Goal: Task Accomplishment & Management: Manage account settings

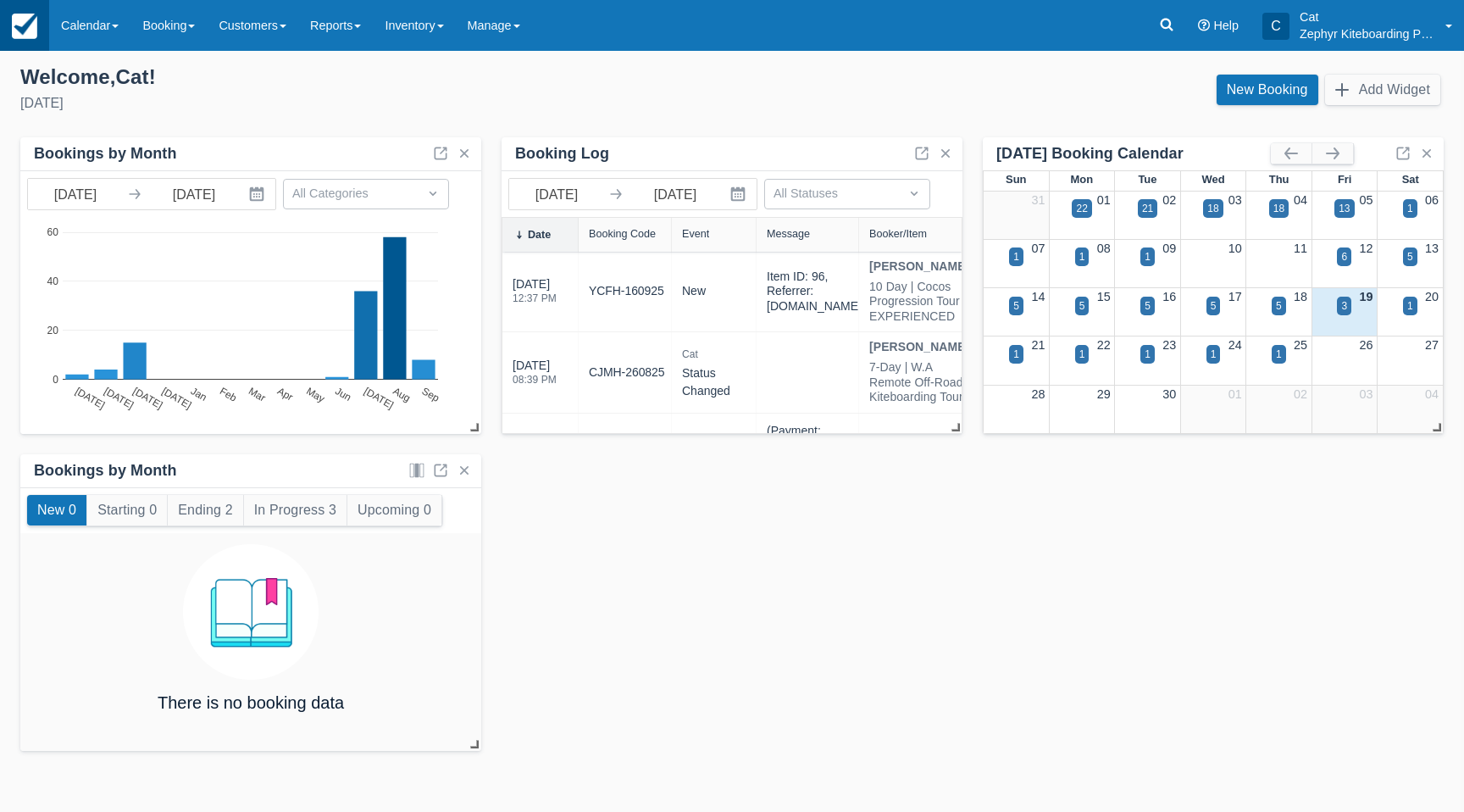
click at [17, 17] on img at bounding box center [24, 26] width 25 height 25
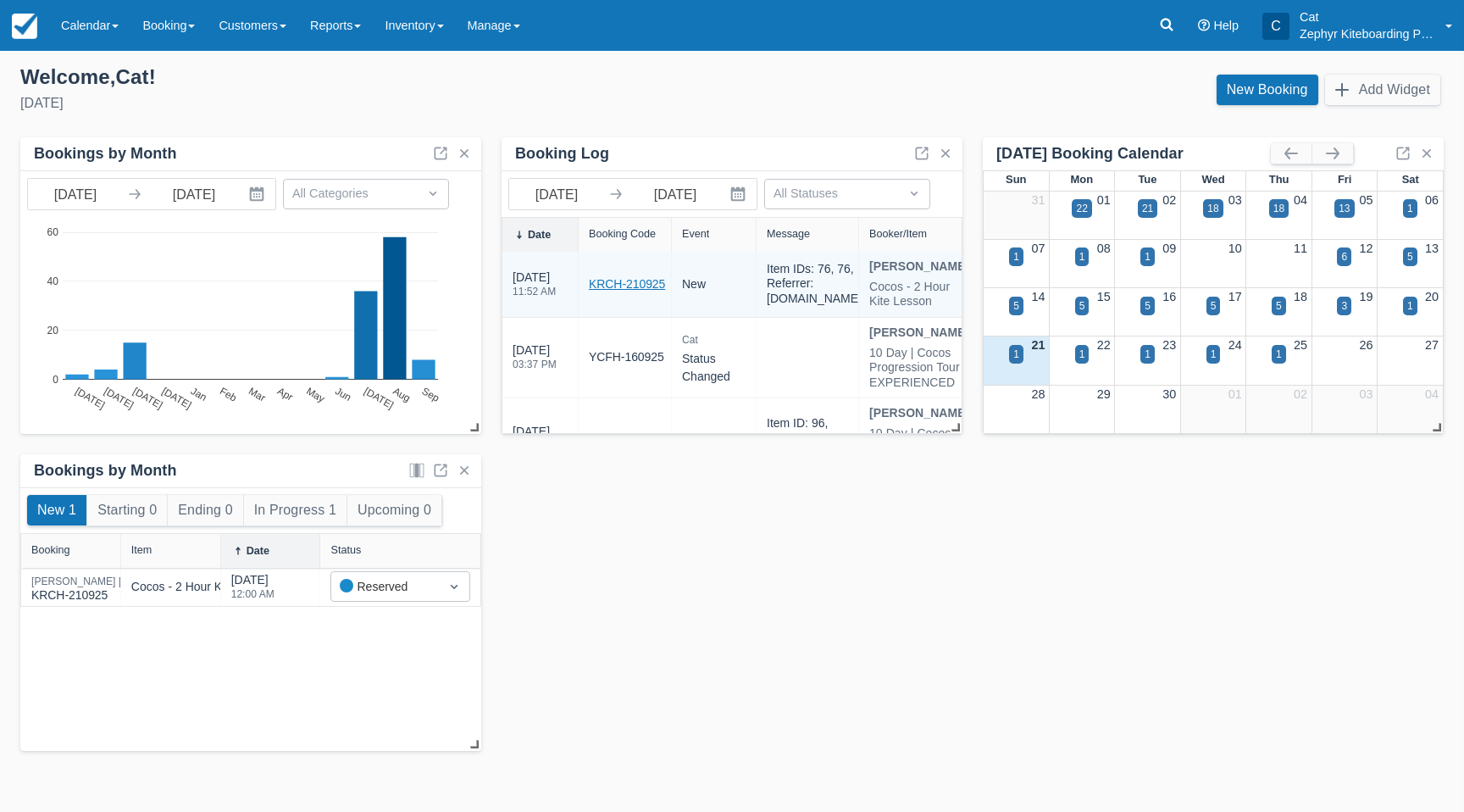
click at [625, 289] on link "KRCH-210925" at bounding box center [627, 284] width 76 height 17
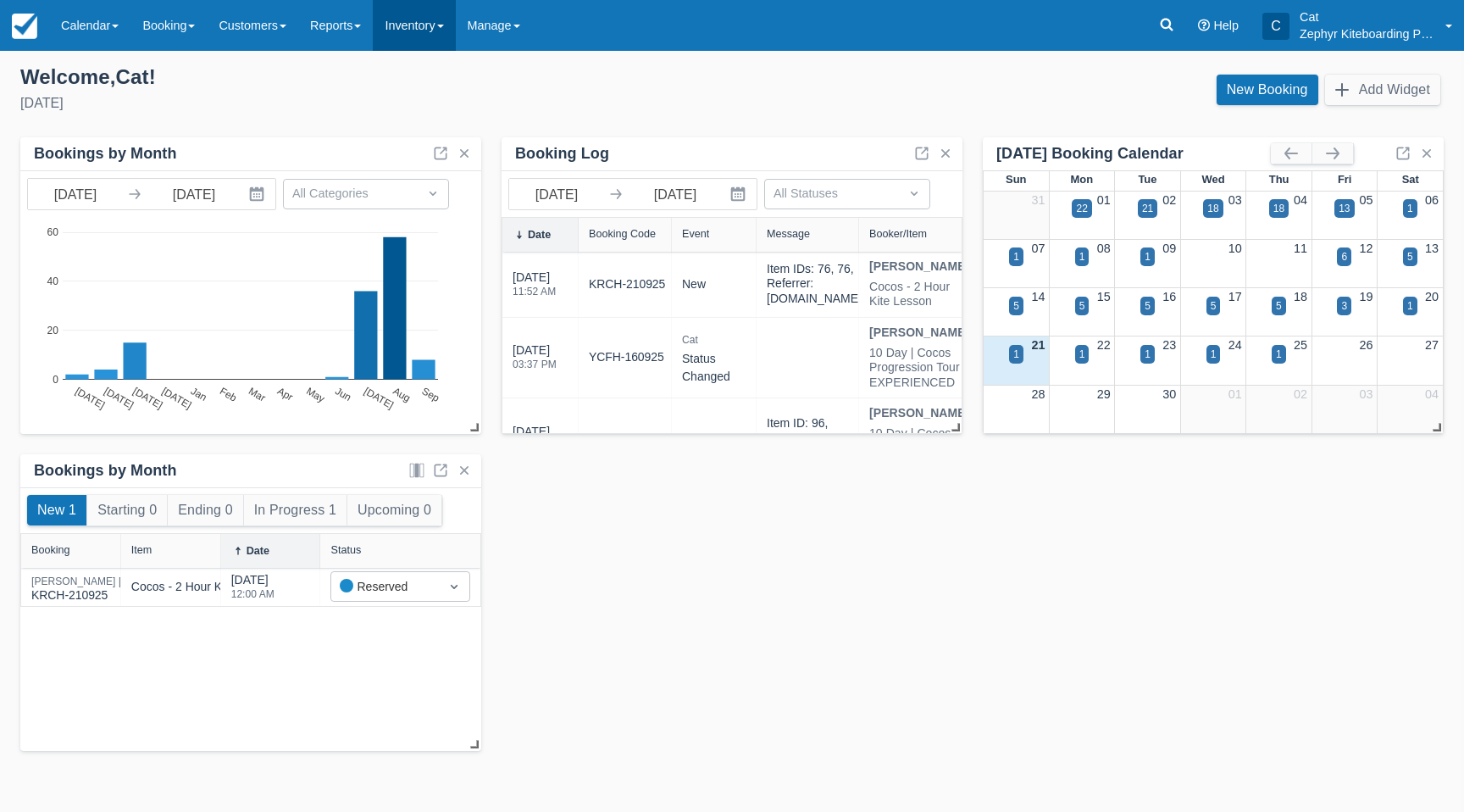
click at [450, 27] on link "Inventory" at bounding box center [414, 25] width 82 height 51
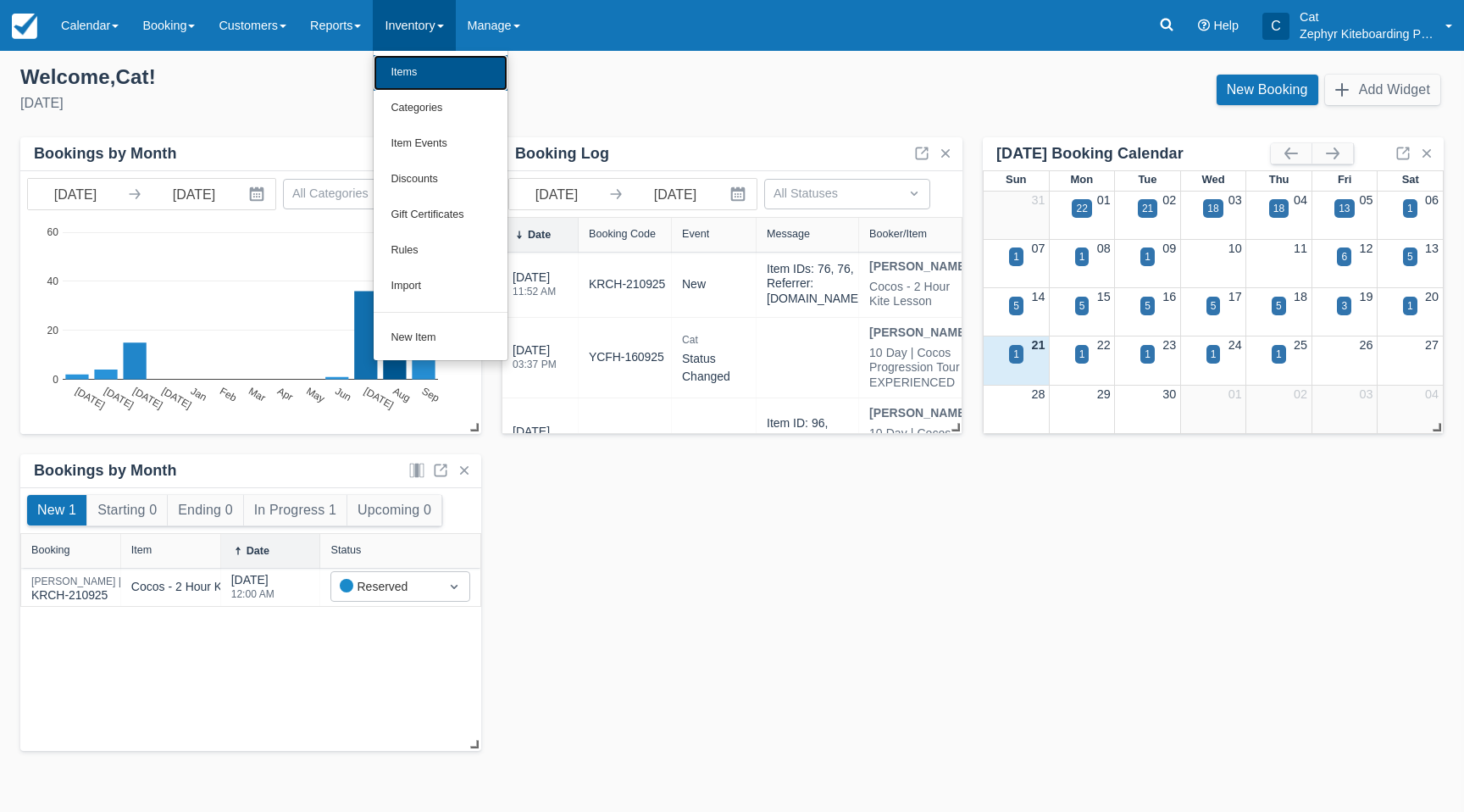
click at [408, 88] on link "Items" at bounding box center [441, 72] width 134 height 36
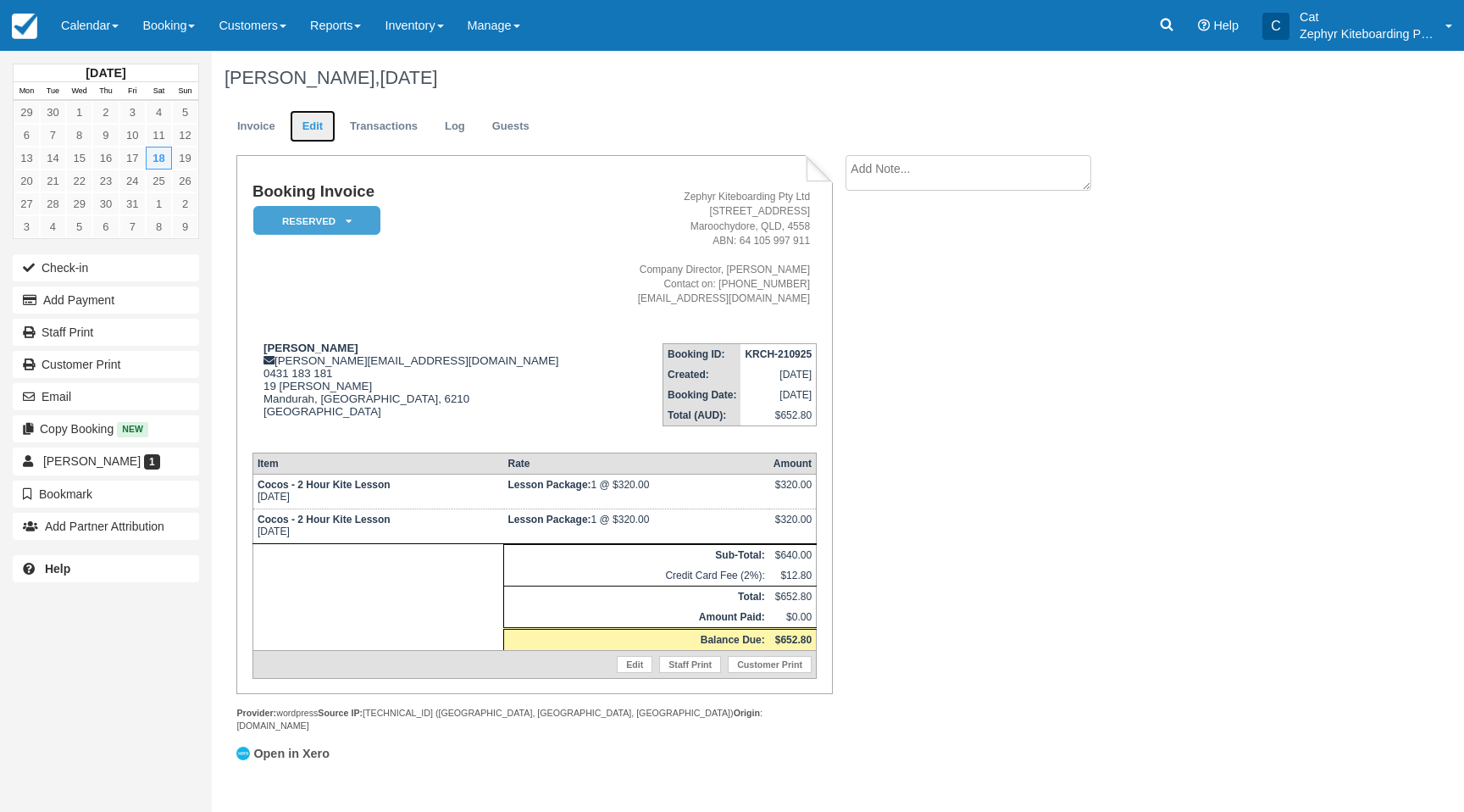
click at [307, 129] on link "Edit" at bounding box center [312, 126] width 45 height 33
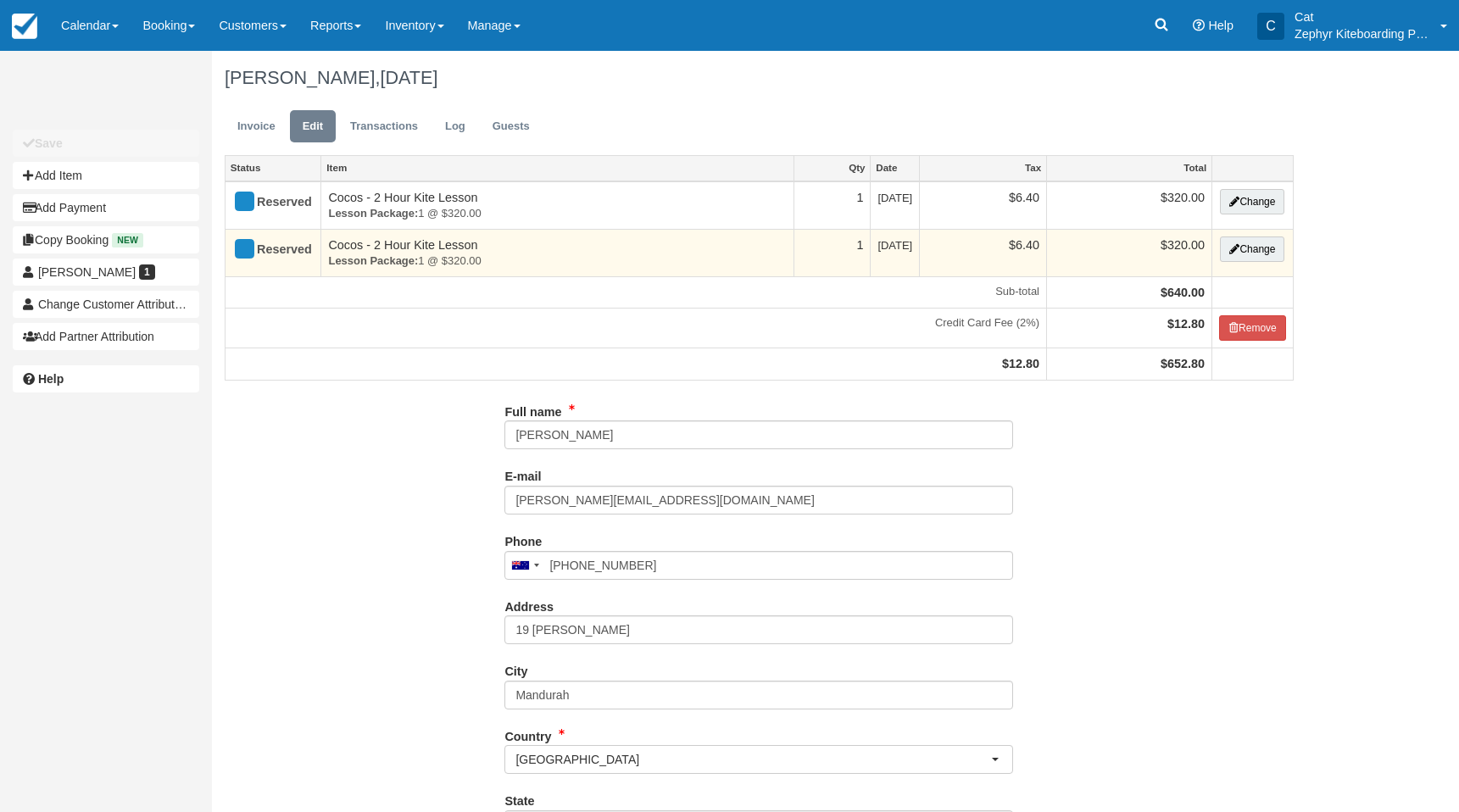
type input "0431 183 181"
click at [1249, 250] on button "Change" at bounding box center [1252, 249] width 65 height 25
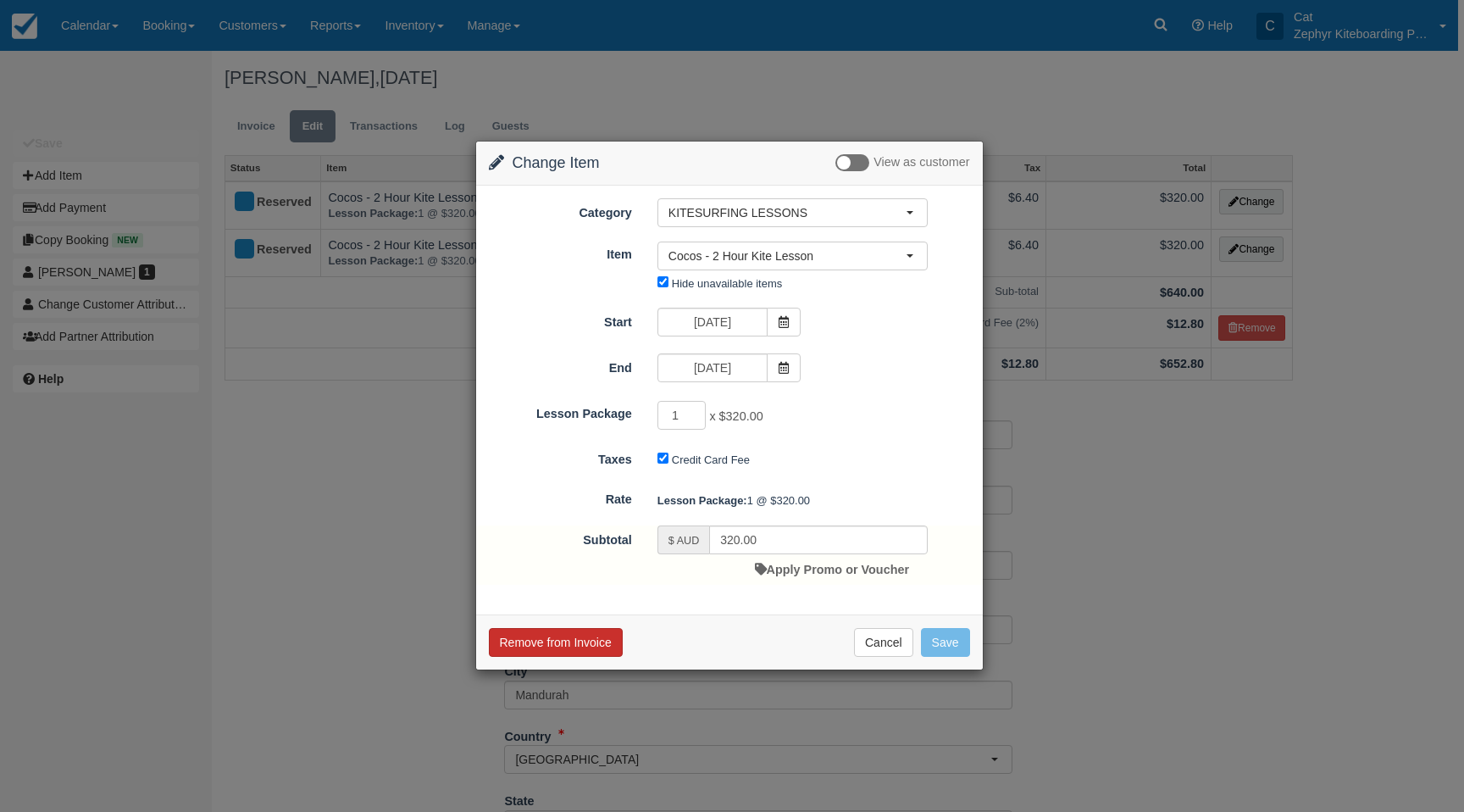
click at [552, 644] on button "Remove from Invoice" at bounding box center [556, 642] width 134 height 29
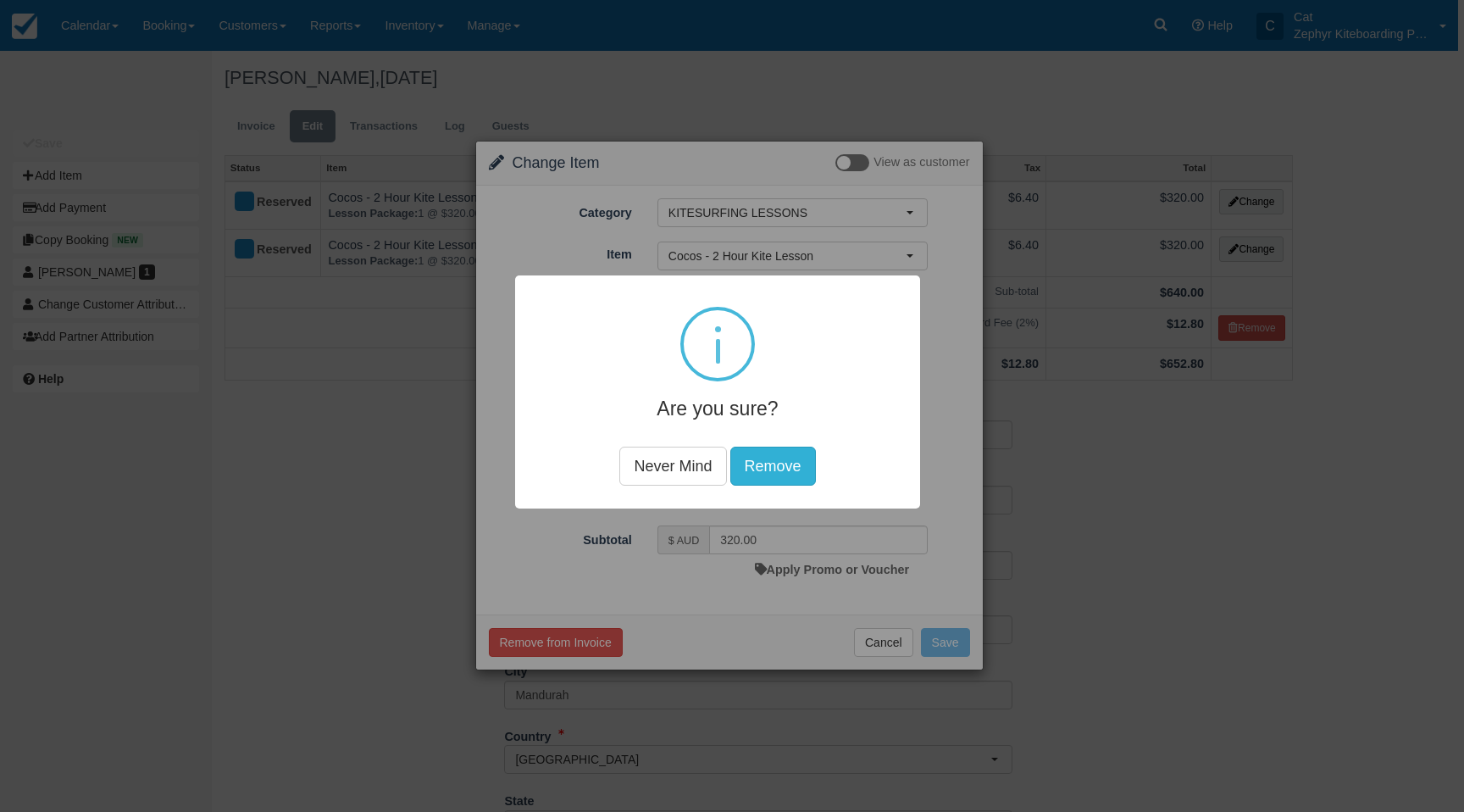
click at [752, 471] on button "Remove" at bounding box center [773, 466] width 86 height 39
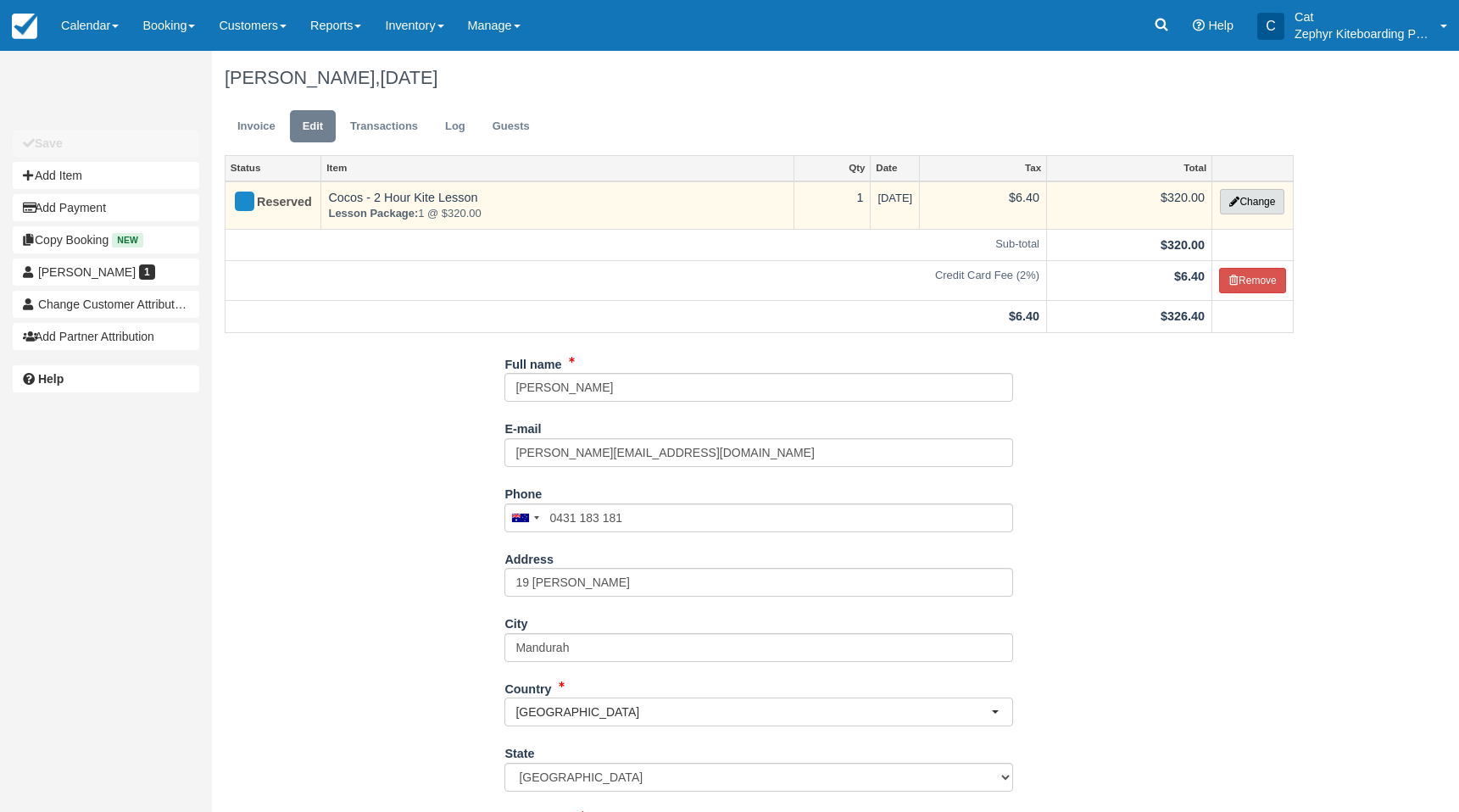
click at [1282, 197] on button "Change" at bounding box center [1252, 202] width 65 height 25
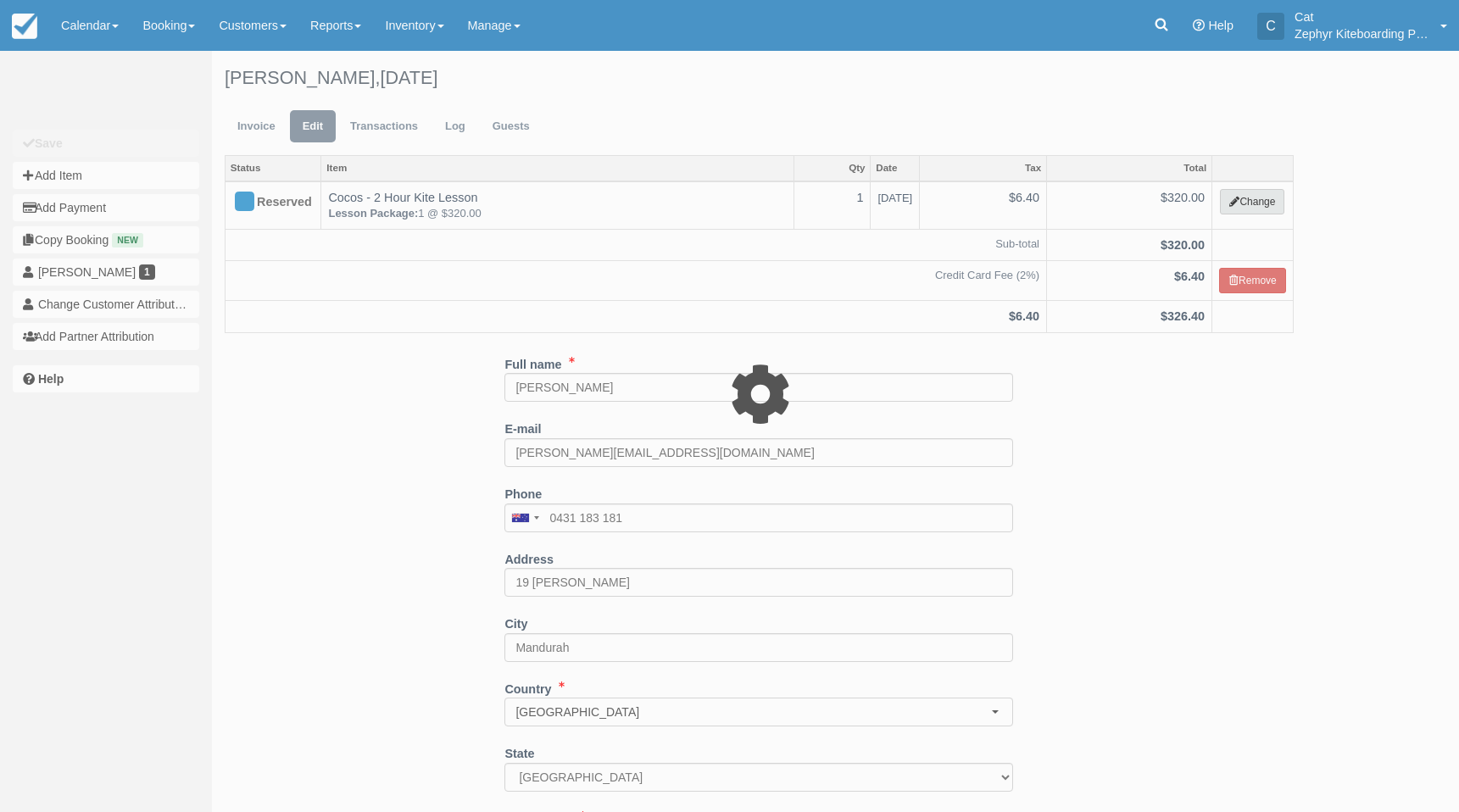
select select "13"
type input "320.00"
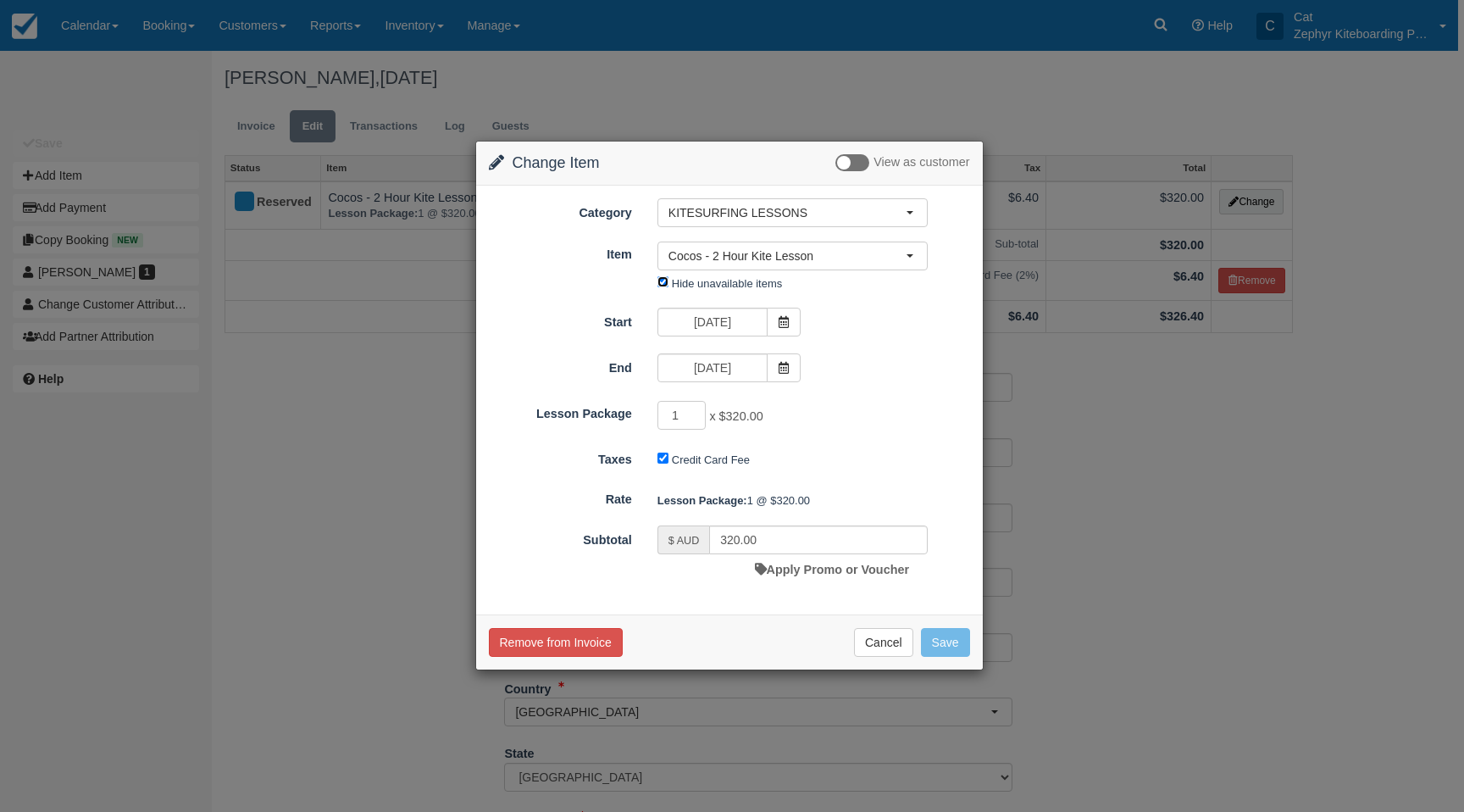
click at [660, 283] on input "Hide unavailable items" at bounding box center [663, 281] width 11 height 11
checkbox input "false"
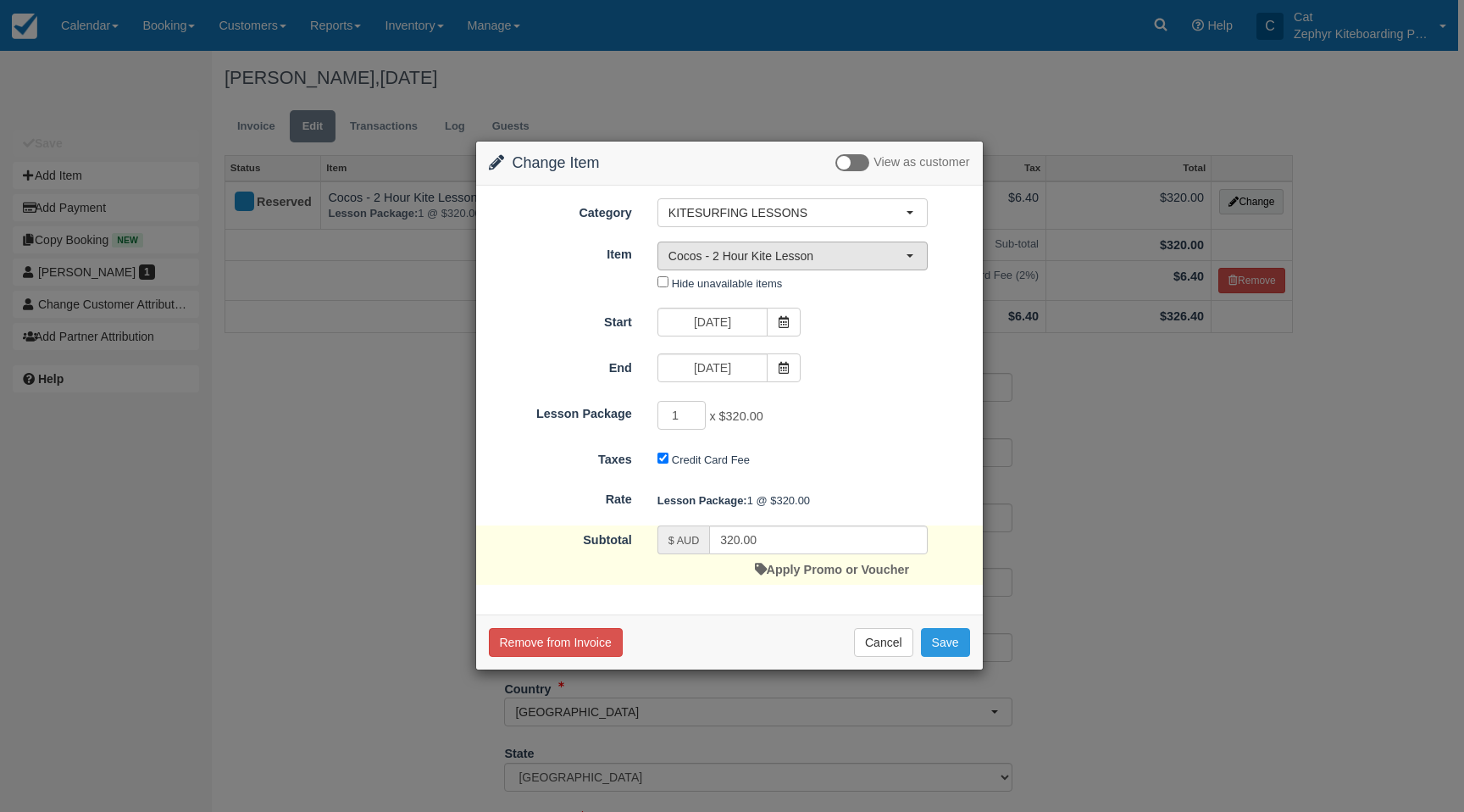
click at [874, 263] on button "Cocos - 2 Hour Kite Lesson" at bounding box center [793, 256] width 270 height 29
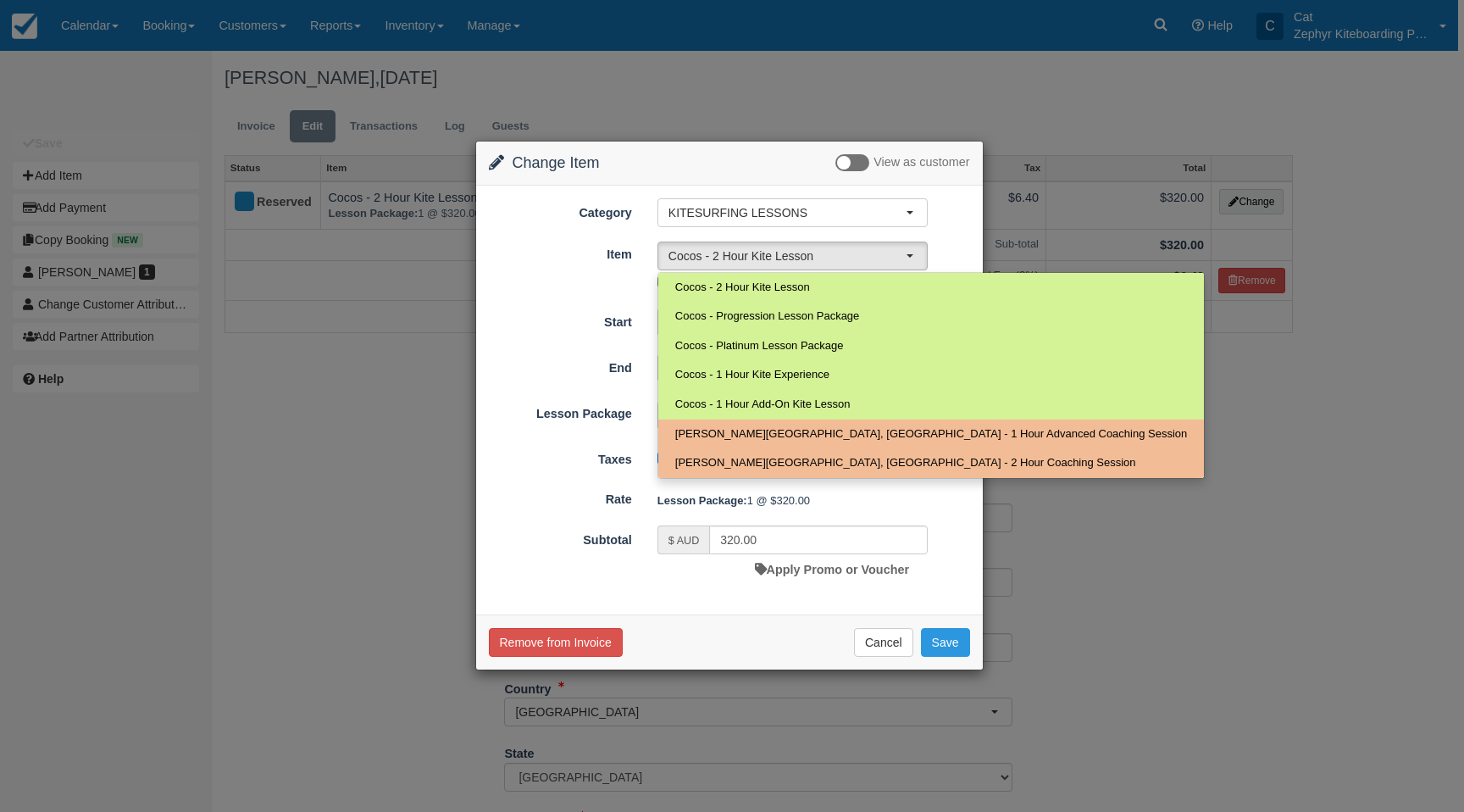
click at [1136, 502] on div "Change Item Add Item View as customer Category KITESURFING LESSONS KITESURFING …" at bounding box center [732, 406] width 1464 height 812
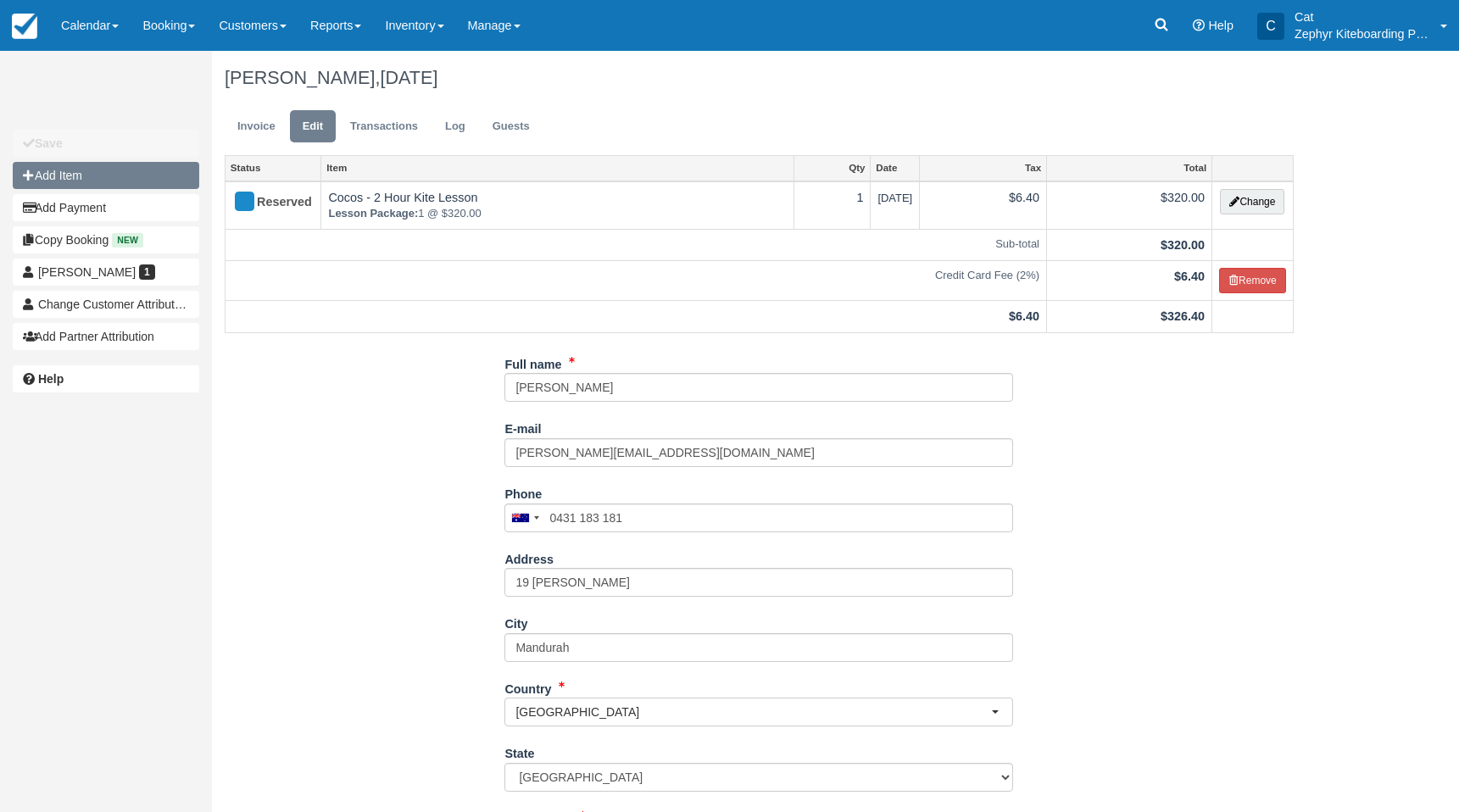
click at [47, 172] on button "Add Item" at bounding box center [105, 176] width 186 height 27
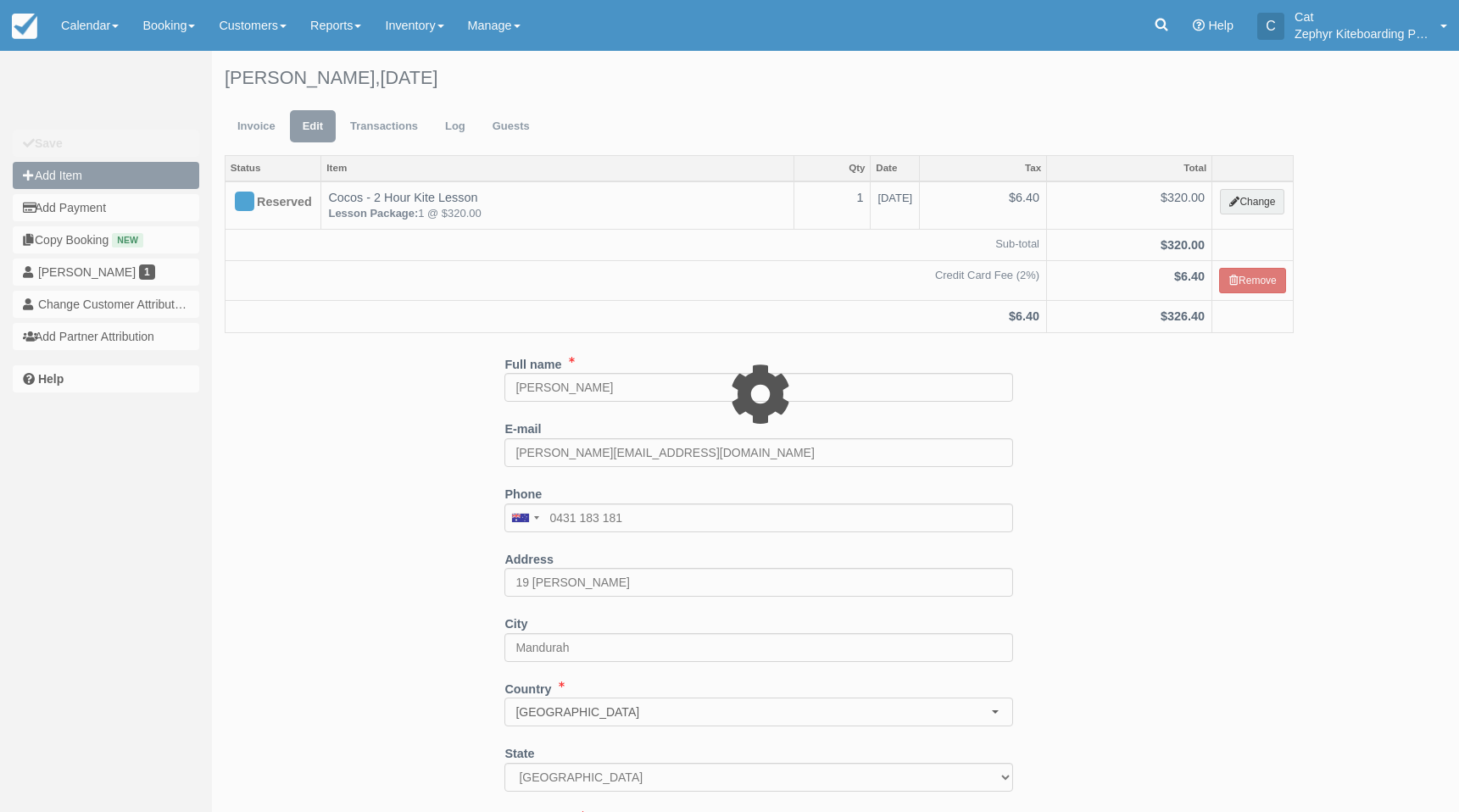
select select "16"
type input "0.00"
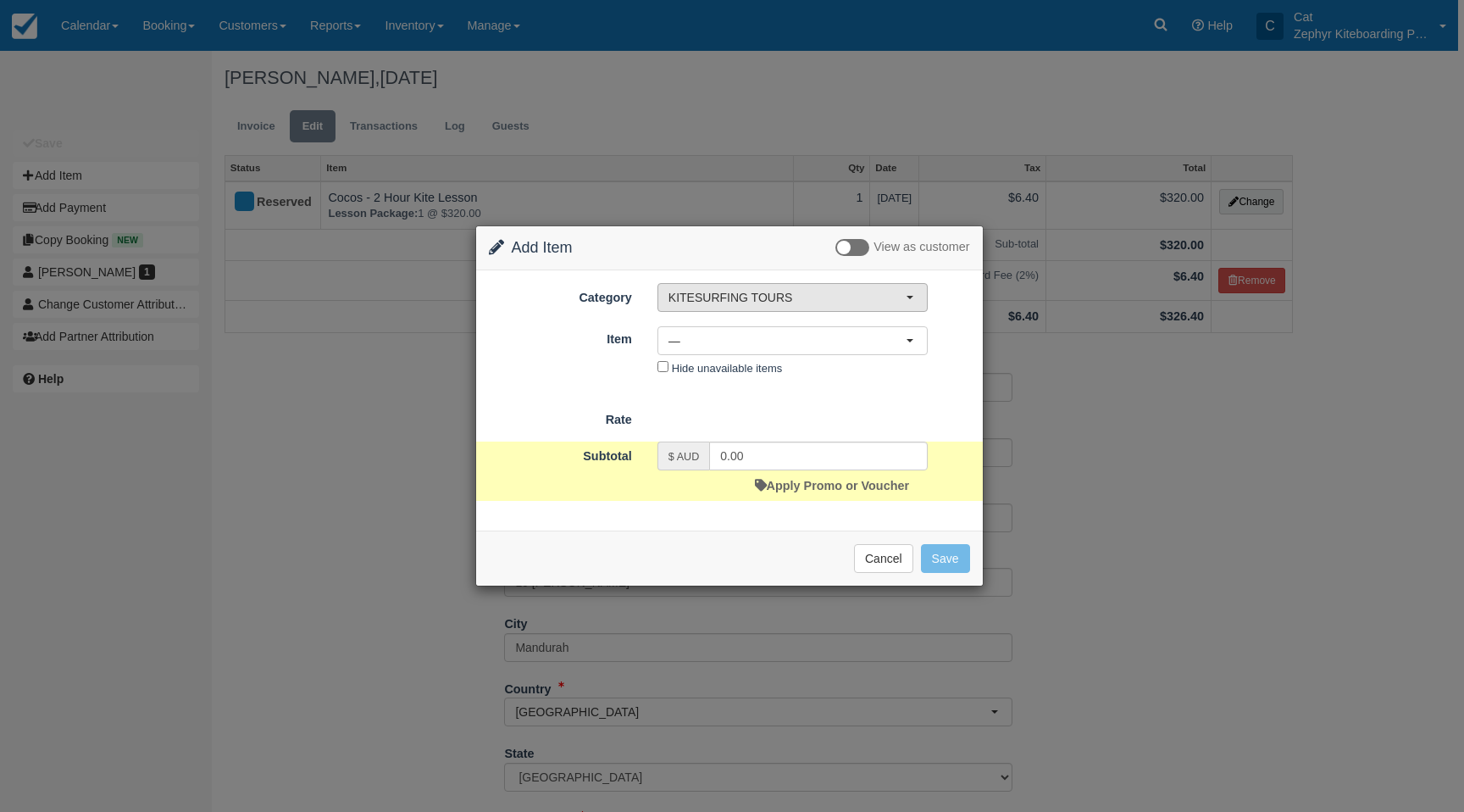
click at [821, 290] on span "KITESURFING TOURS" at bounding box center [787, 298] width 237 height 17
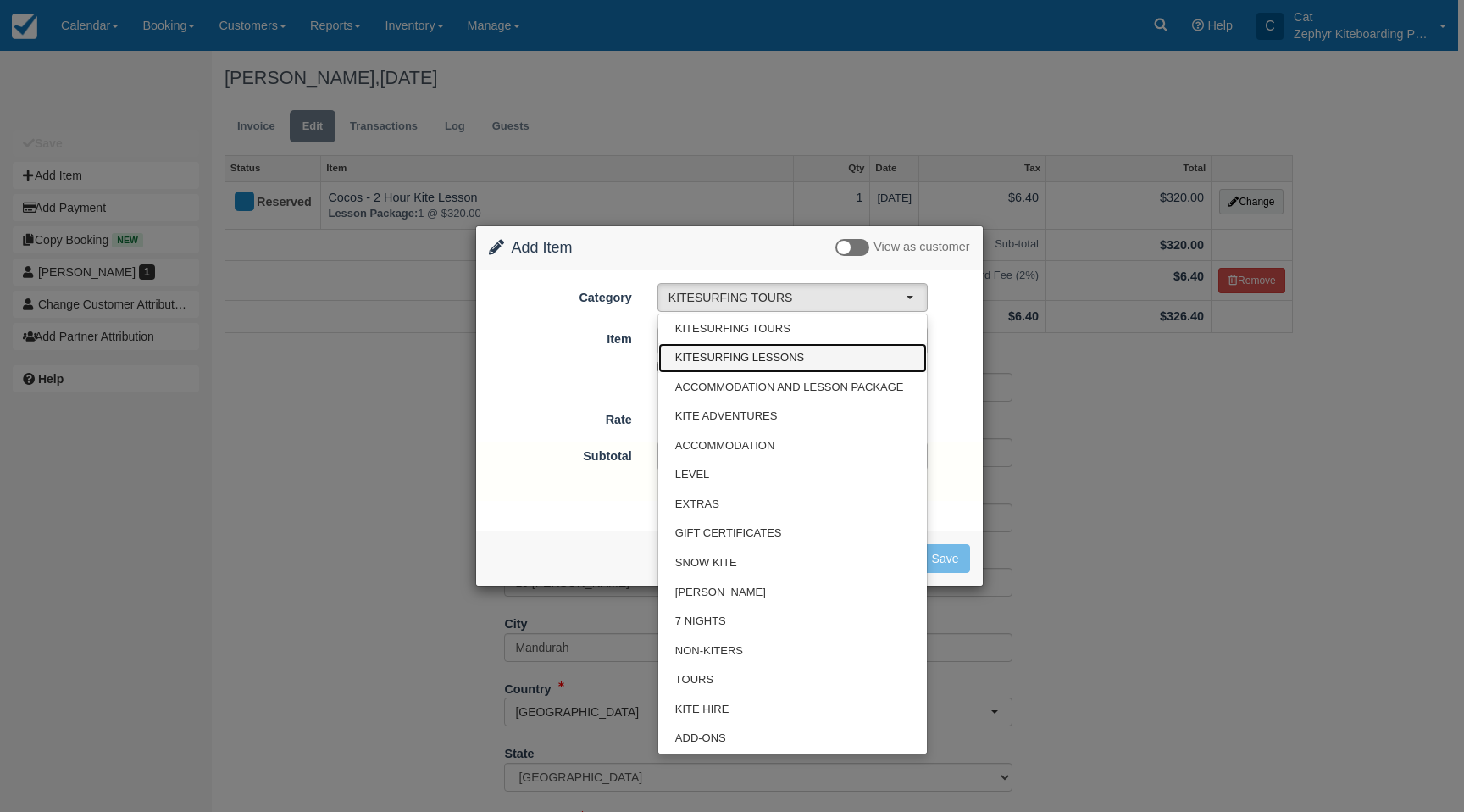
click at [780, 358] on span "KITESURFING LESSONS" at bounding box center [740, 358] width 129 height 16
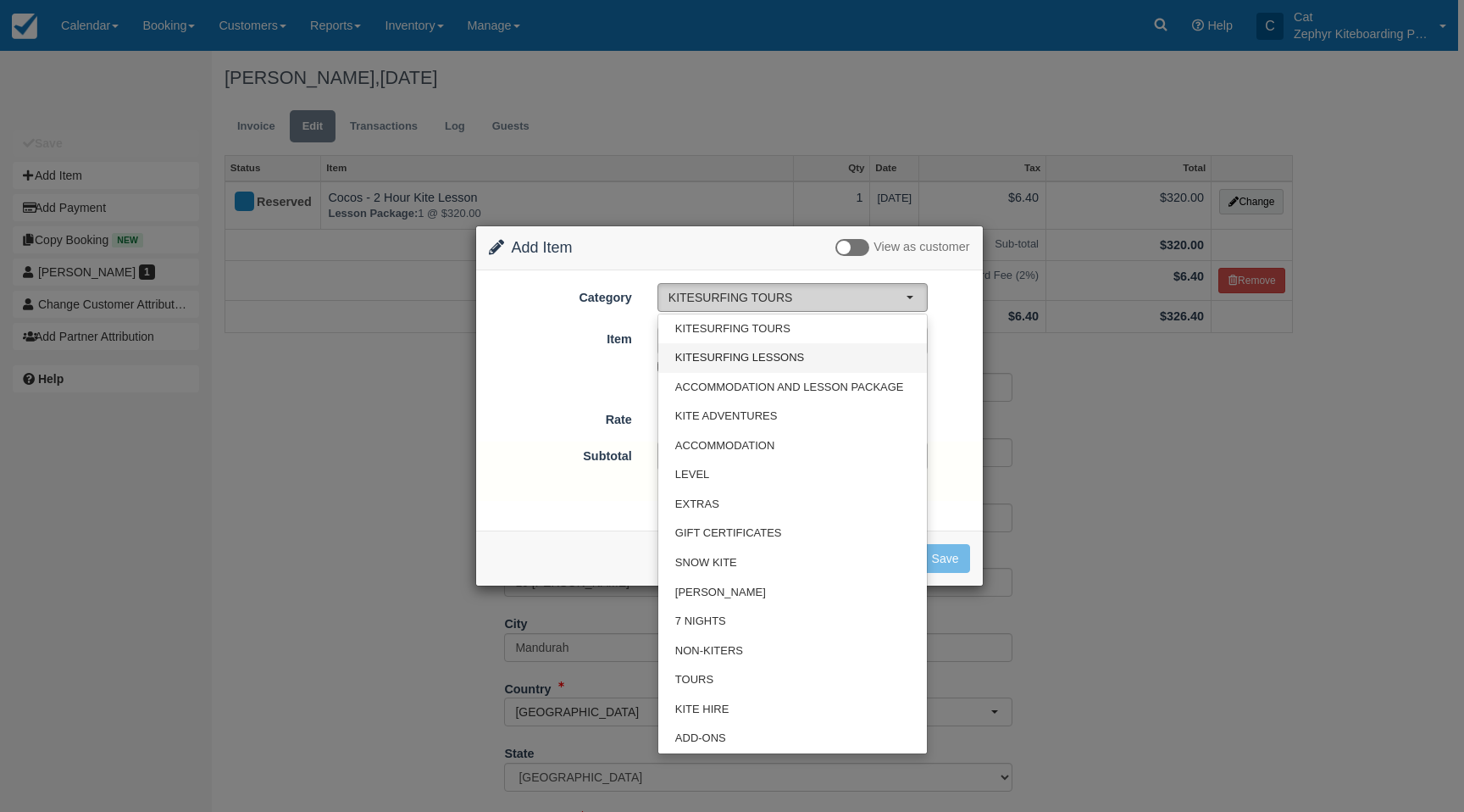
select select "13"
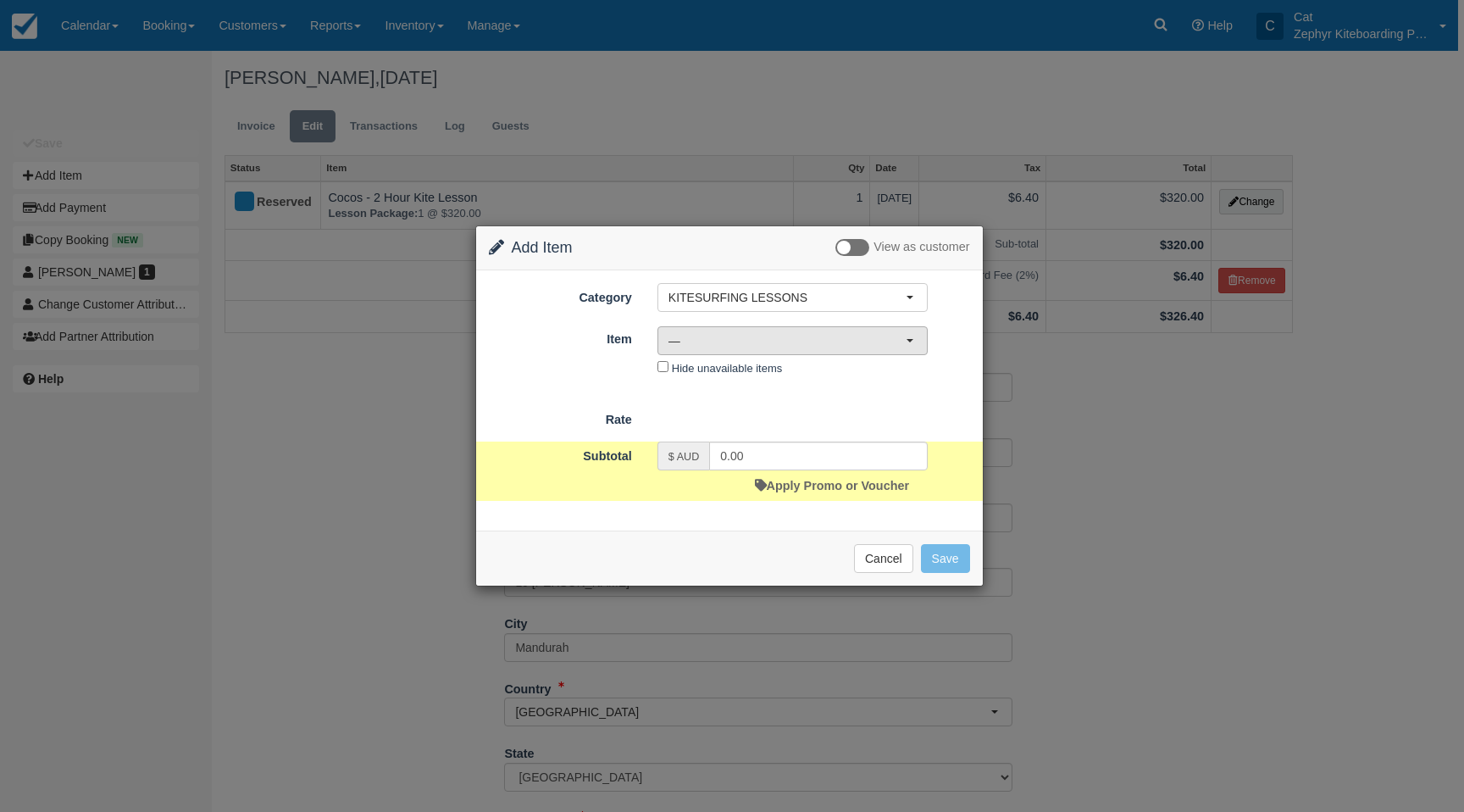
click at [852, 338] on span "—" at bounding box center [787, 340] width 237 height 17
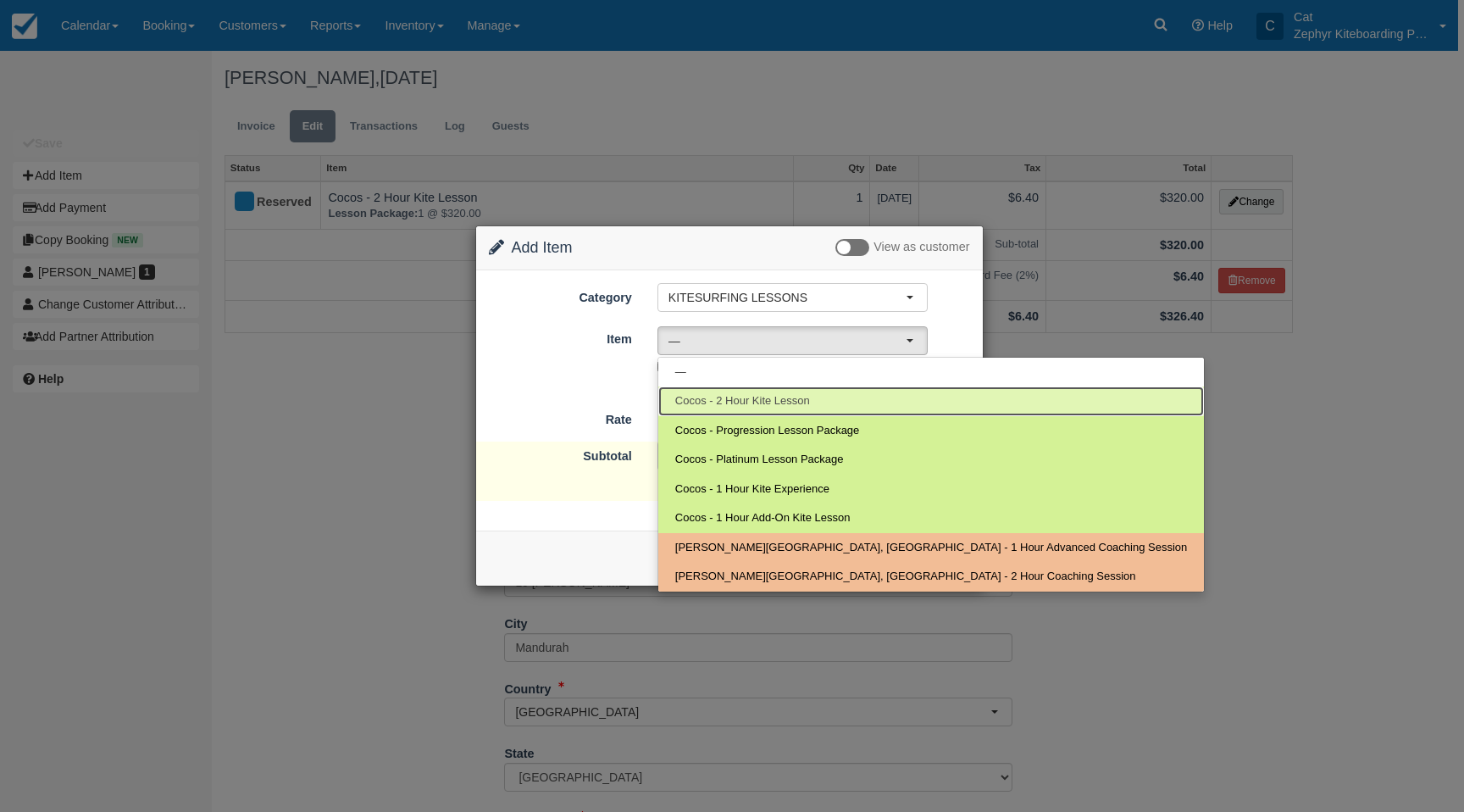
click at [818, 394] on link "Cocos - 2 Hour Kite Lesson" at bounding box center [932, 401] width 546 height 30
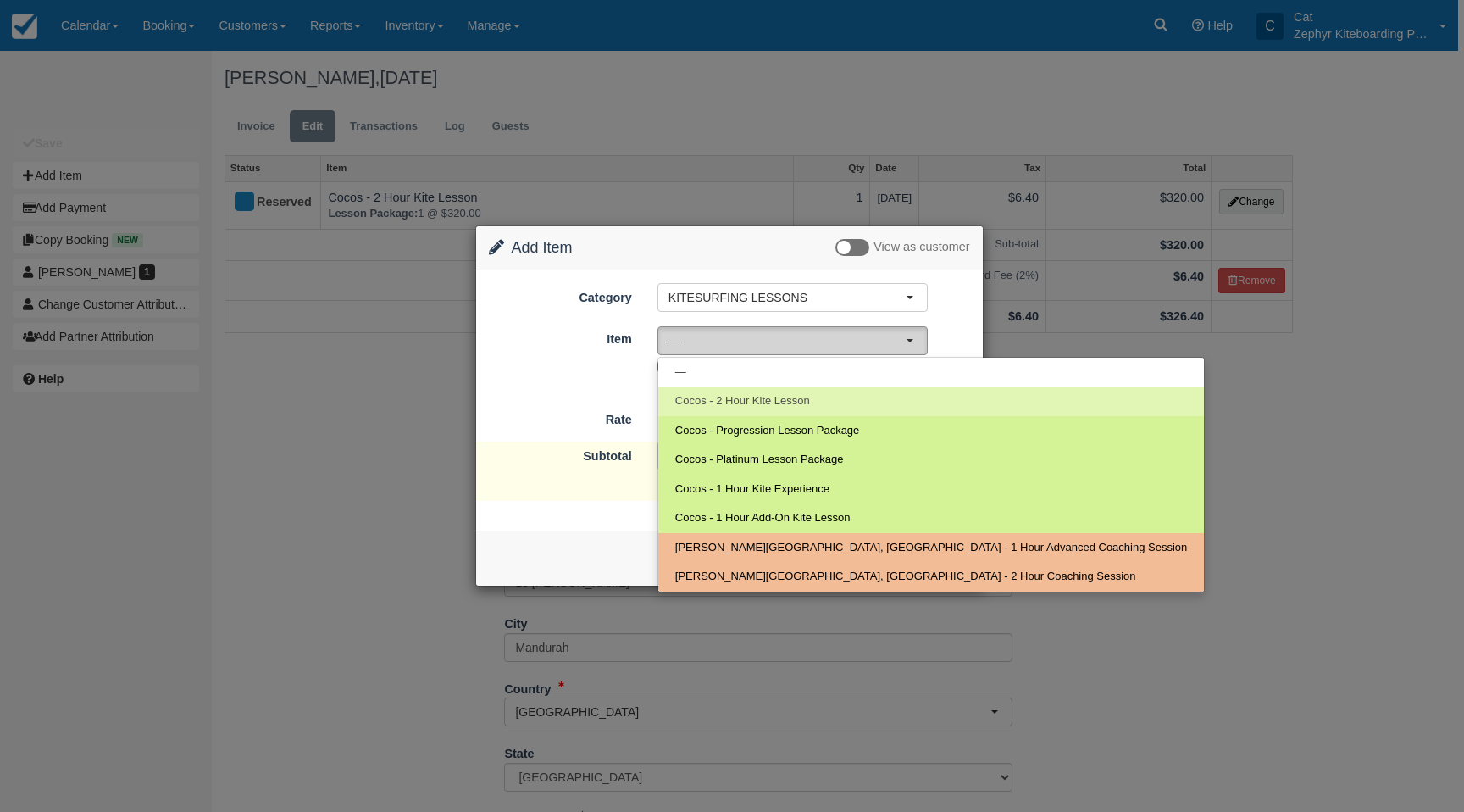
select select "76"
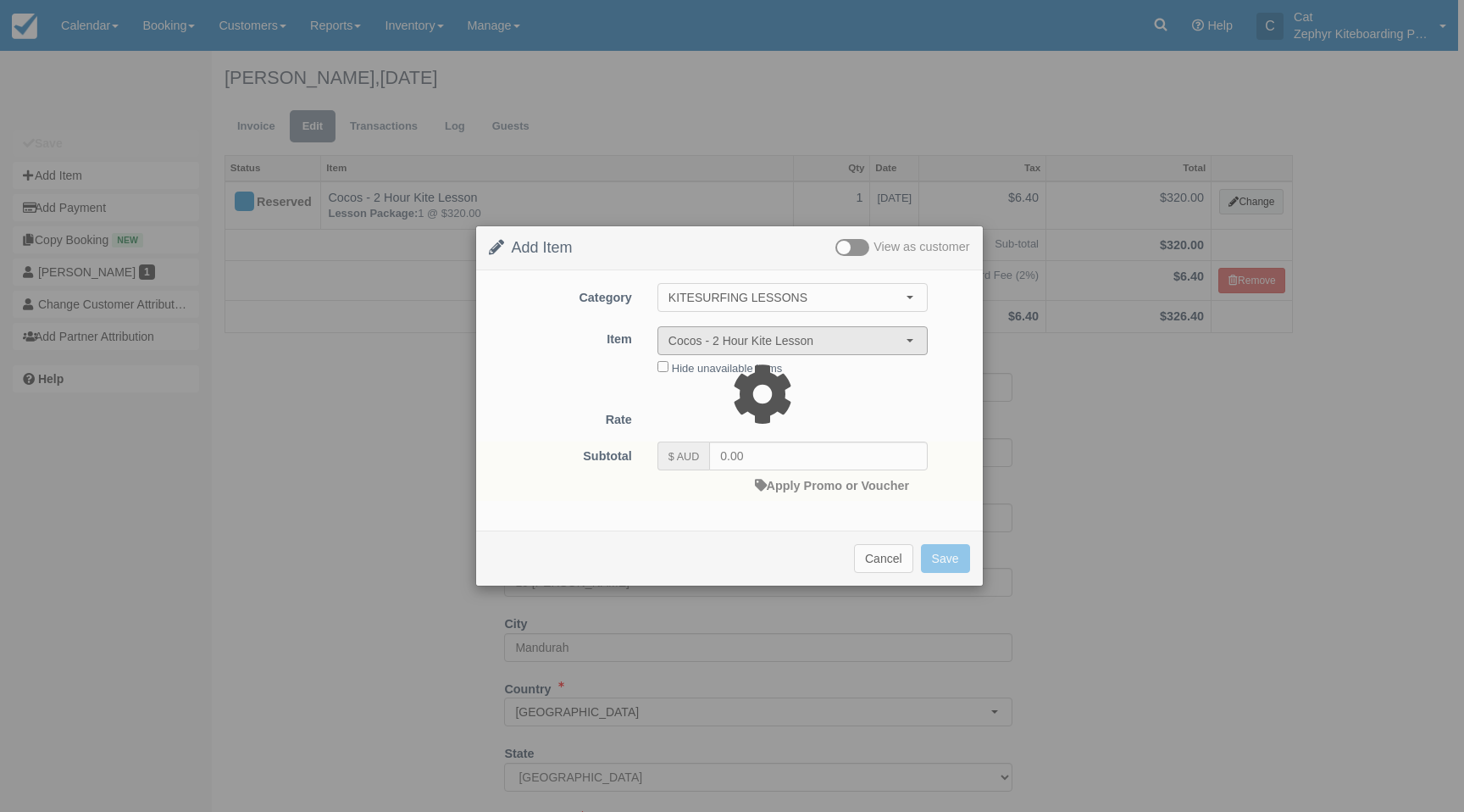
type input "320.00"
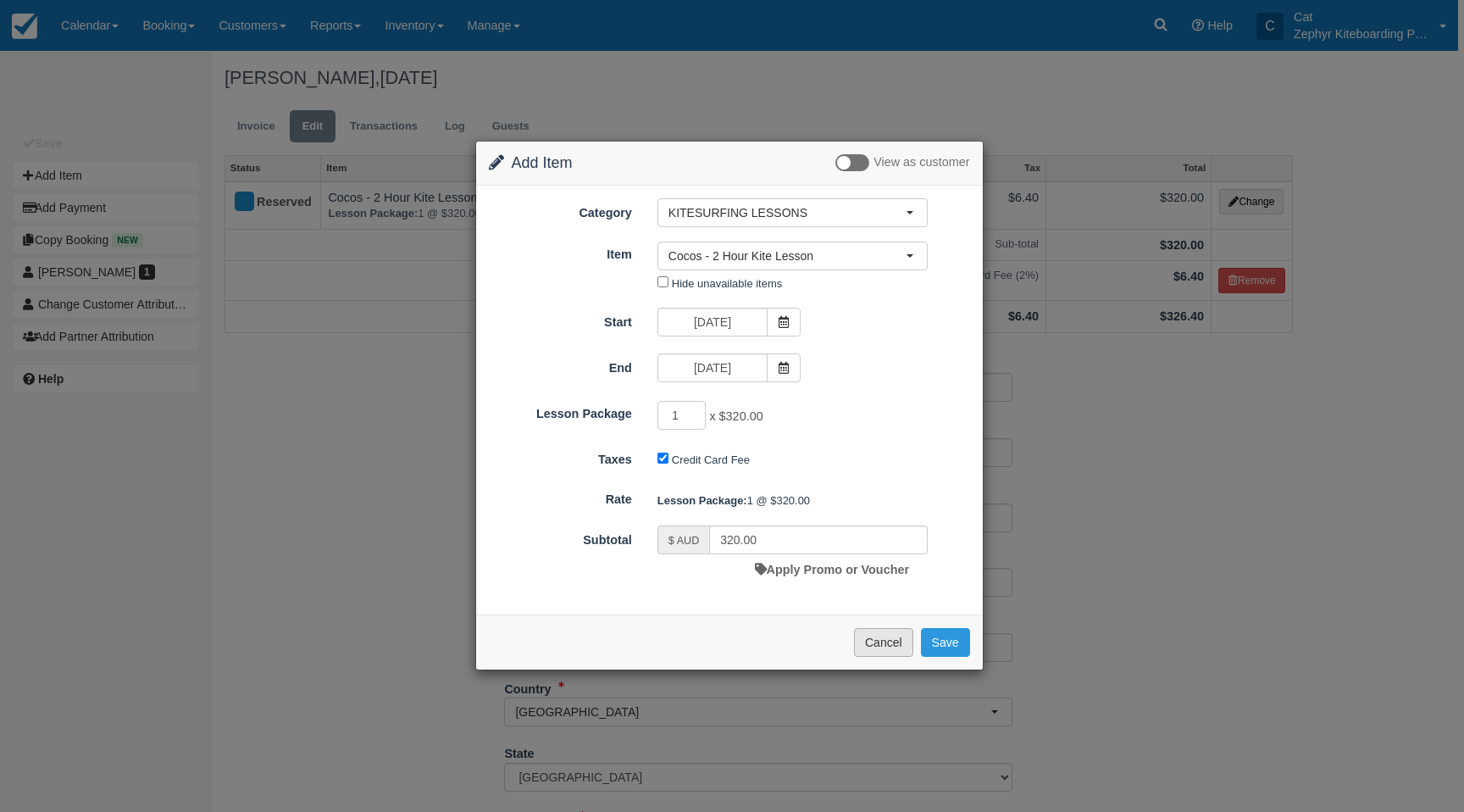
click at [878, 646] on button "Cancel" at bounding box center [884, 642] width 60 height 29
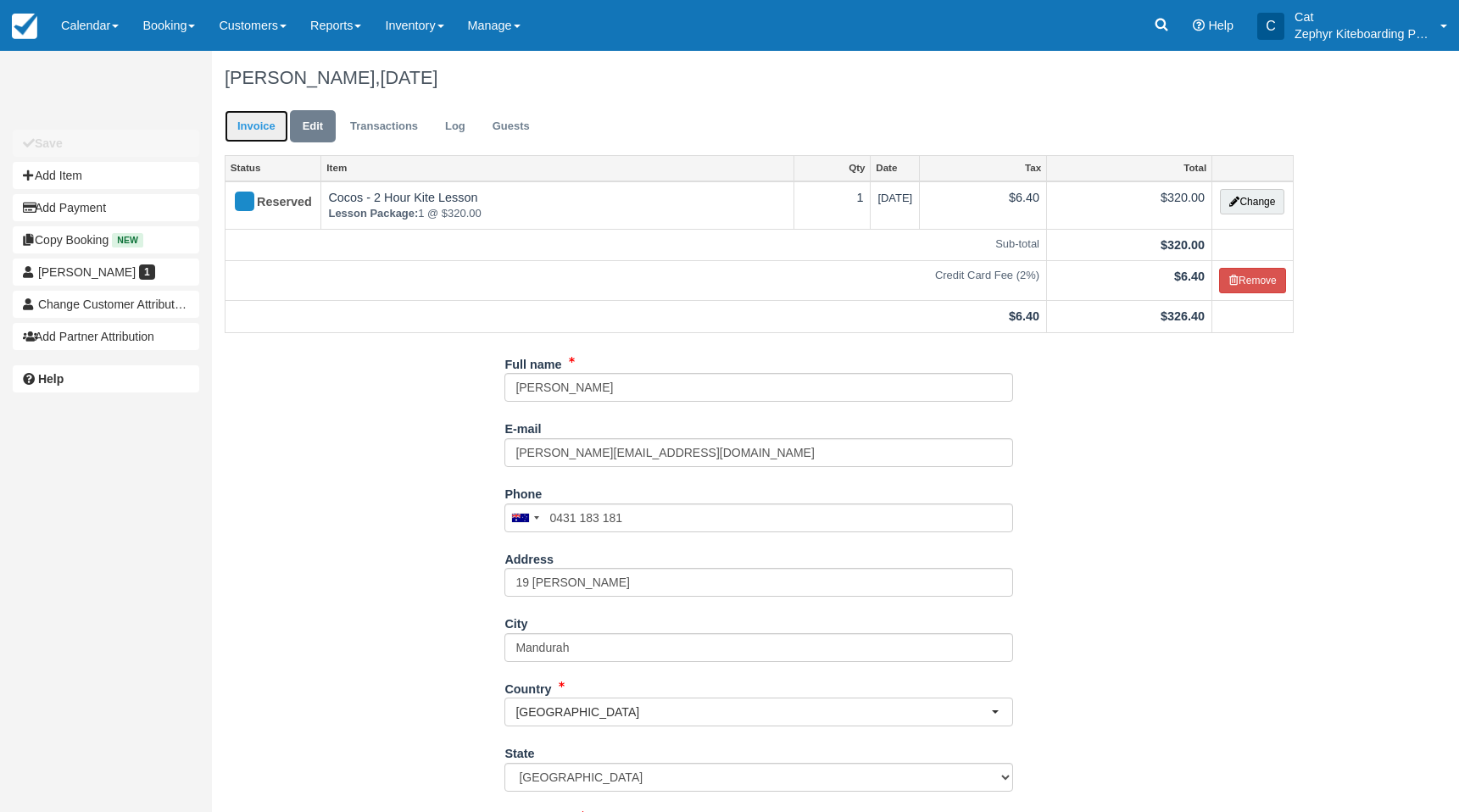
click at [243, 120] on link "Invoice" at bounding box center [257, 126] width 64 height 33
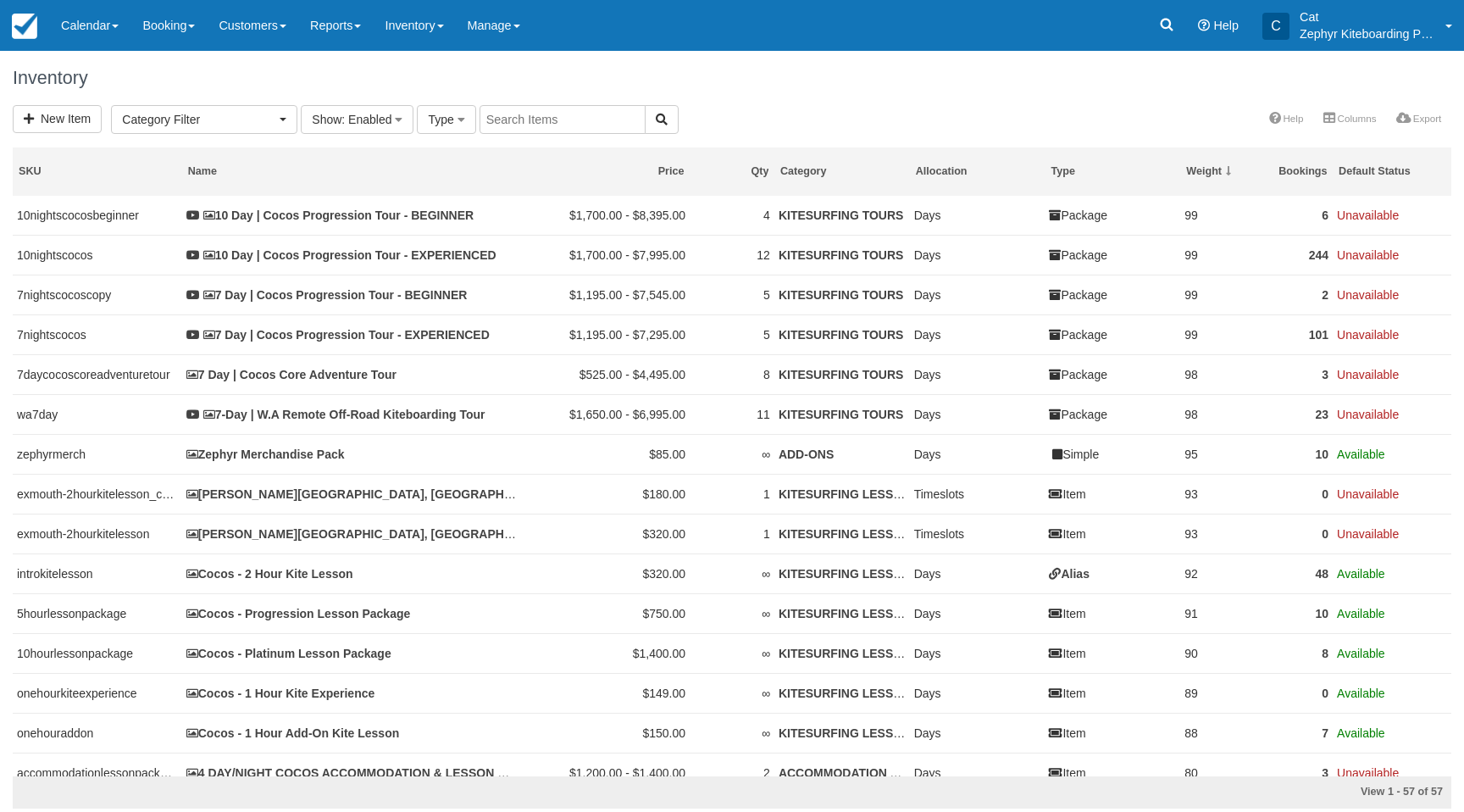
select select
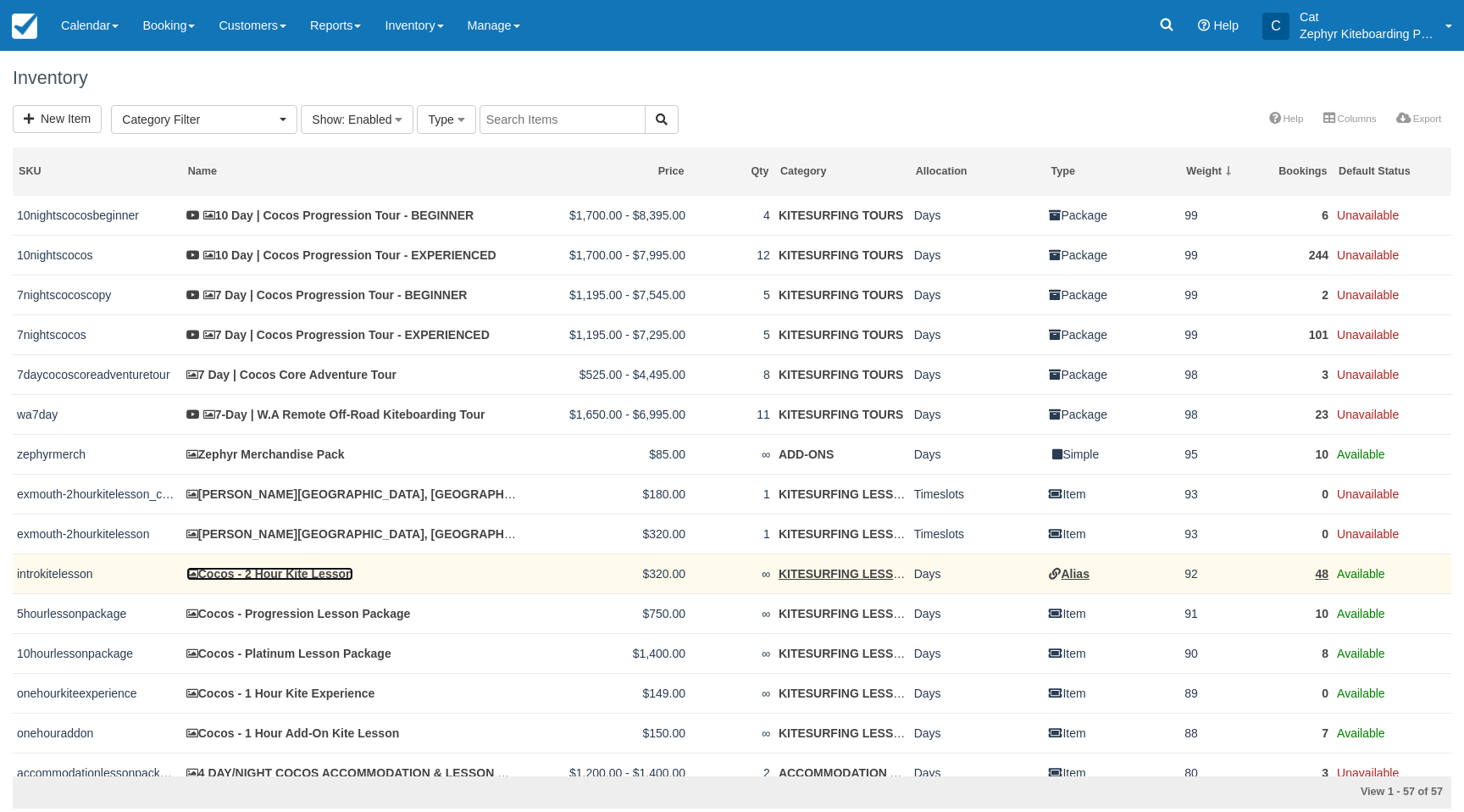
click at [250, 578] on link "Cocos - 2 Hour Kite Lesson" at bounding box center [269, 574] width 167 height 14
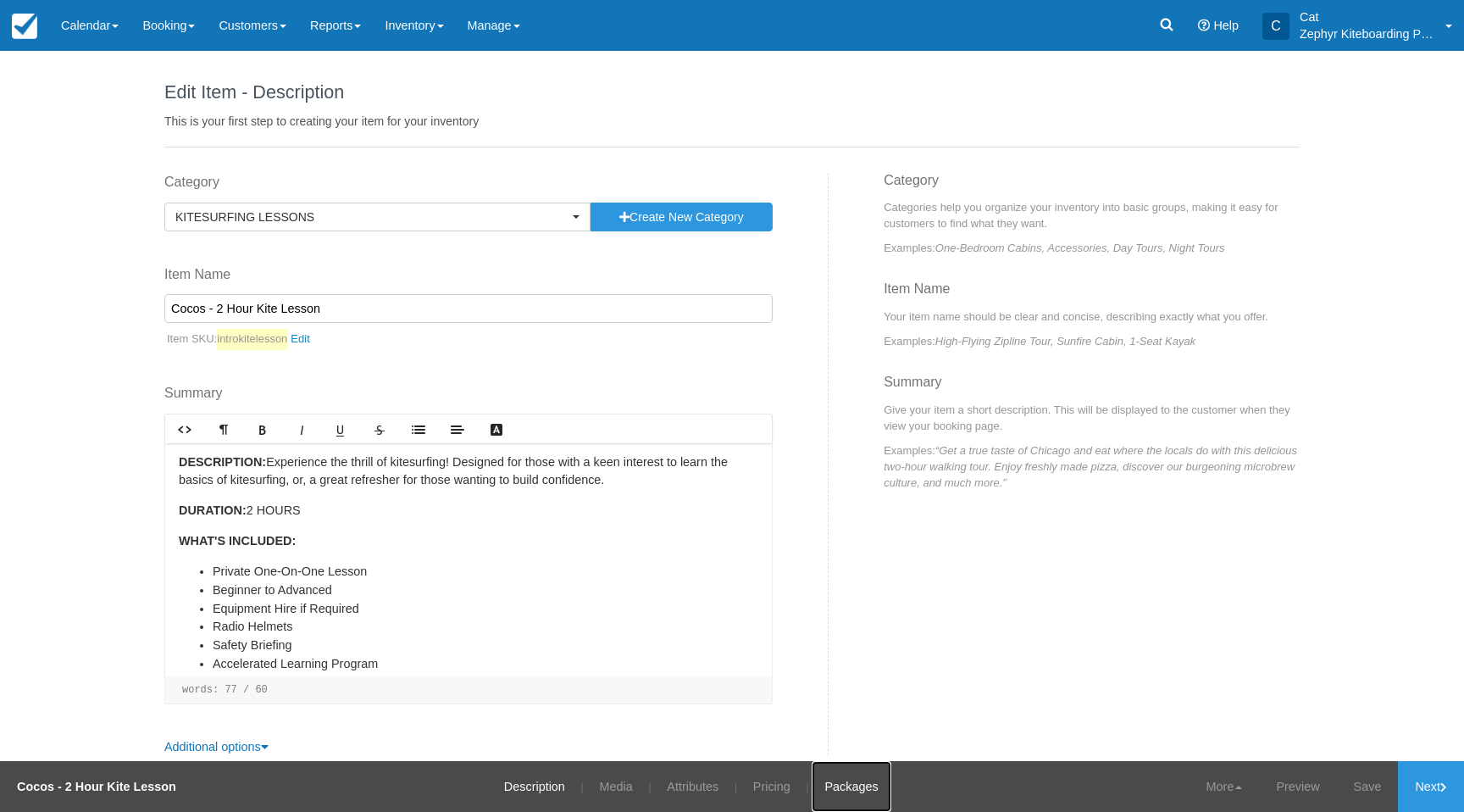
click at [855, 793] on link "Packages" at bounding box center [852, 786] width 79 height 51
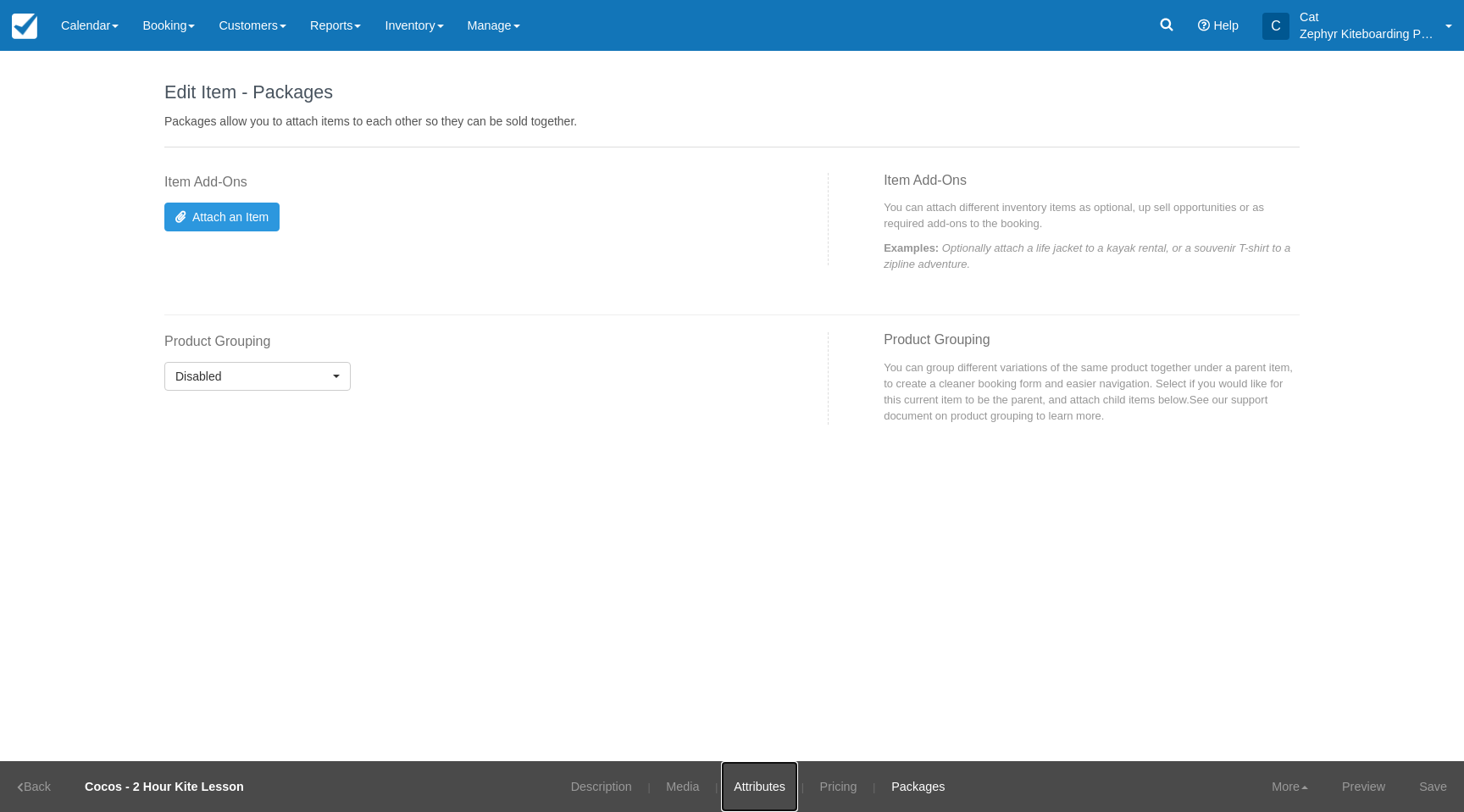
click at [770, 788] on link "Attributes" at bounding box center [760, 786] width 77 height 51
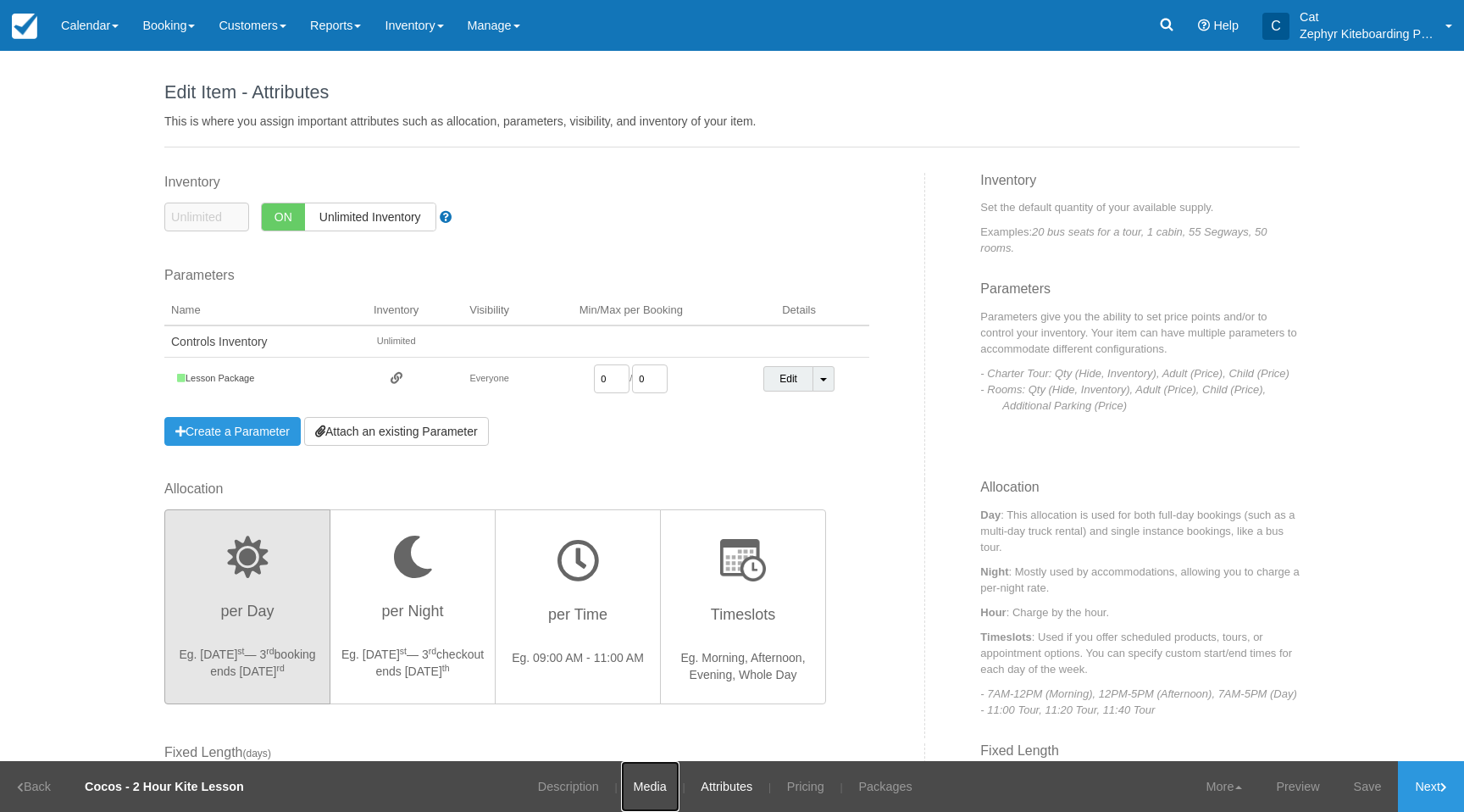
click at [649, 787] on link "Media" at bounding box center [650, 786] width 59 height 51
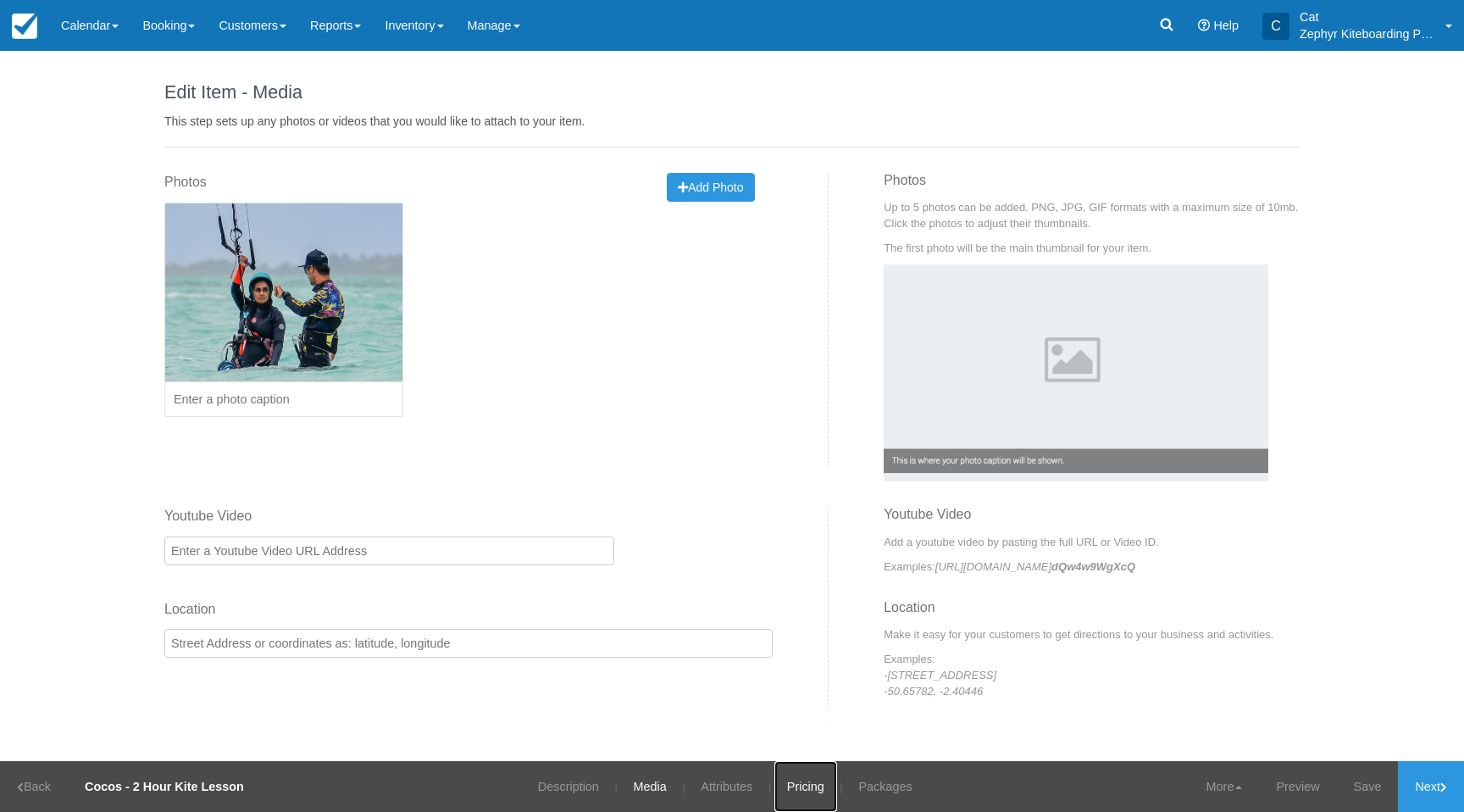
click at [793, 789] on link "Pricing" at bounding box center [805, 786] width 63 height 51
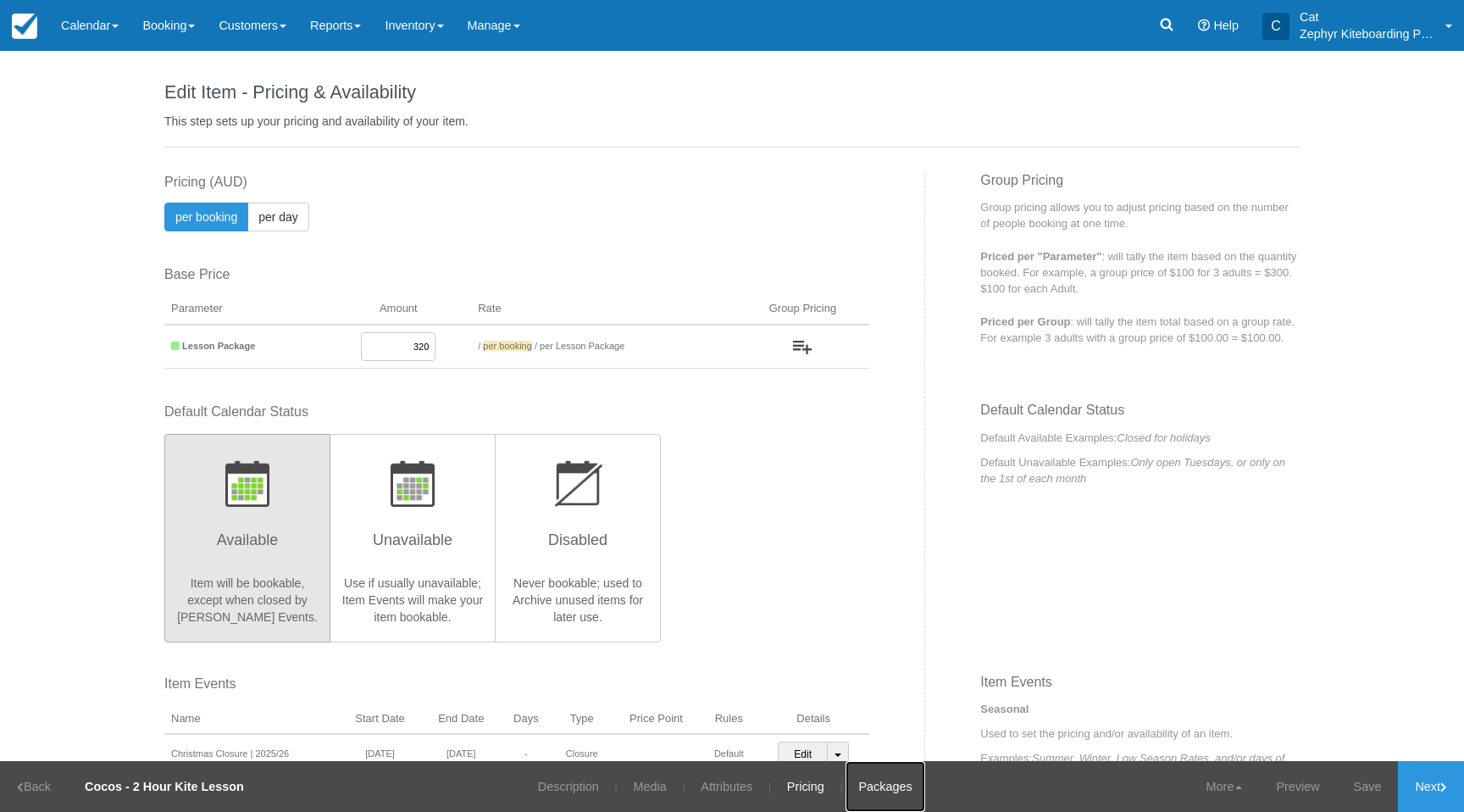
click at [883, 795] on link "Packages" at bounding box center [885, 786] width 79 height 51
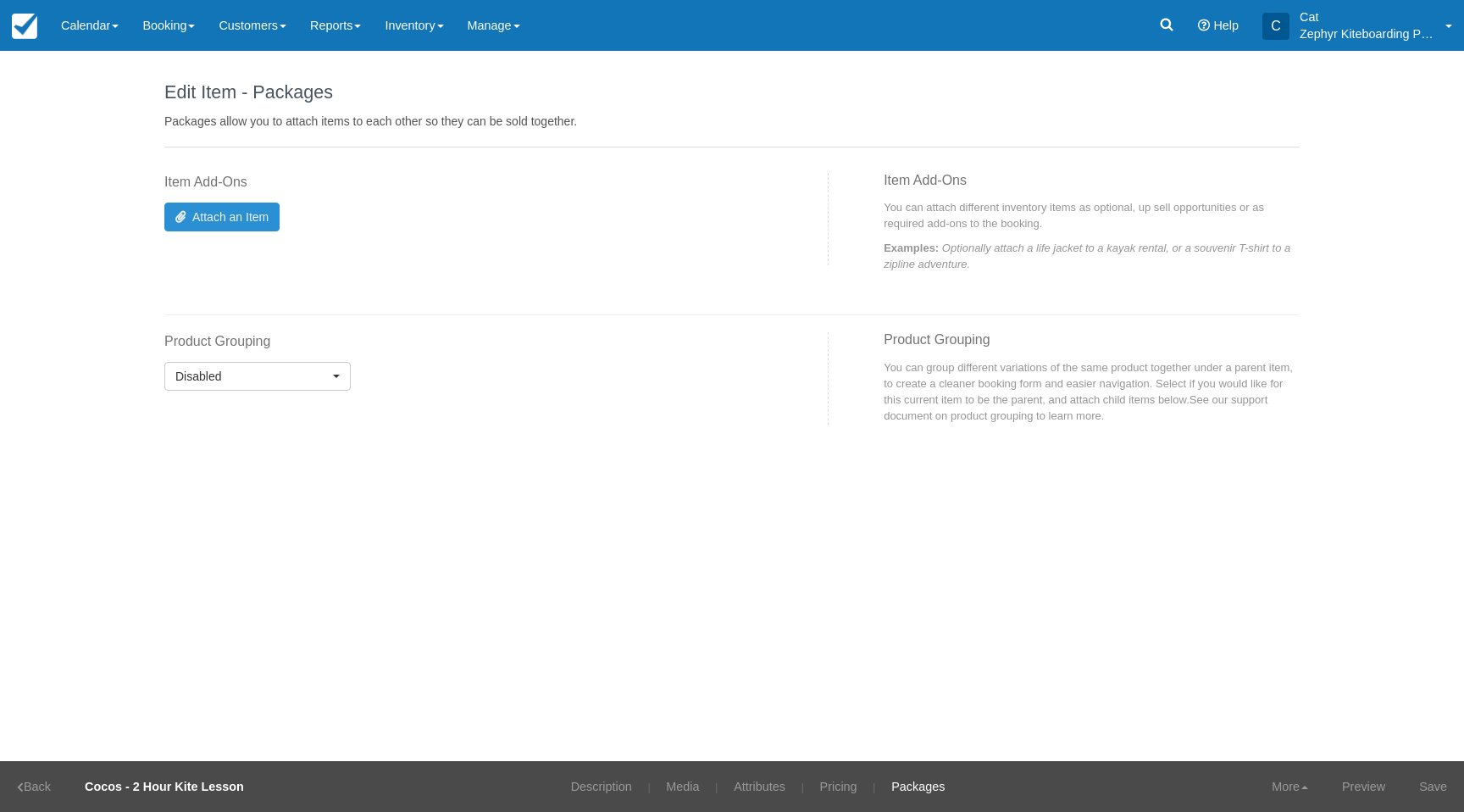
click at [229, 219] on link "Attach an Item" at bounding box center [222, 217] width 116 height 29
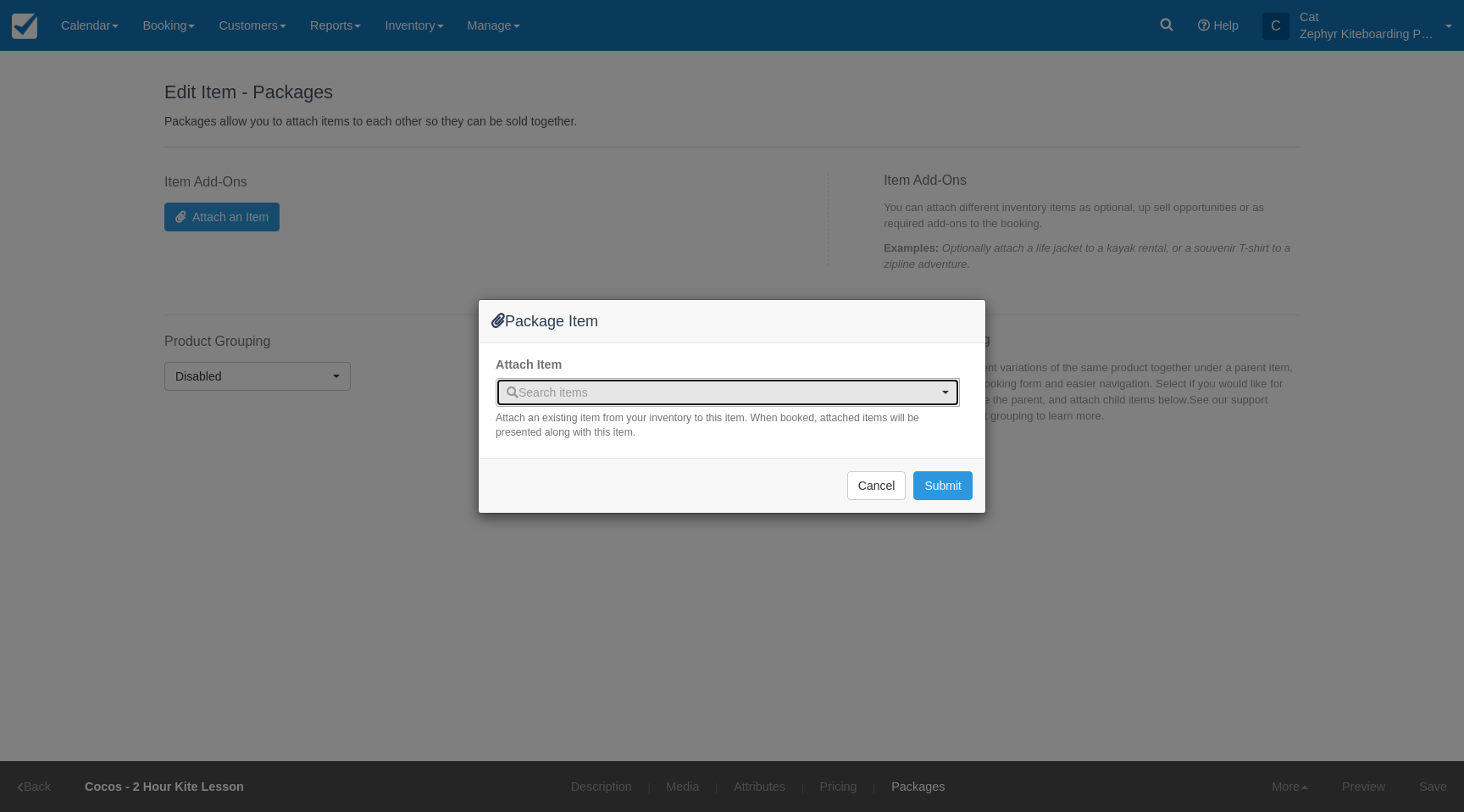
click at [903, 394] on span "Search items" at bounding box center [721, 392] width 431 height 17
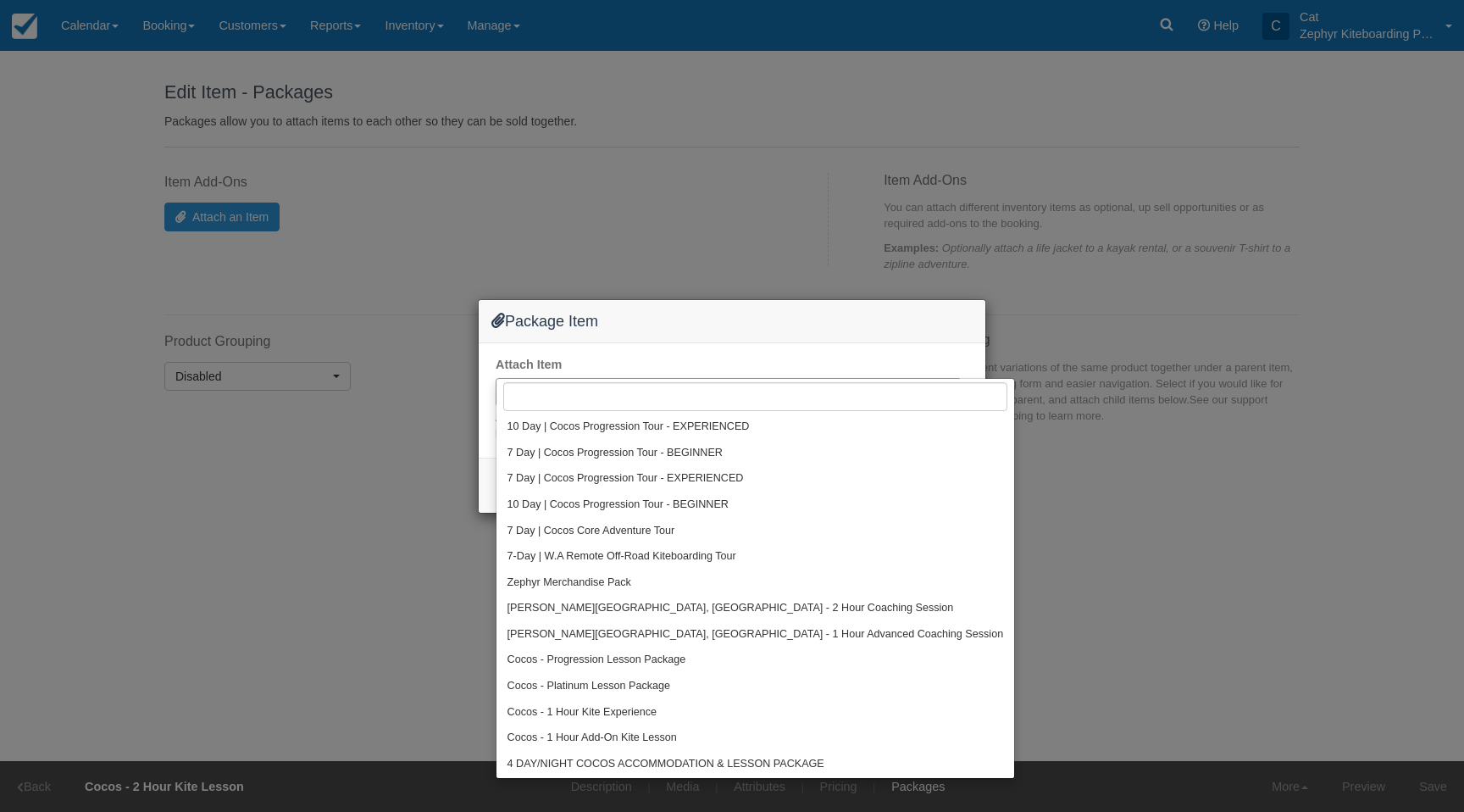
click at [1163, 601] on div "Package Item Attach Item Search items Search items 10 Day | Cocos Progression T…" at bounding box center [732, 406] width 1464 height 812
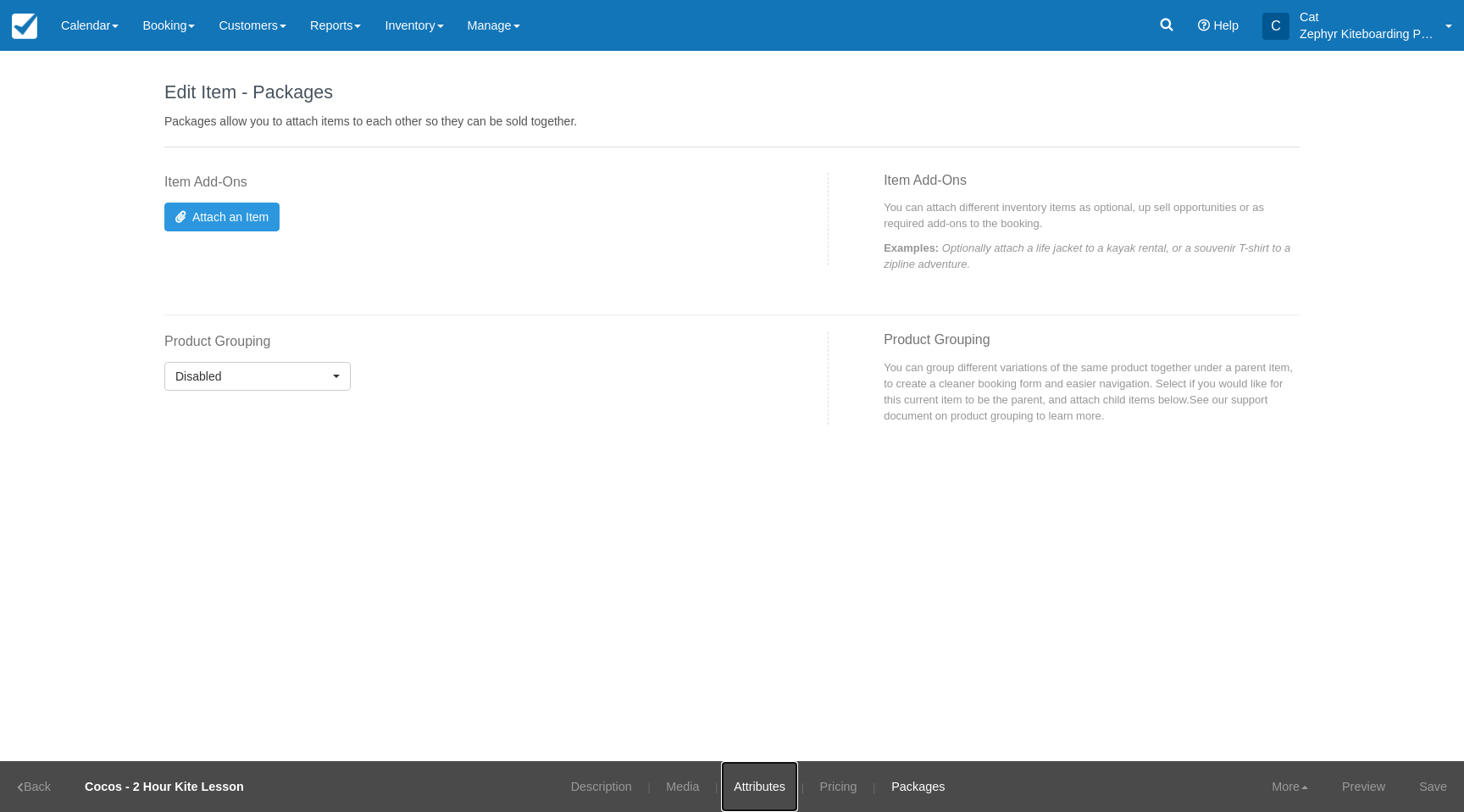
click at [781, 789] on link "Attributes" at bounding box center [760, 786] width 77 height 51
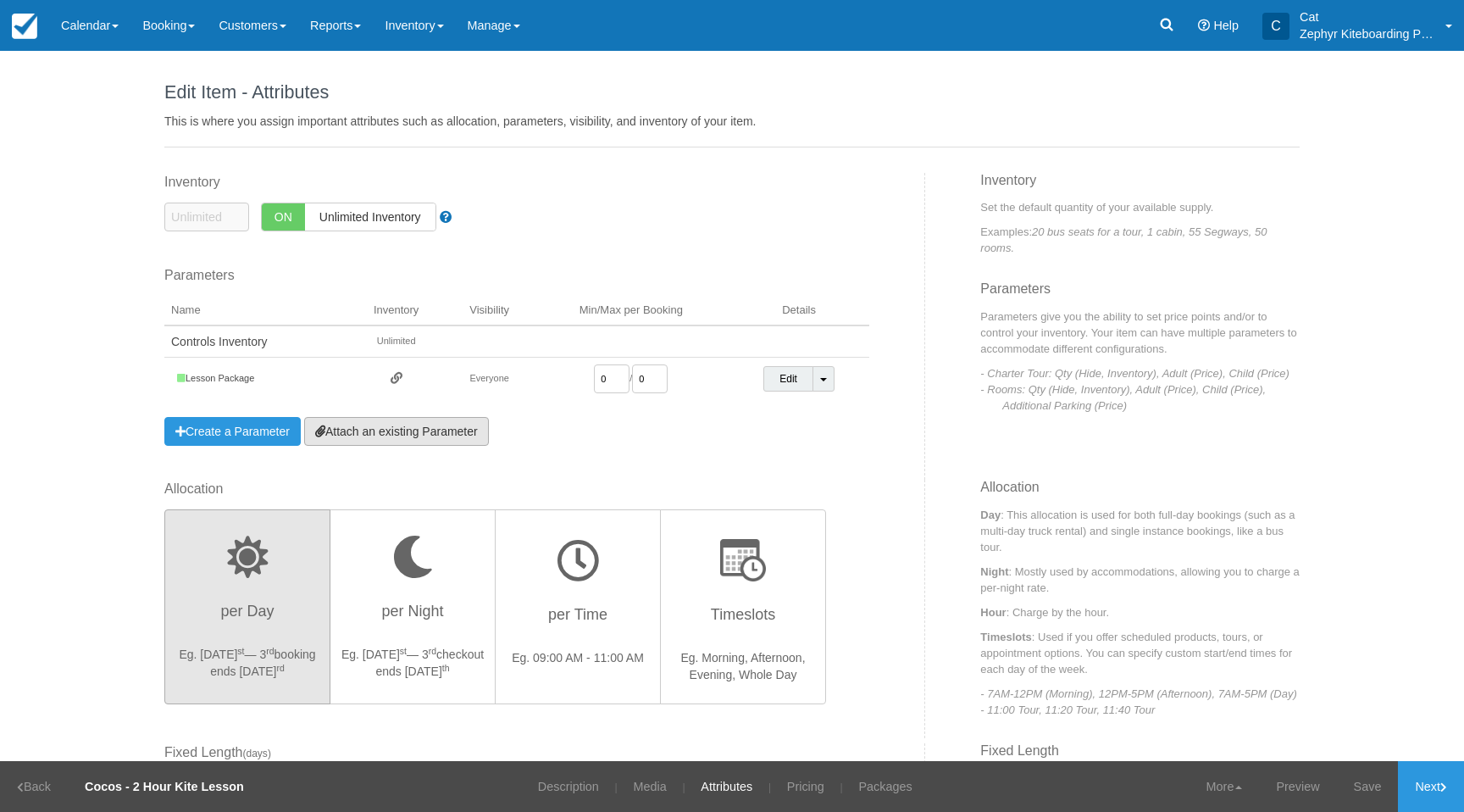
click at [389, 429] on link "Attach an existing Parameter" at bounding box center [396, 431] width 185 height 29
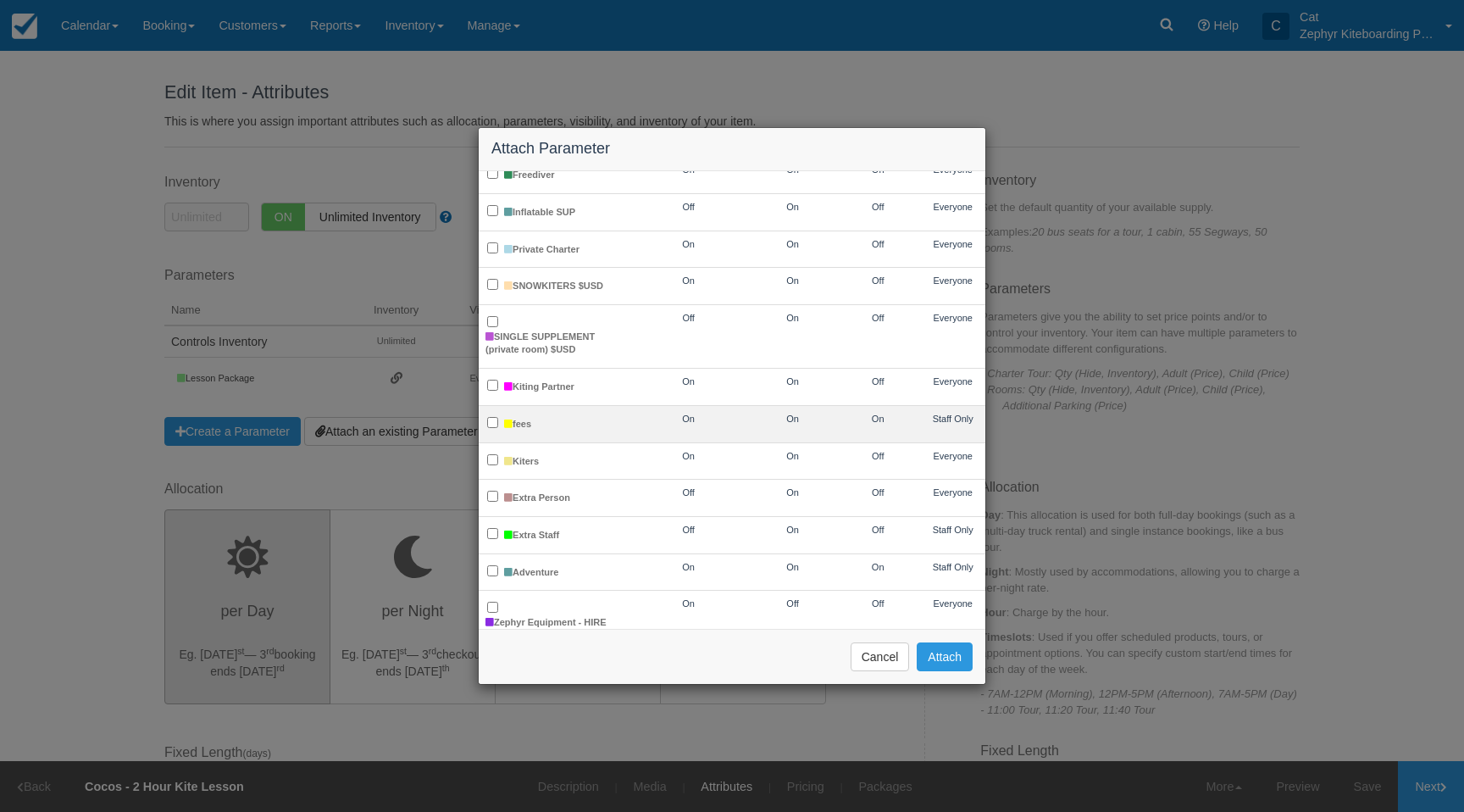
scroll to position [744, 0]
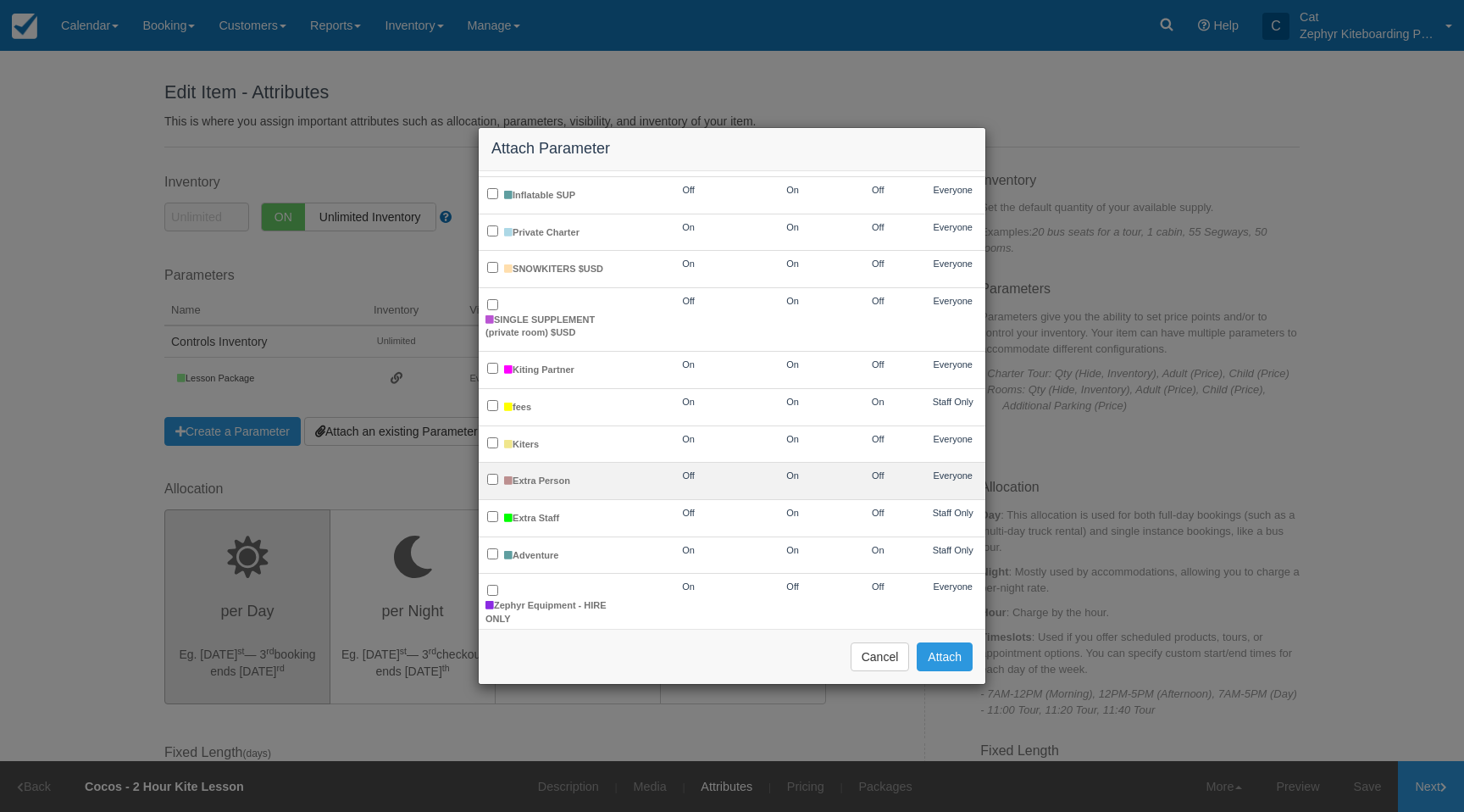
click at [577, 466] on td "Extra Person" at bounding box center [553, 481] width 149 height 38
checkbox input "true"
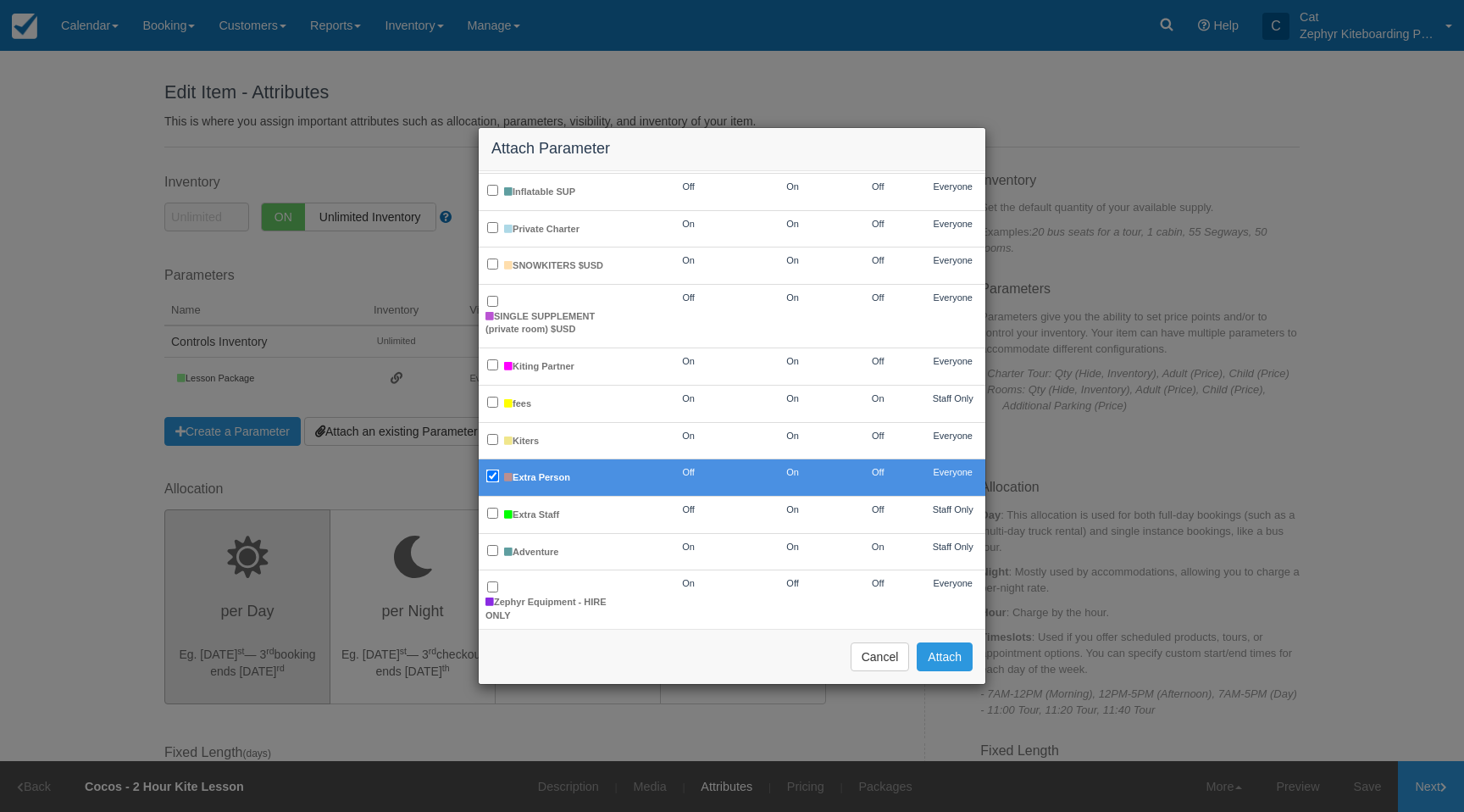
scroll to position [746, 0]
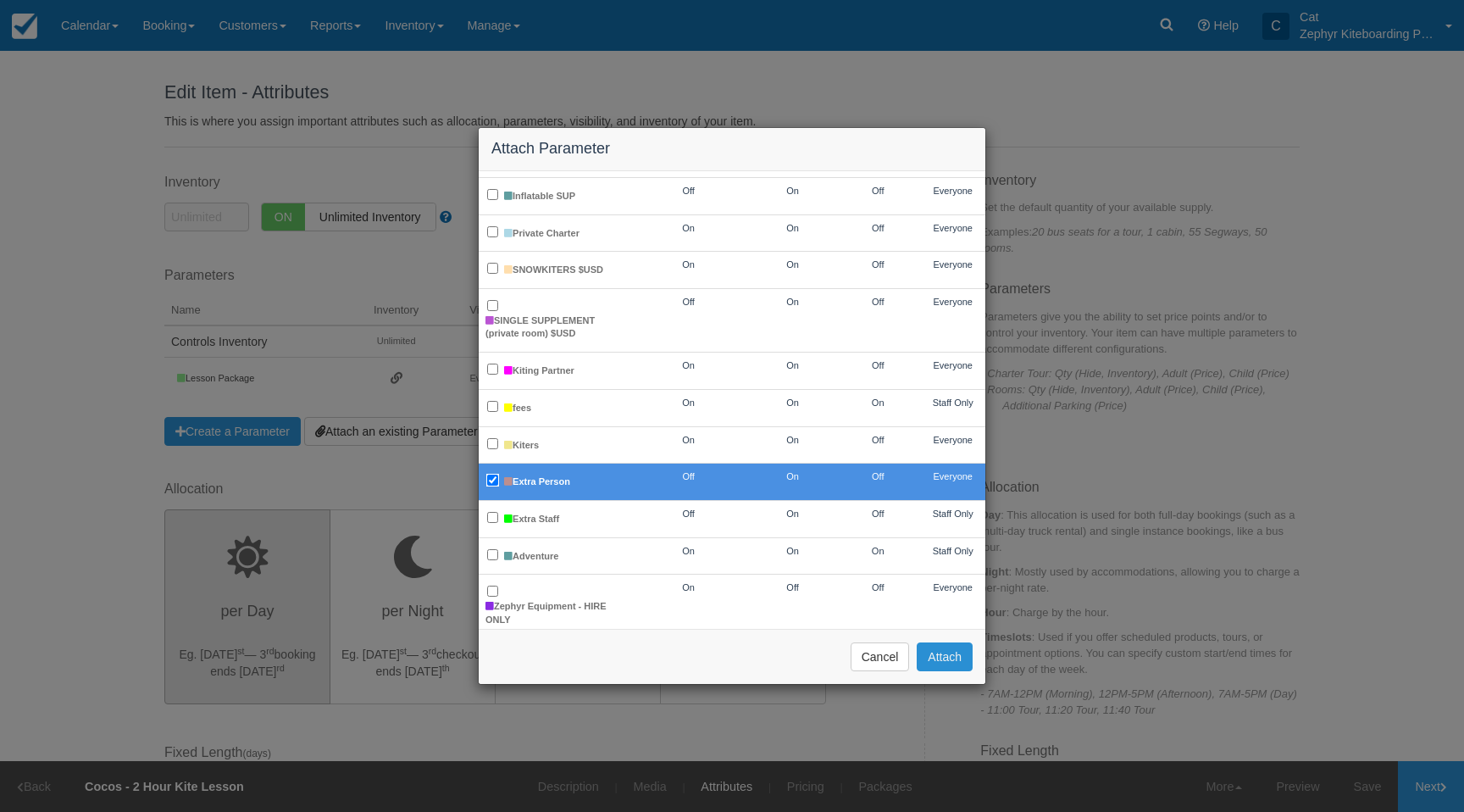
click at [944, 655] on button "Attach" at bounding box center [945, 657] width 56 height 29
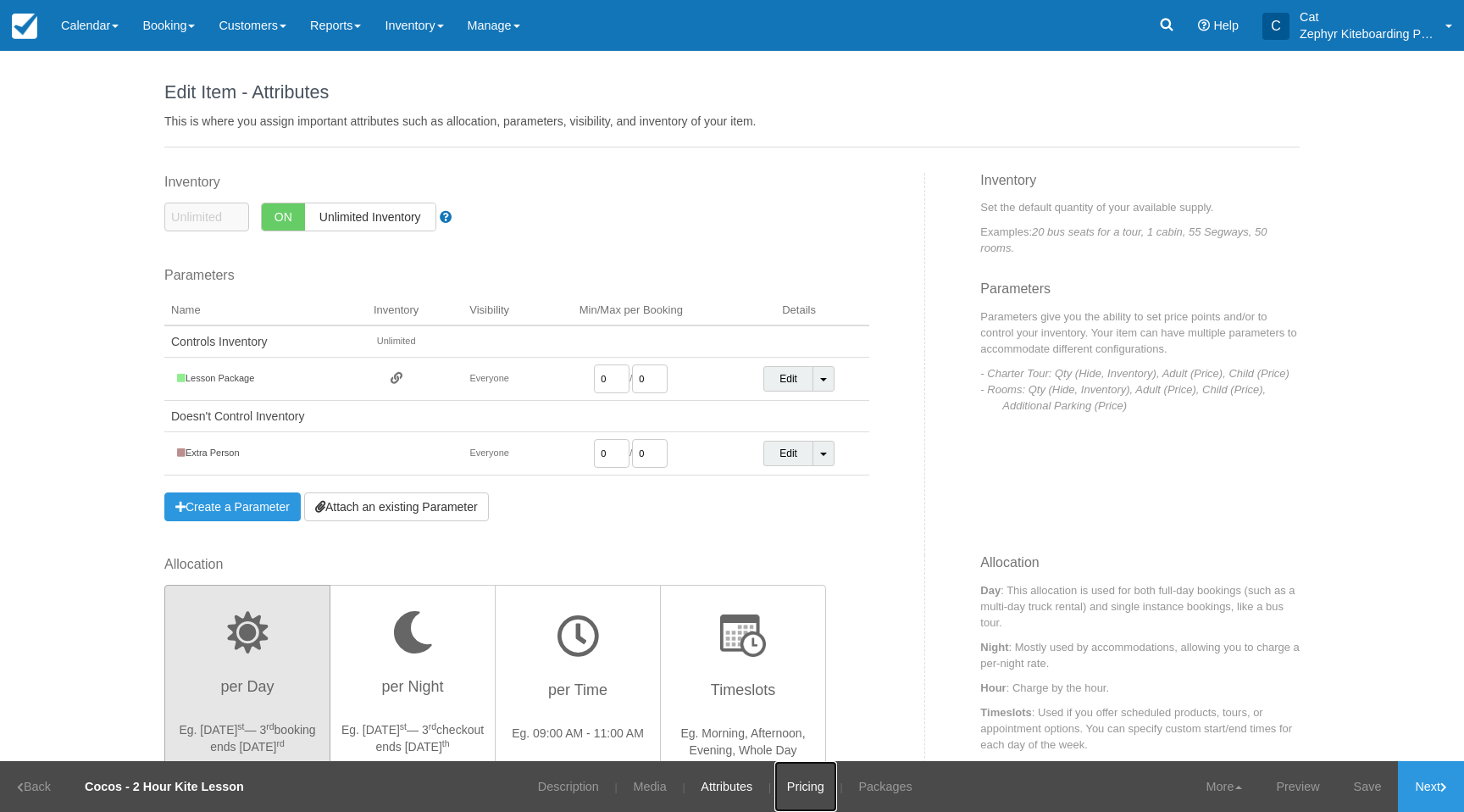
click at [806, 796] on link "Pricing" at bounding box center [805, 786] width 63 height 51
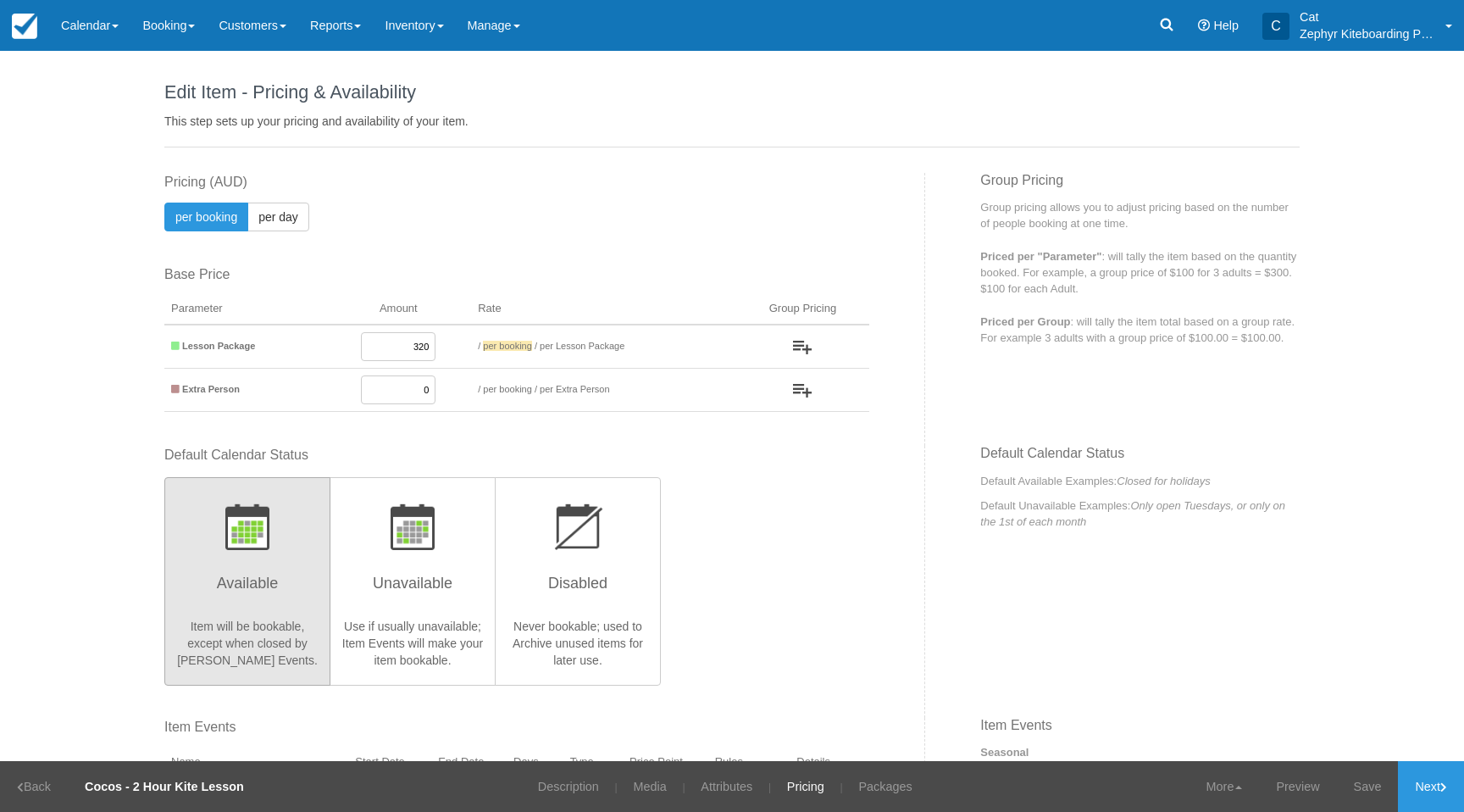
drag, startPoint x: 414, startPoint y: 394, endPoint x: 433, endPoint y: 389, distance: 19.6
click at [433, 389] on td "0" at bounding box center [397, 390] width 146 height 43
type input "50"
click at [781, 471] on div "Default Calendar Status Available Item will be bookable, except when closed by …" at bounding box center [516, 564] width 705 height 238
click at [1366, 805] on link "Save" at bounding box center [1369, 786] width 62 height 51
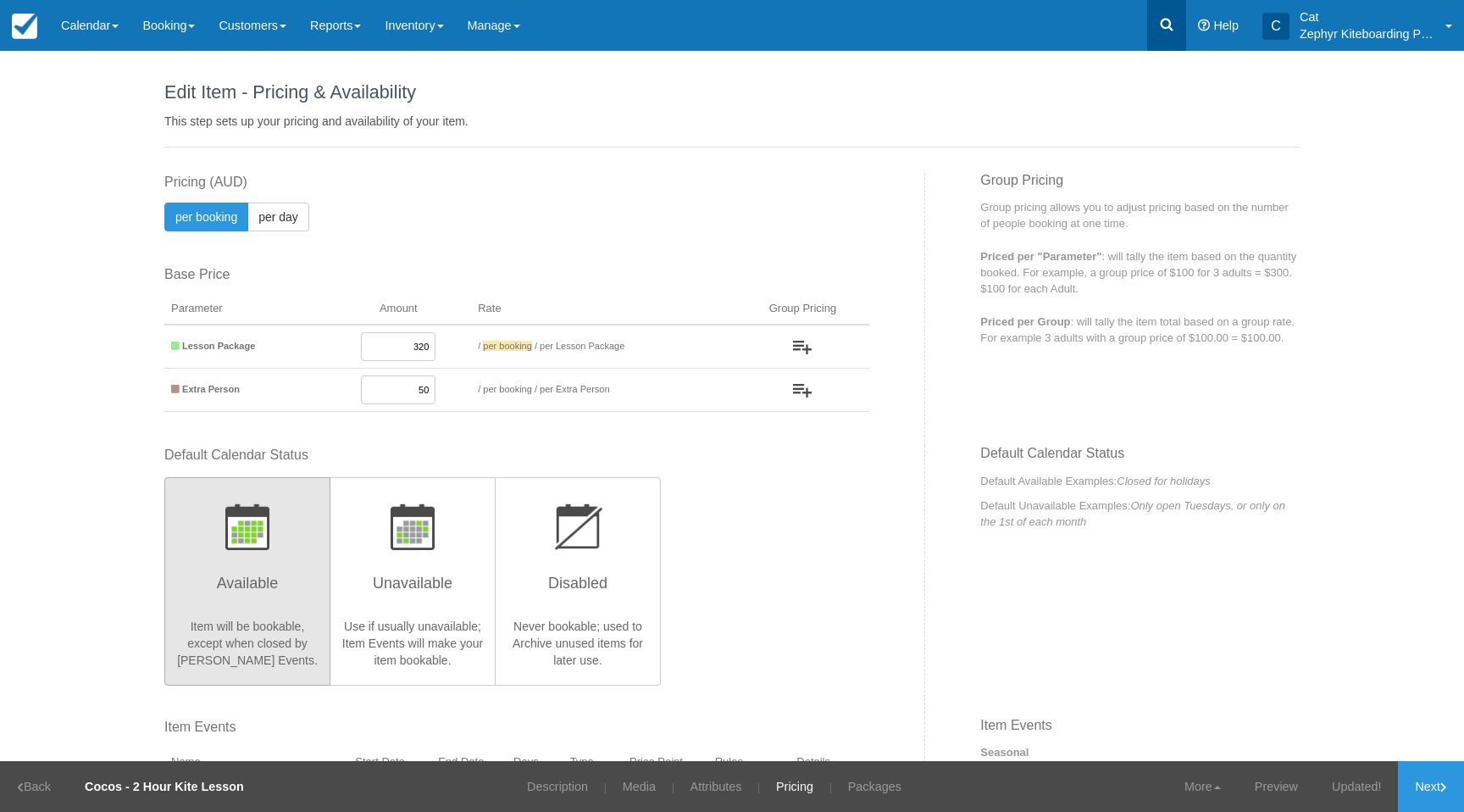
click at [1173, 29] on icon at bounding box center [1167, 25] width 17 height 17
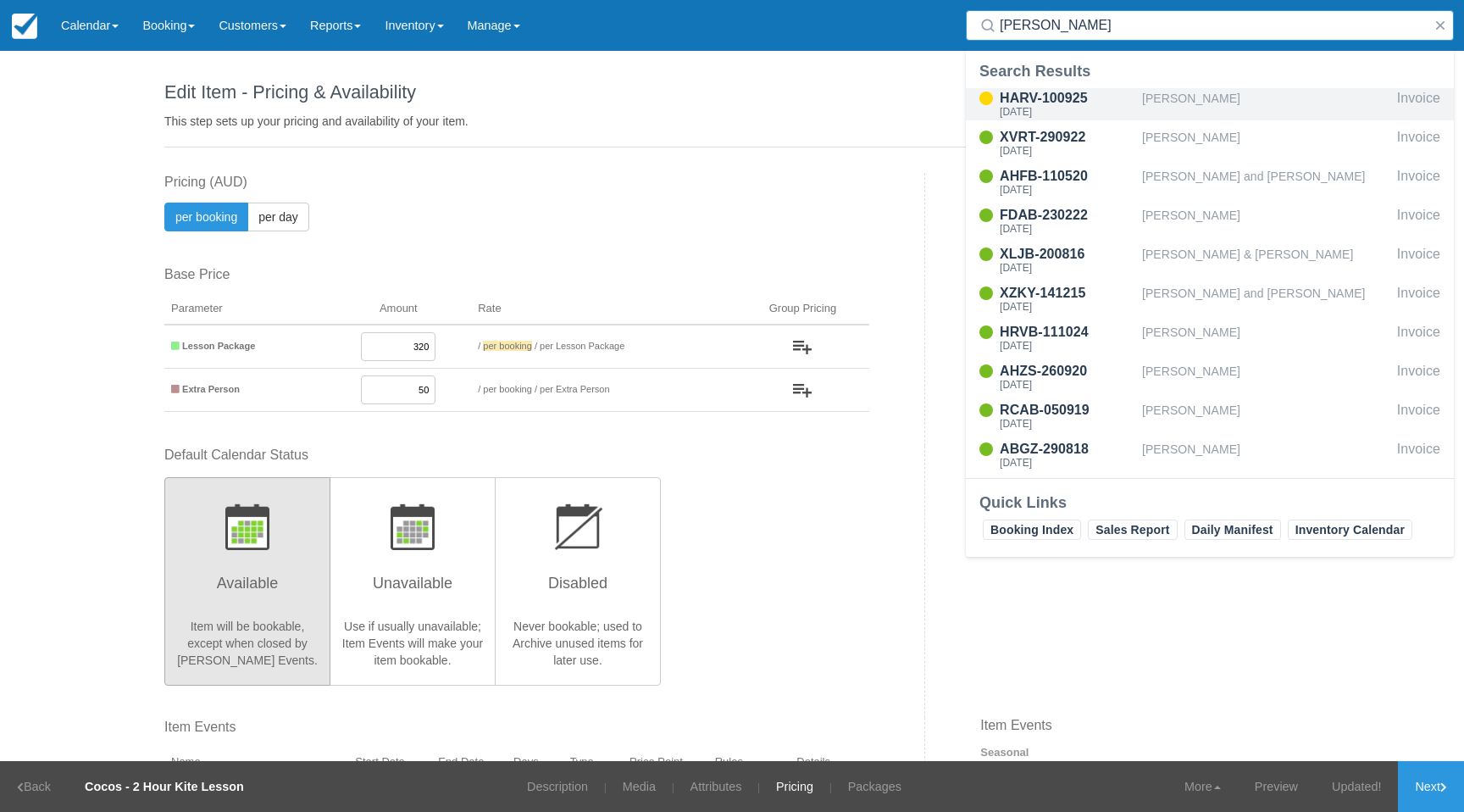
type input "sally"
click at [1044, 107] on div "Fri Aug 28 2026" at bounding box center [1068, 112] width 136 height 11
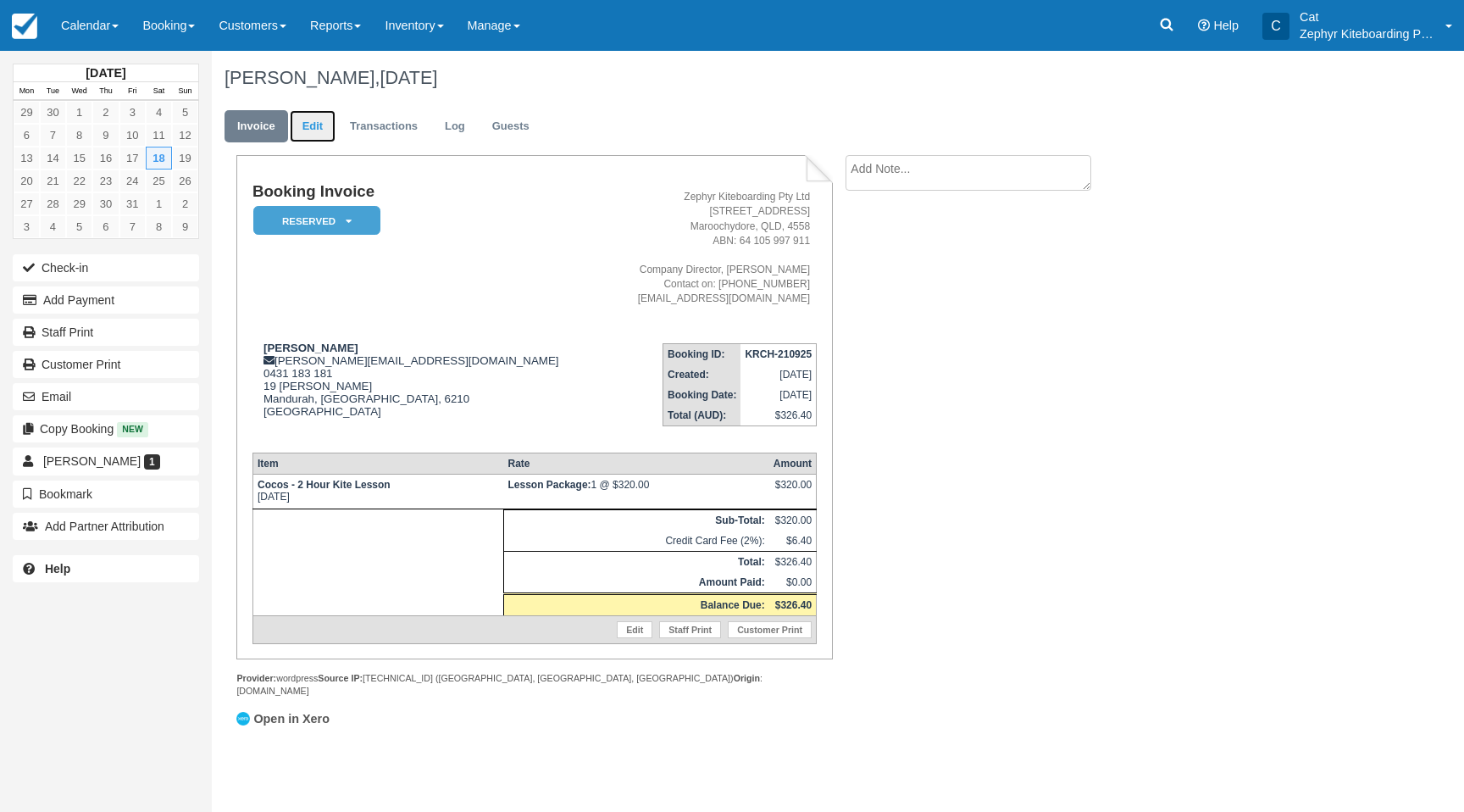
click at [312, 131] on link "Edit" at bounding box center [312, 126] width 45 height 33
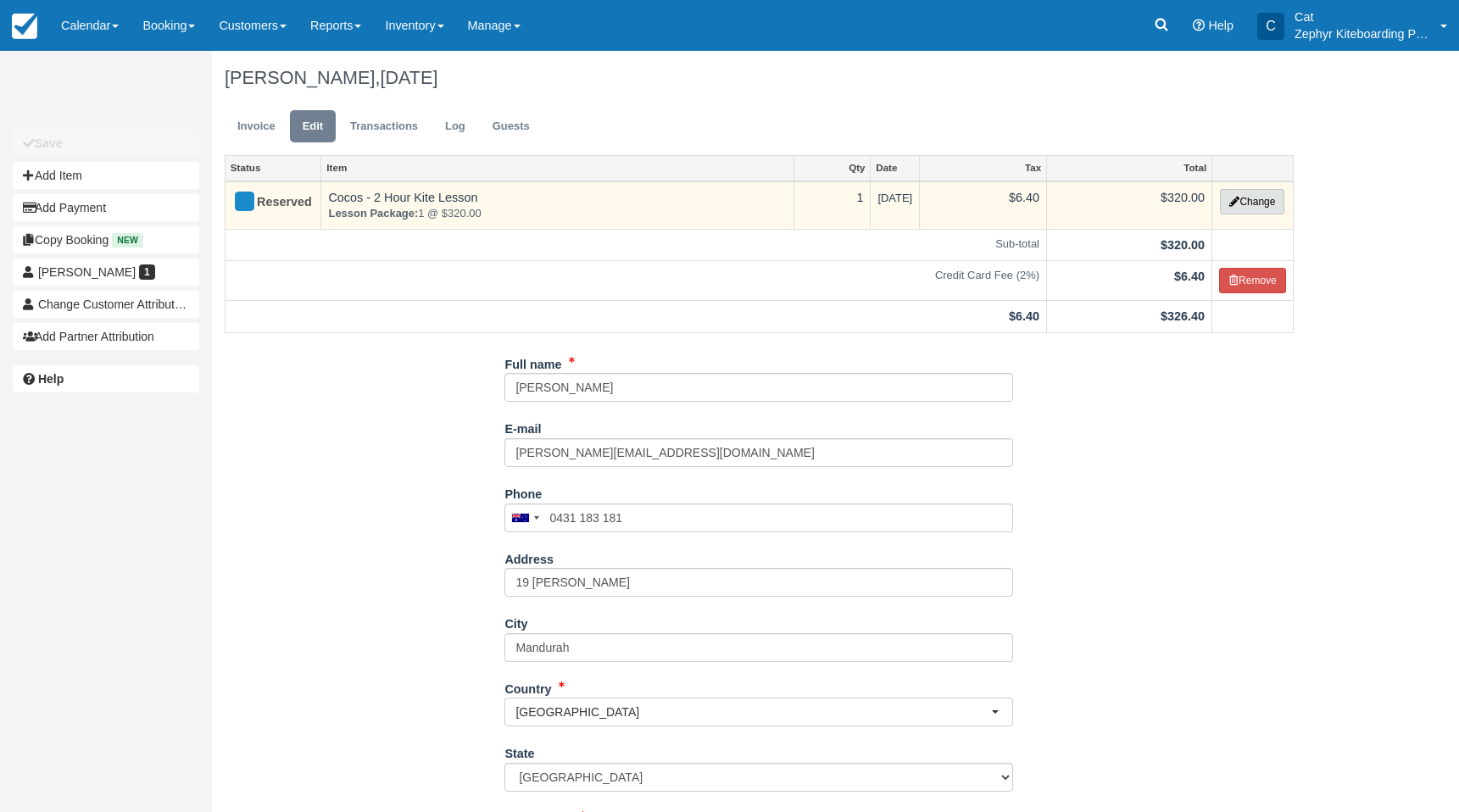
click at [1254, 199] on button "Change" at bounding box center [1252, 202] width 65 height 25
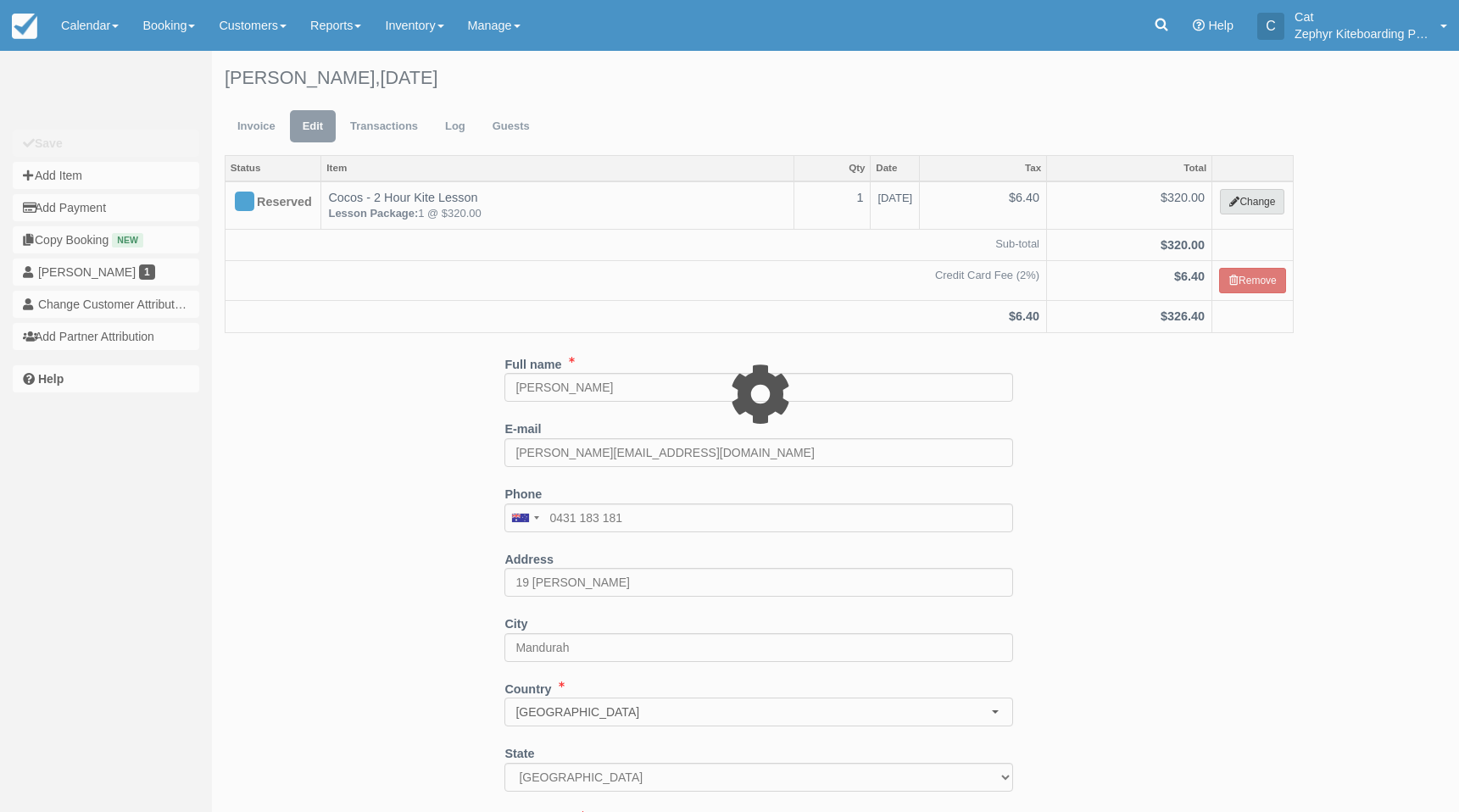
select select "13"
type input "320.00"
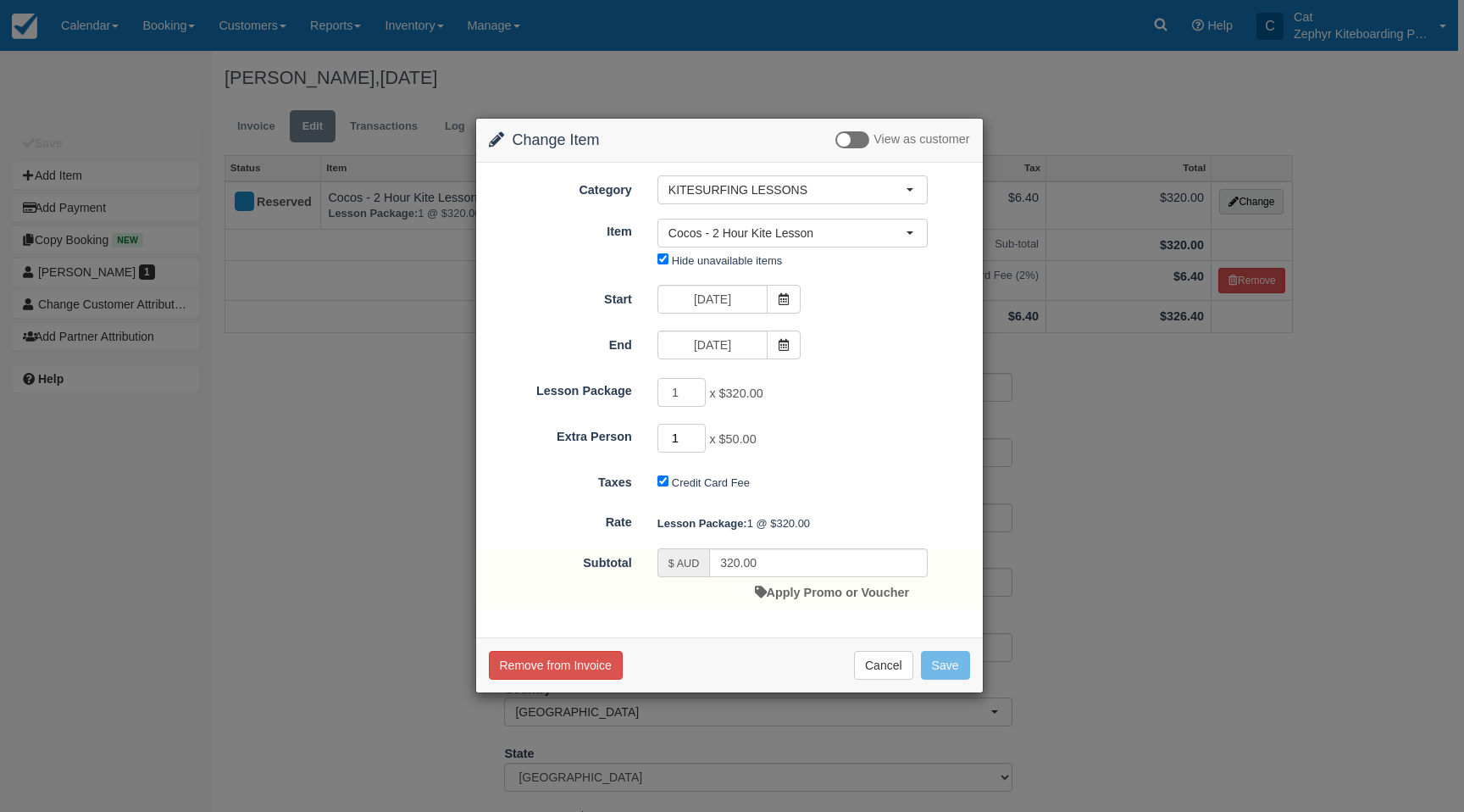
type input "1"
click at [697, 435] on input "1" at bounding box center [682, 438] width 49 height 29
type input "370.00"
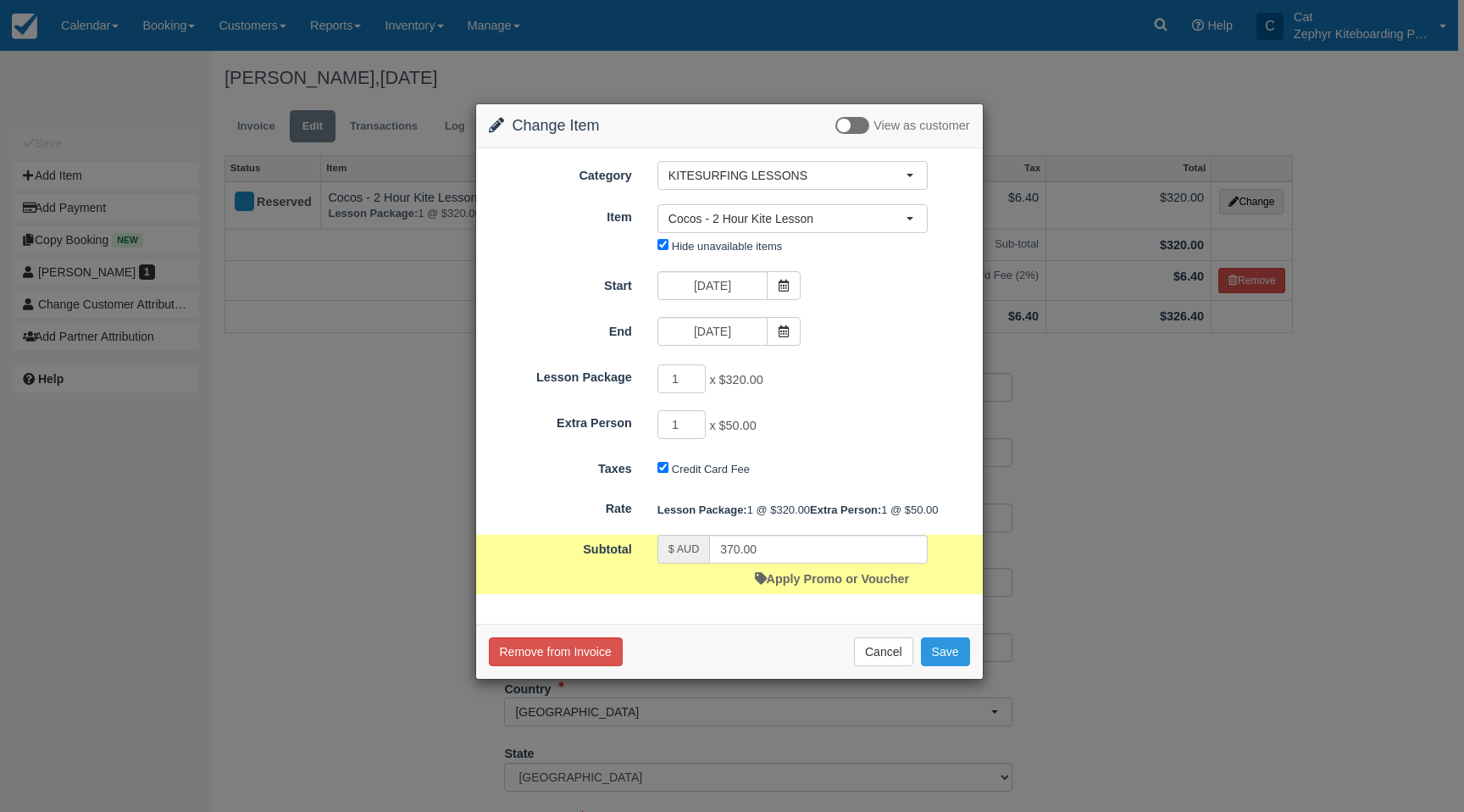
click at [939, 663] on div "Remove from Invoice Cancel Save" at bounding box center [729, 651] width 506 height 55
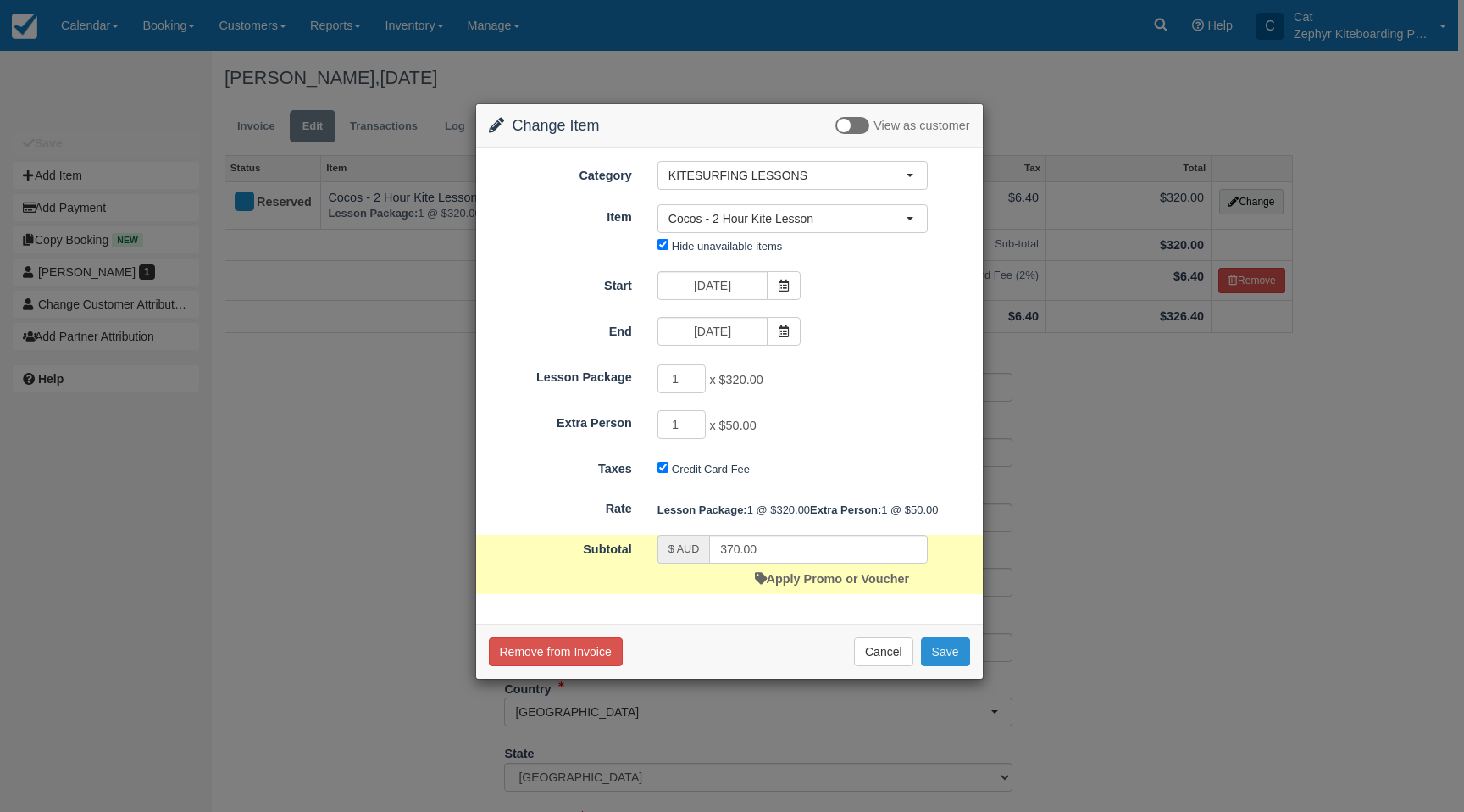
click at [939, 666] on button "Save" at bounding box center [945, 652] width 49 height 29
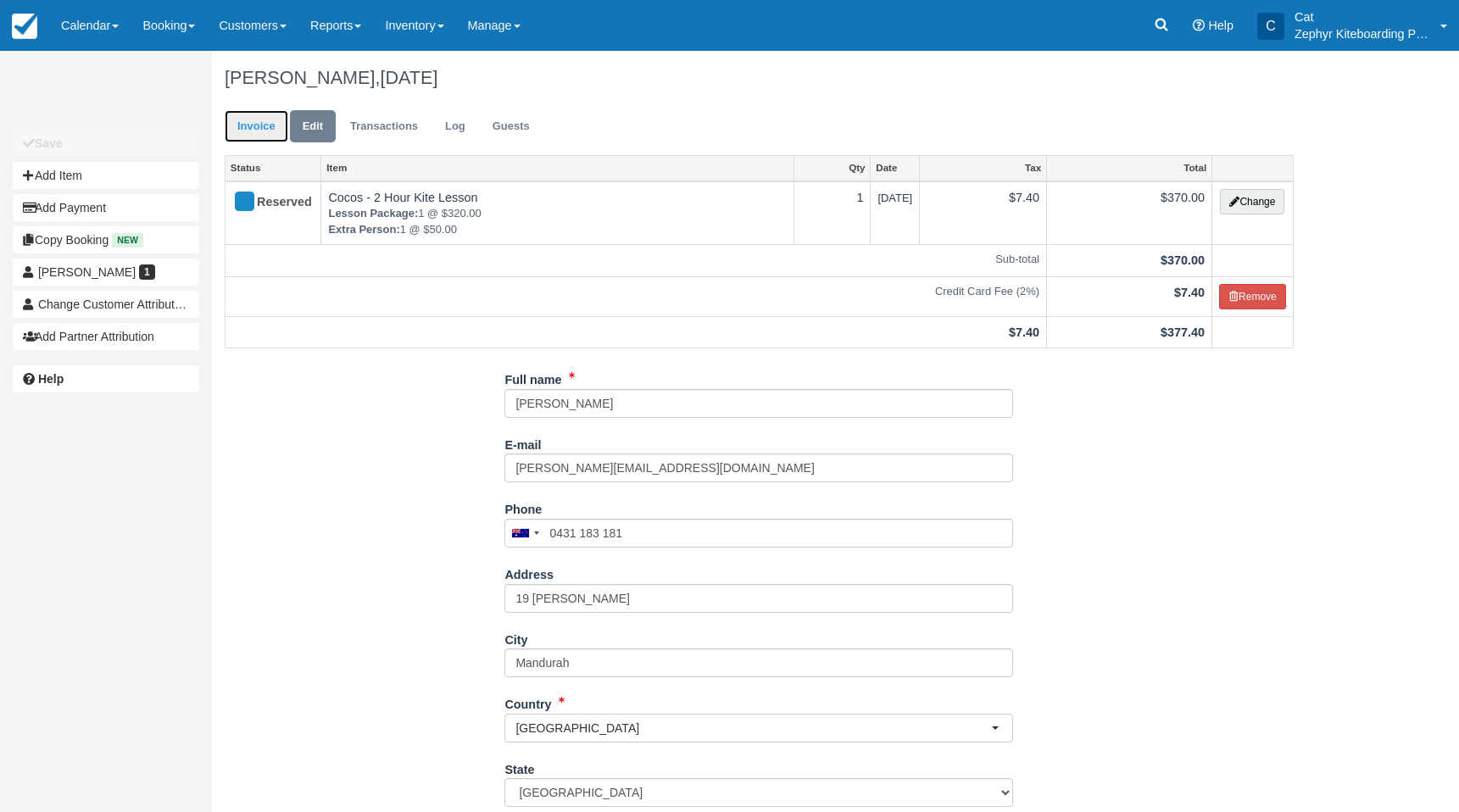
click at [258, 122] on link "Invoice" at bounding box center [257, 126] width 64 height 33
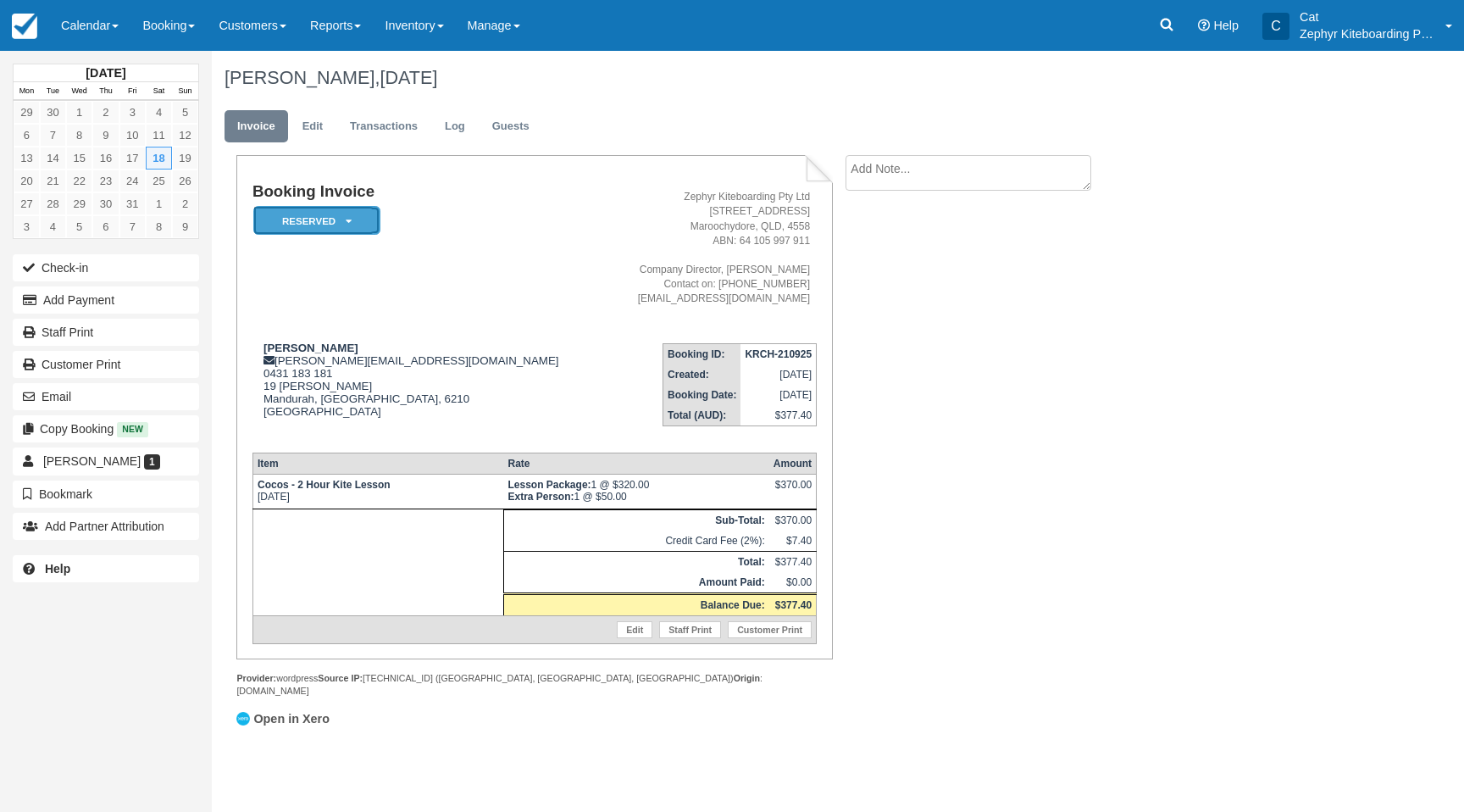
click at [337, 220] on em "Reserved" at bounding box center [317, 221] width 127 height 30
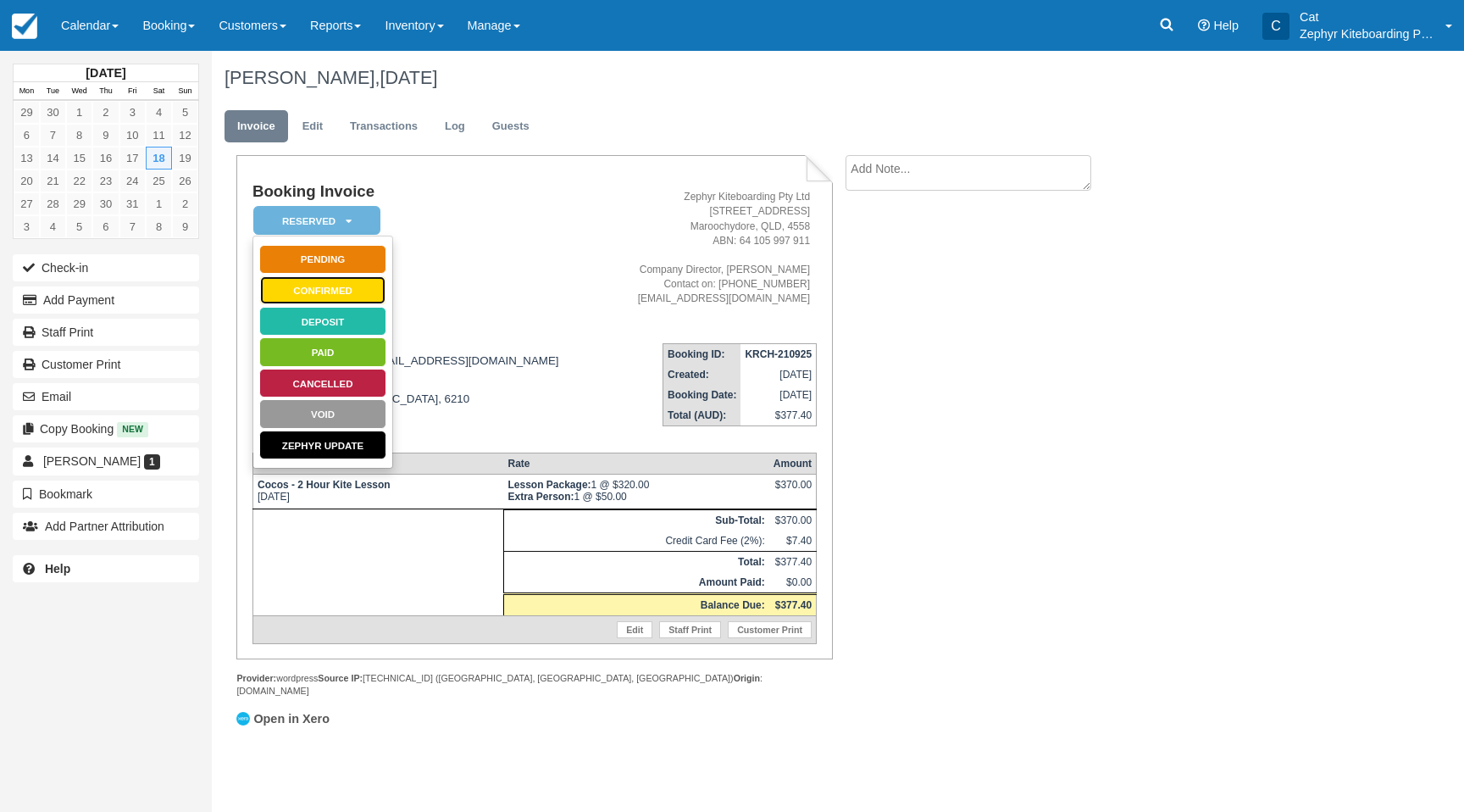
click at [305, 290] on link "Confirmed" at bounding box center [323, 290] width 127 height 30
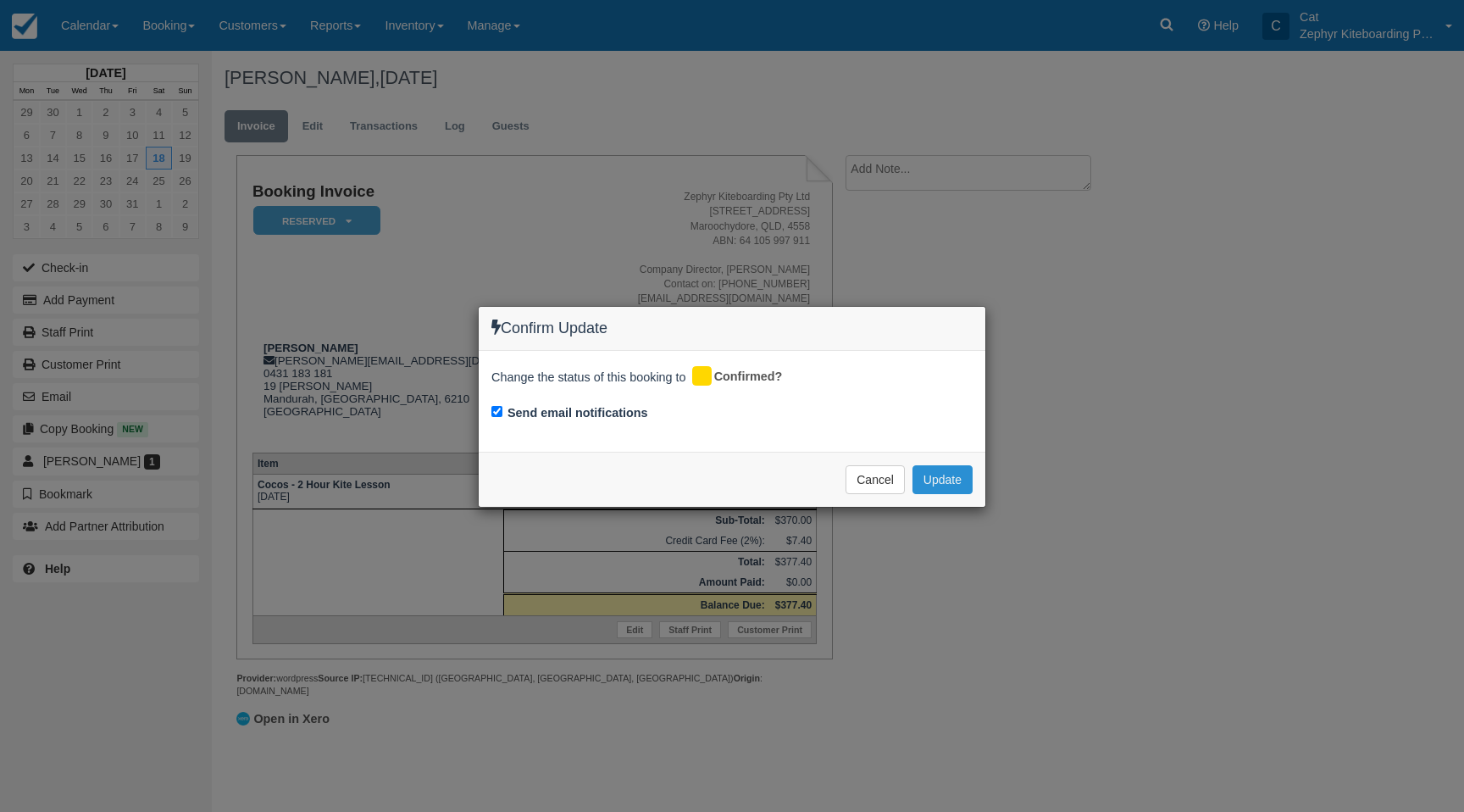
click at [961, 478] on button "Update" at bounding box center [942, 479] width 60 height 29
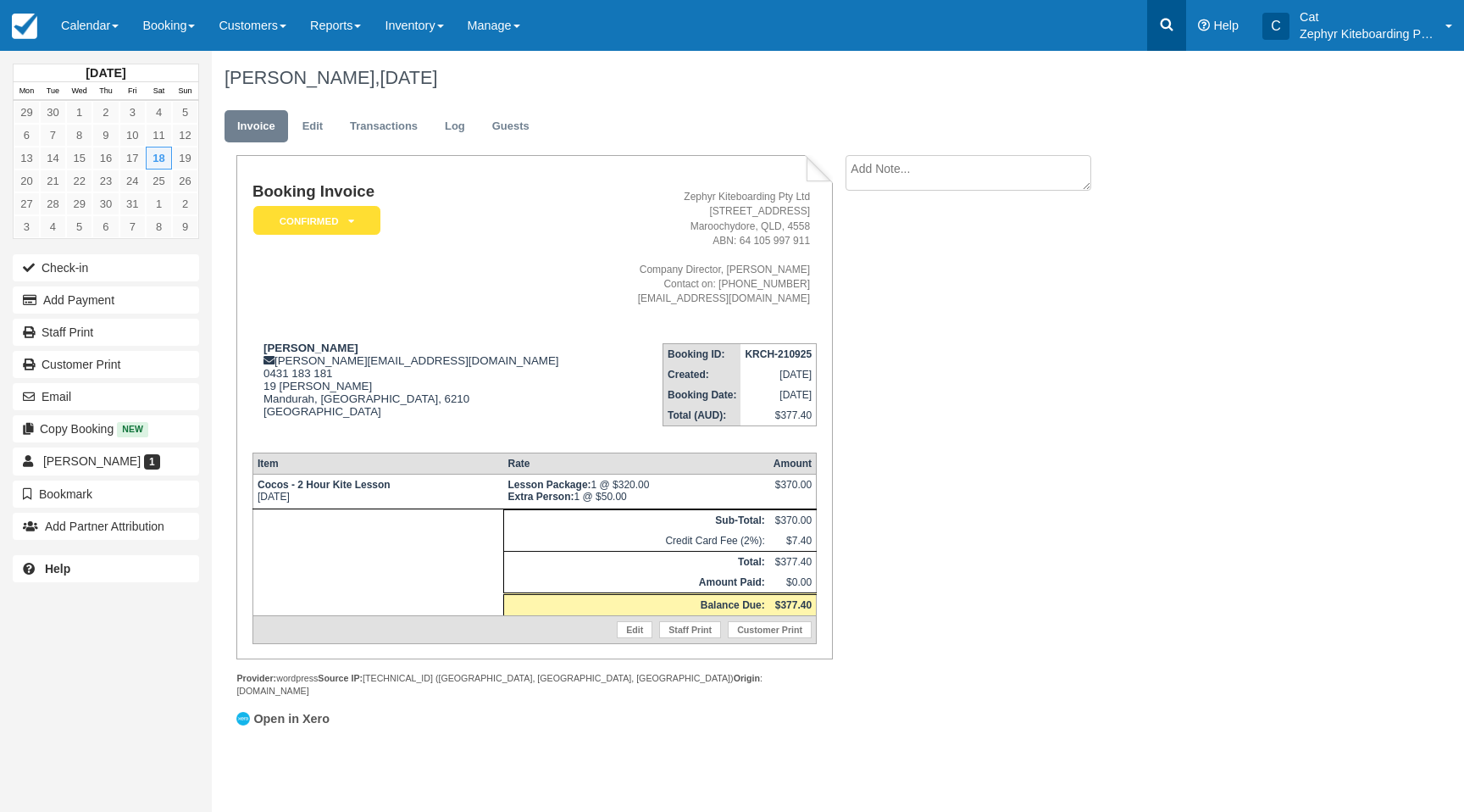
click at [1169, 24] on icon at bounding box center [1167, 24] width 13 height 13
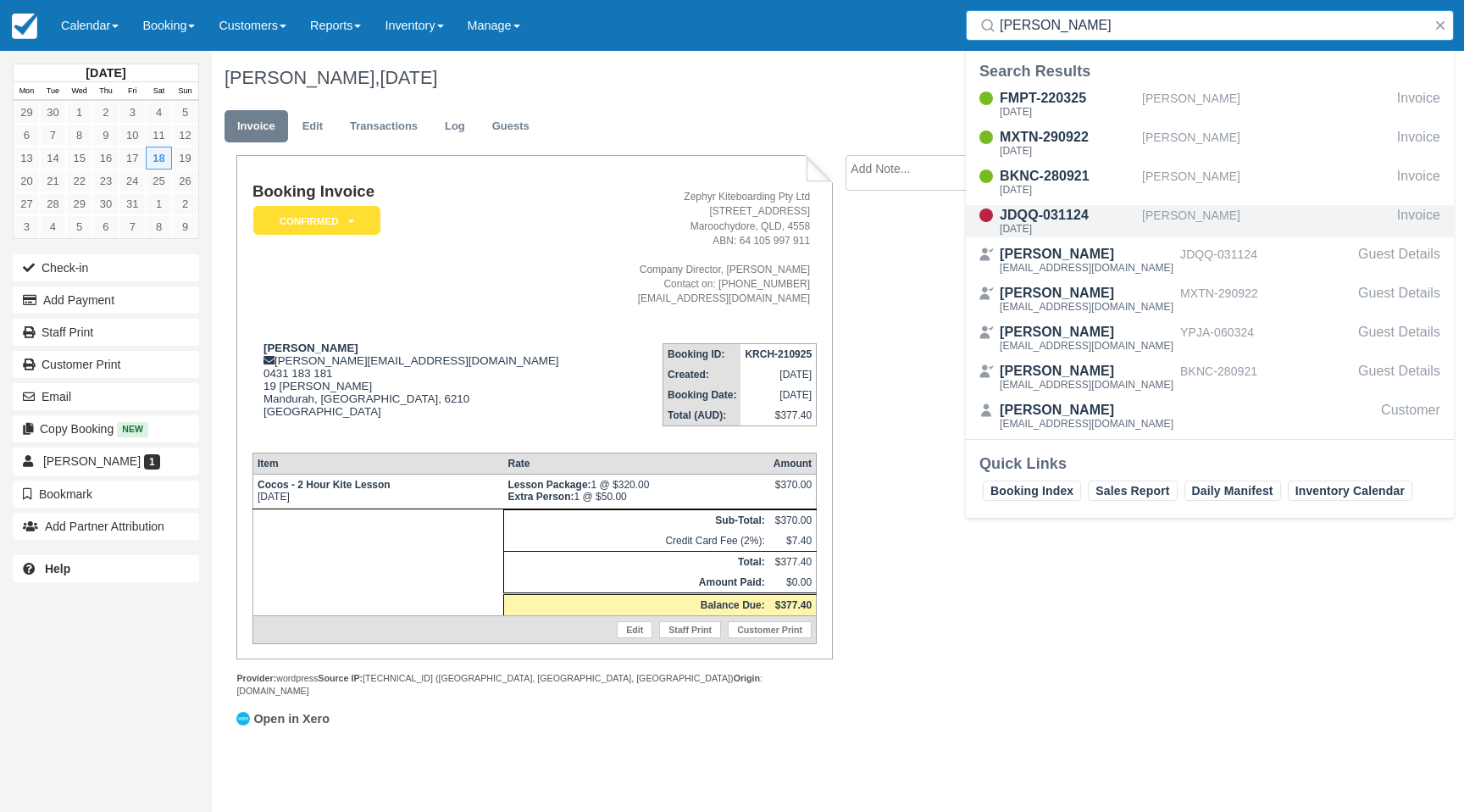
type input "david bor"
click at [1027, 221] on div "JDQQ-031124" at bounding box center [1068, 215] width 136 height 20
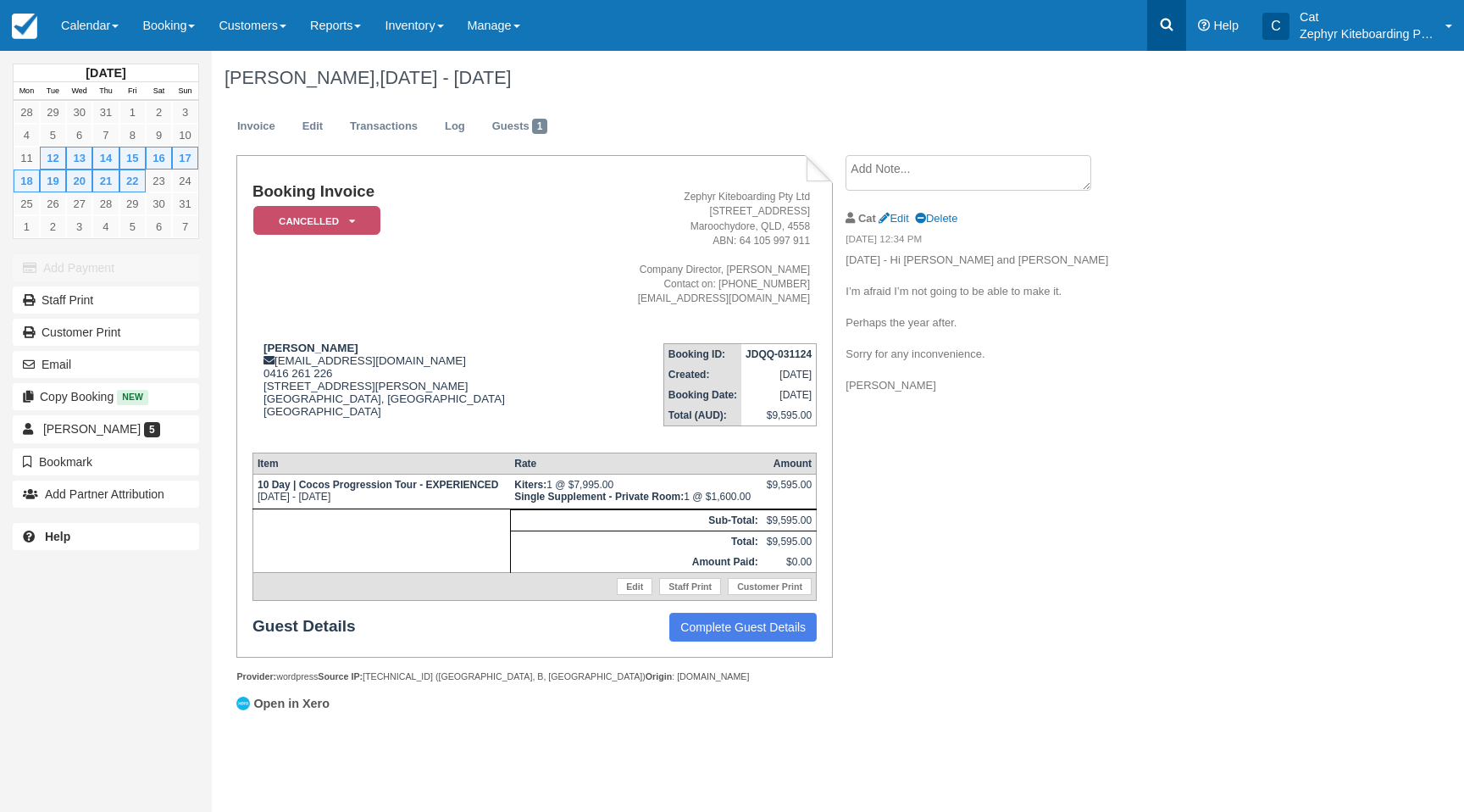
click at [1160, 27] on icon at bounding box center [1167, 25] width 17 height 17
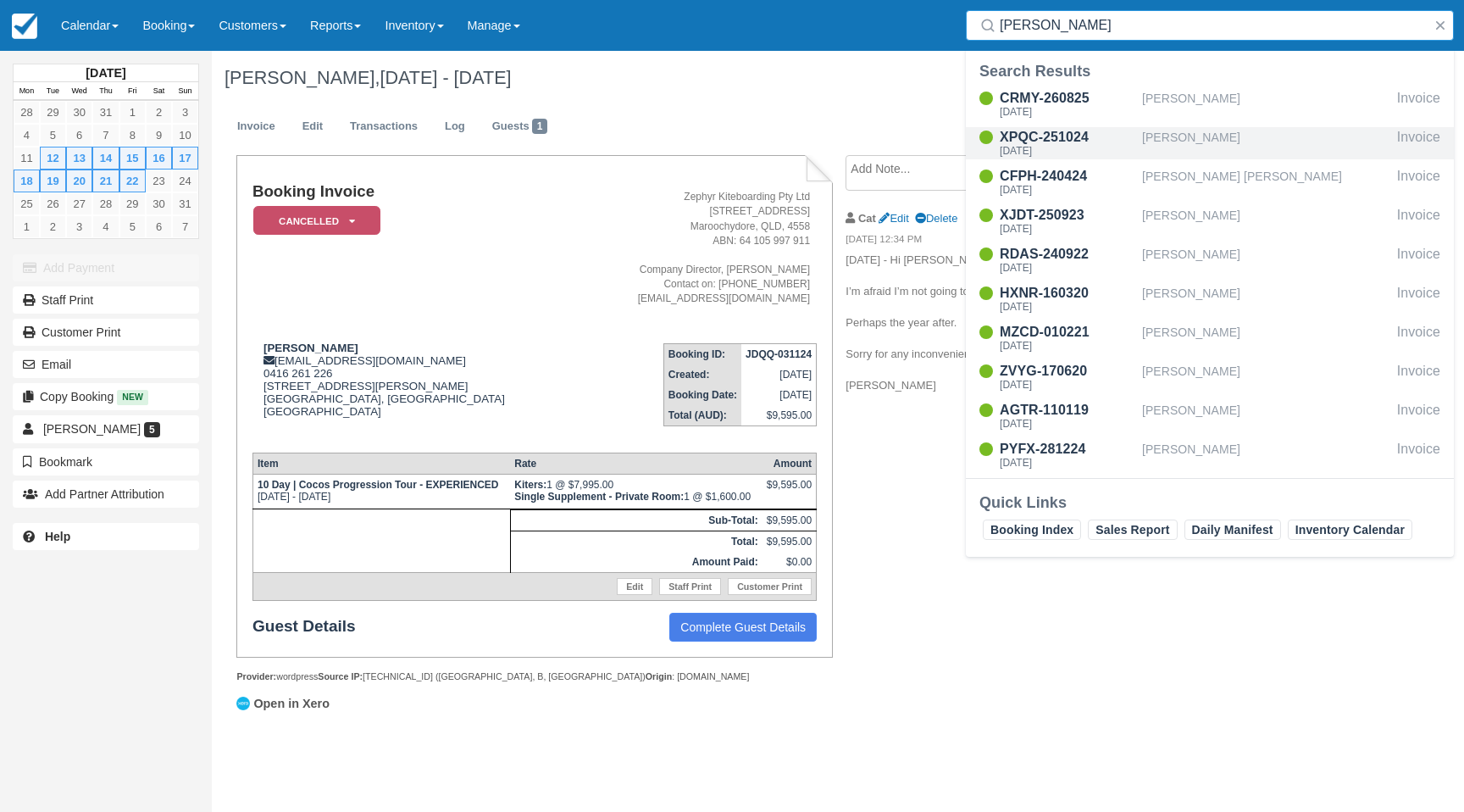
type input "[PERSON_NAME]"
click at [1026, 141] on div "XPQC-251024" at bounding box center [1068, 137] width 136 height 20
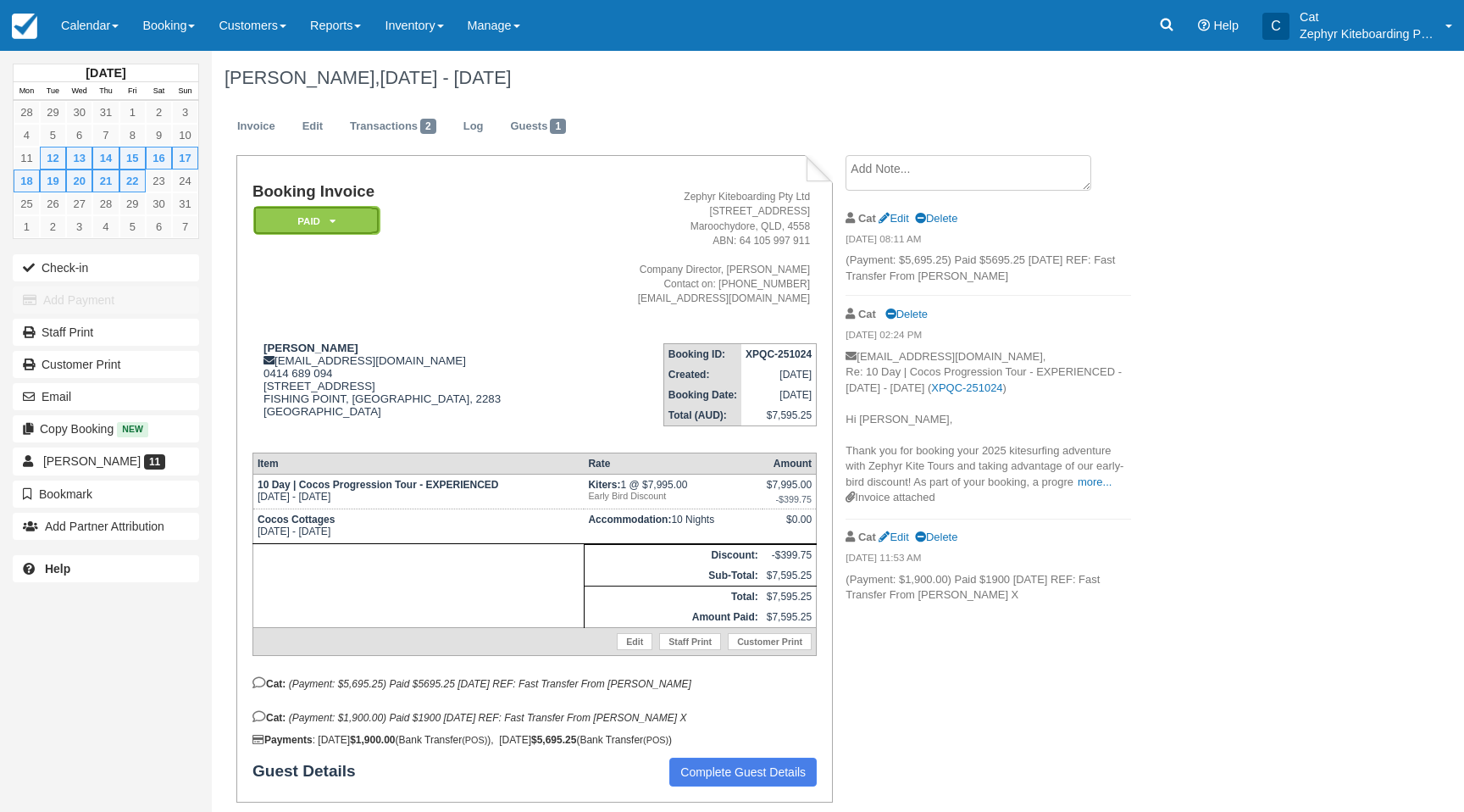
click at [330, 218] on icon at bounding box center [333, 221] width 6 height 11
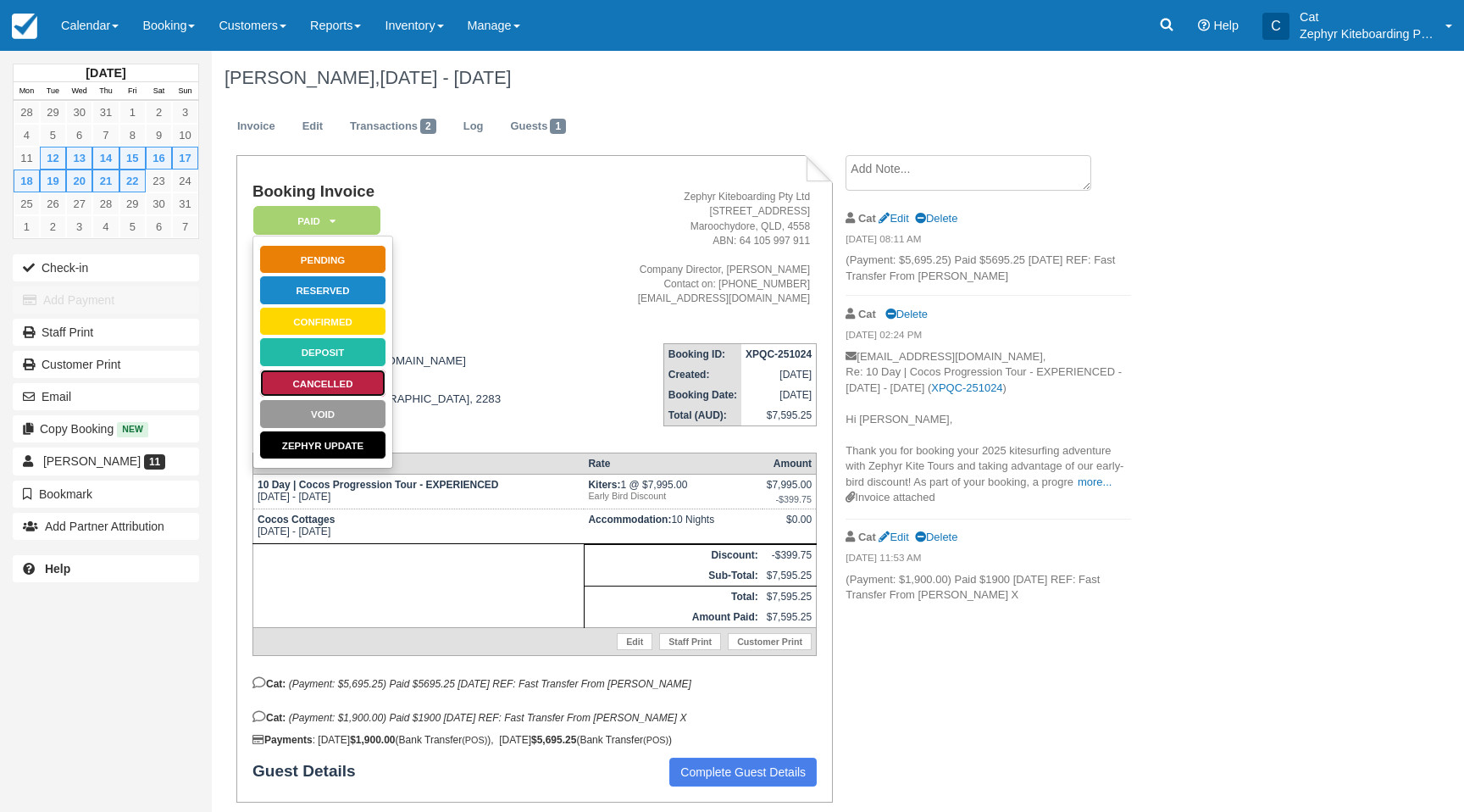
click at [314, 379] on link "Cancelled" at bounding box center [323, 383] width 127 height 30
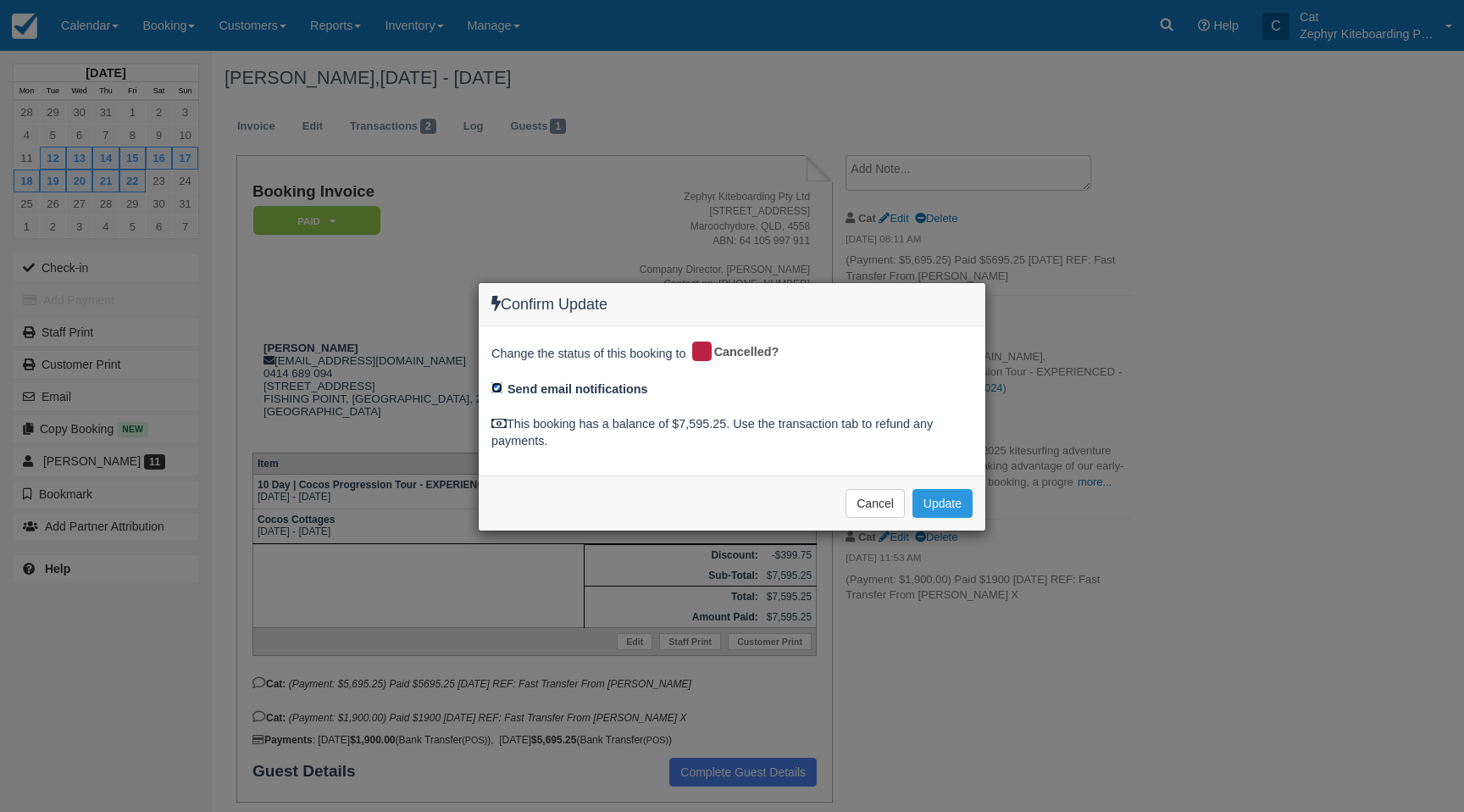
click at [501, 390] on input "Send email notifications" at bounding box center [497, 387] width 11 height 11
checkbox input "false"
click at [944, 506] on button "Update" at bounding box center [942, 503] width 60 height 29
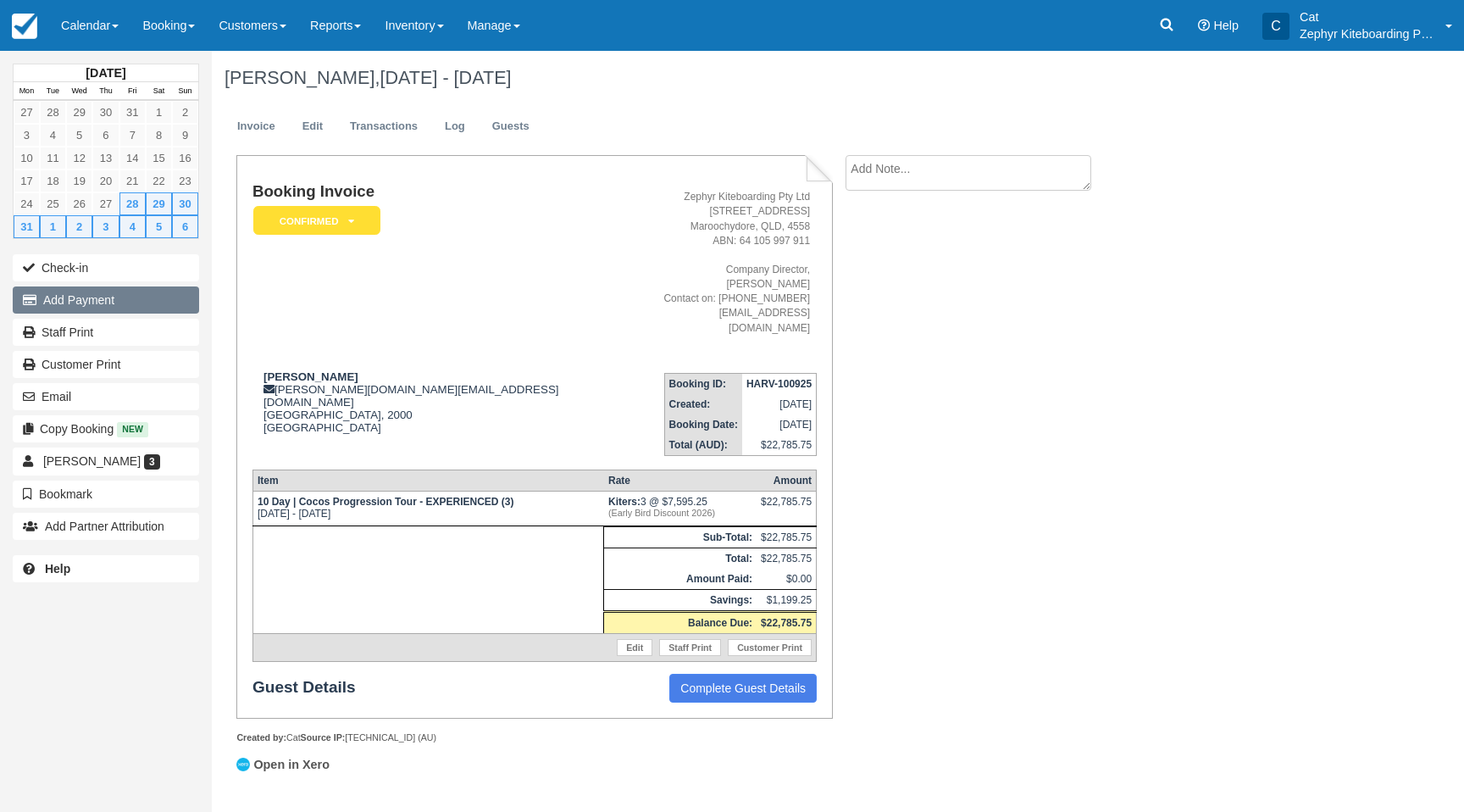
click at [97, 297] on button "Add Payment" at bounding box center [105, 300] width 186 height 27
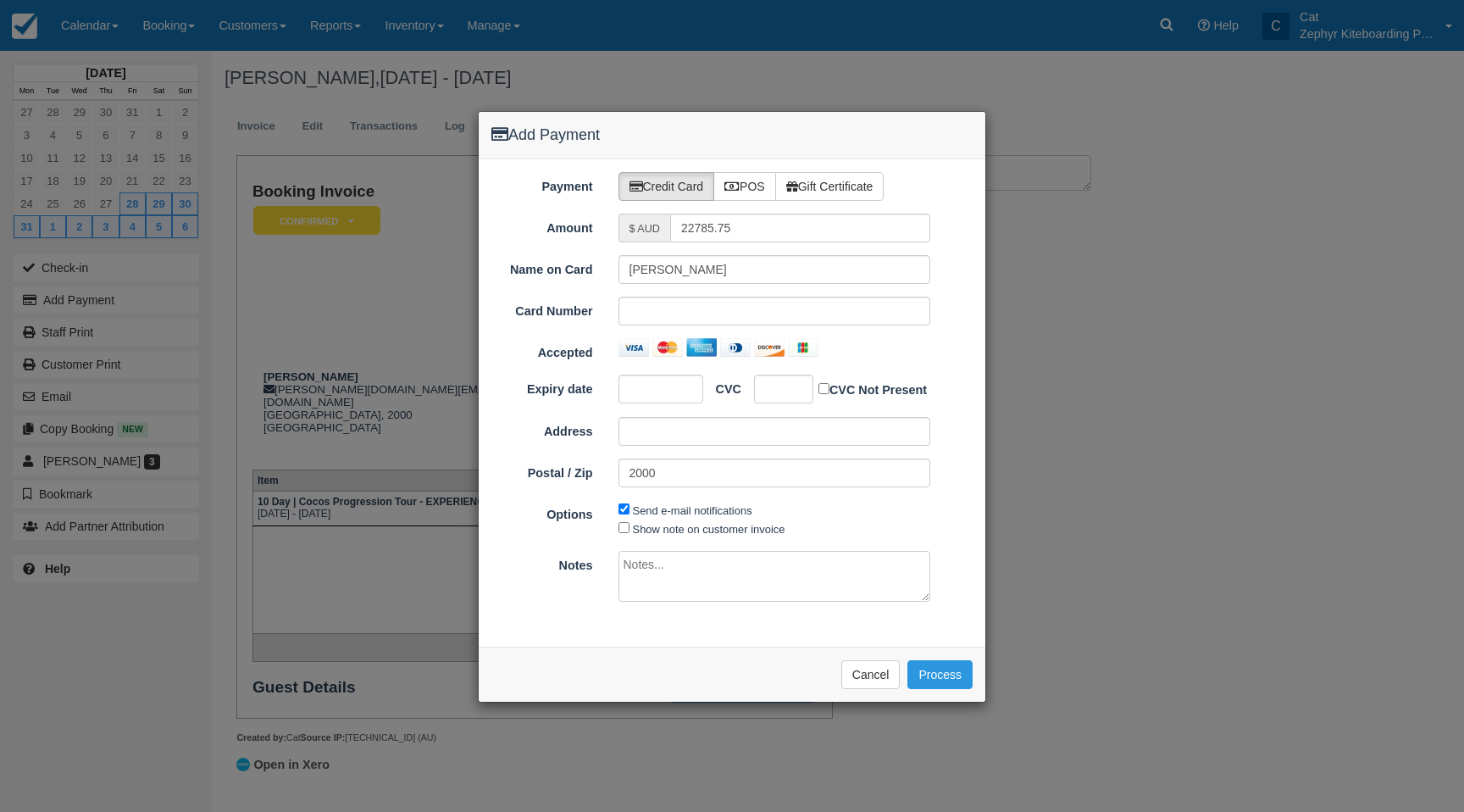
type input "[DATE]"
click at [756, 187] on label "POS" at bounding box center [745, 186] width 63 height 29
radio input "true"
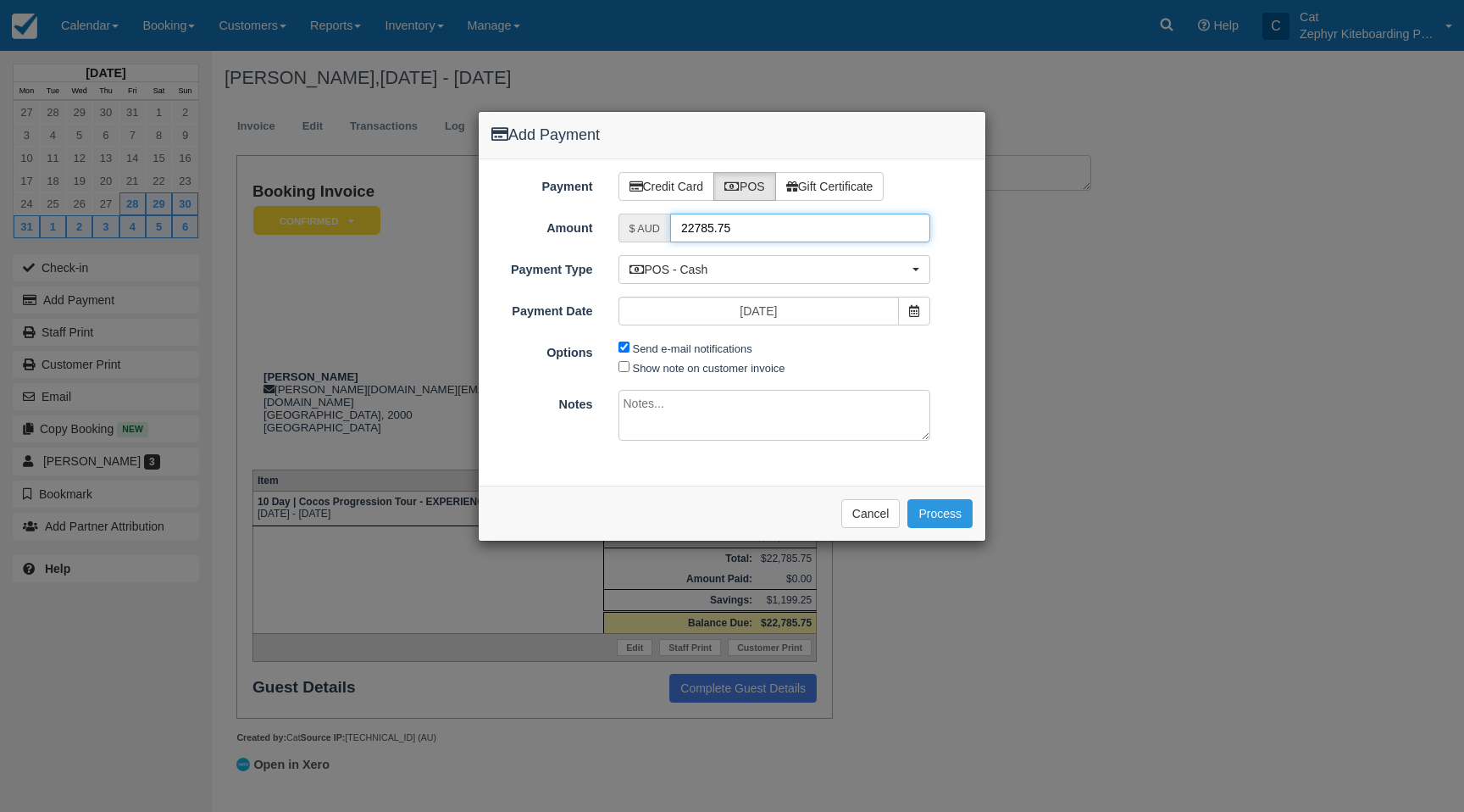
drag, startPoint x: 637, startPoint y: 226, endPoint x: 616, endPoint y: 227, distance: 21.0
click at [616, 227] on div "$ AUD 22785.75" at bounding box center [774, 228] width 339 height 29
type input "6000"
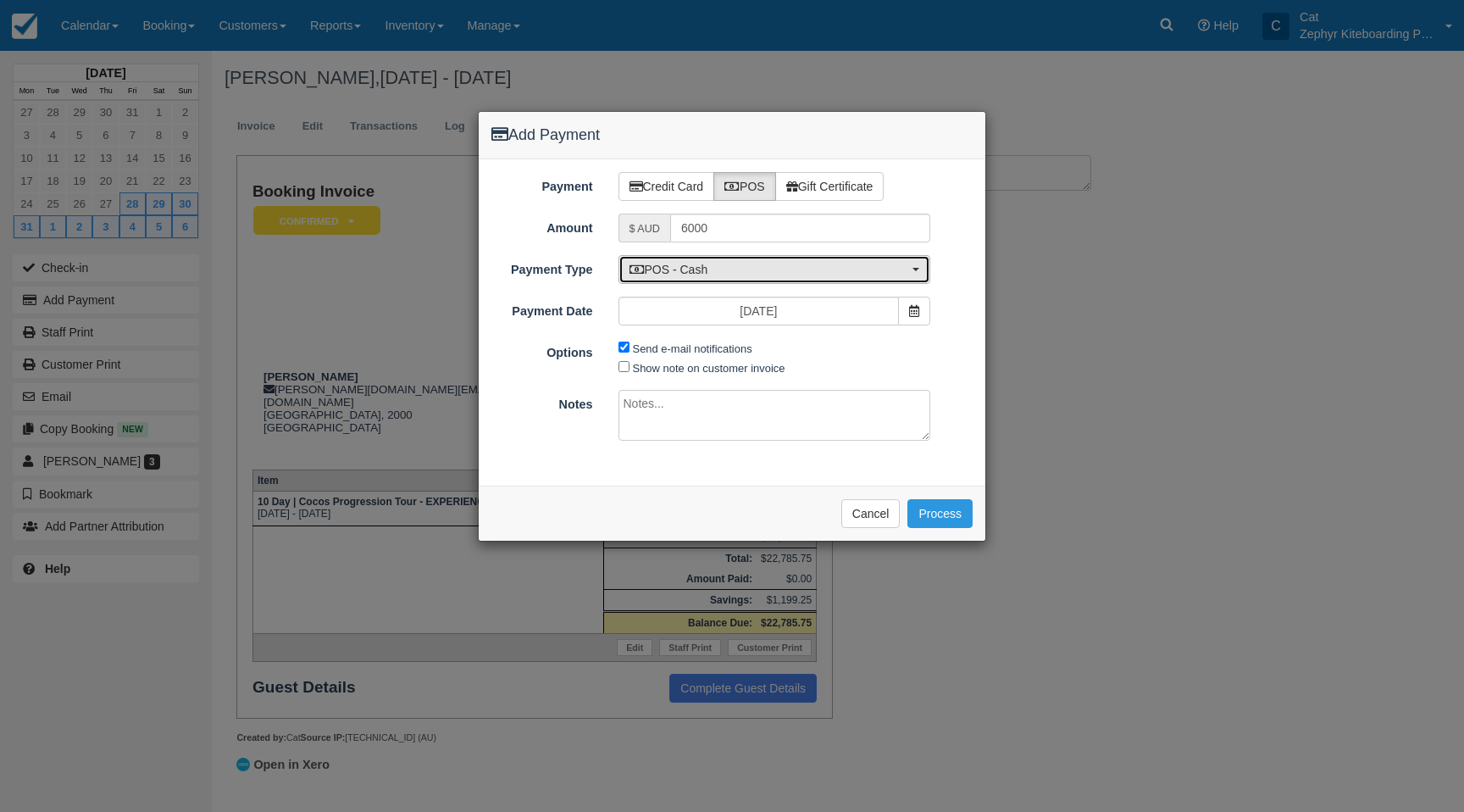
click at [639, 271] on icon "button" at bounding box center [637, 269] width 15 height 12
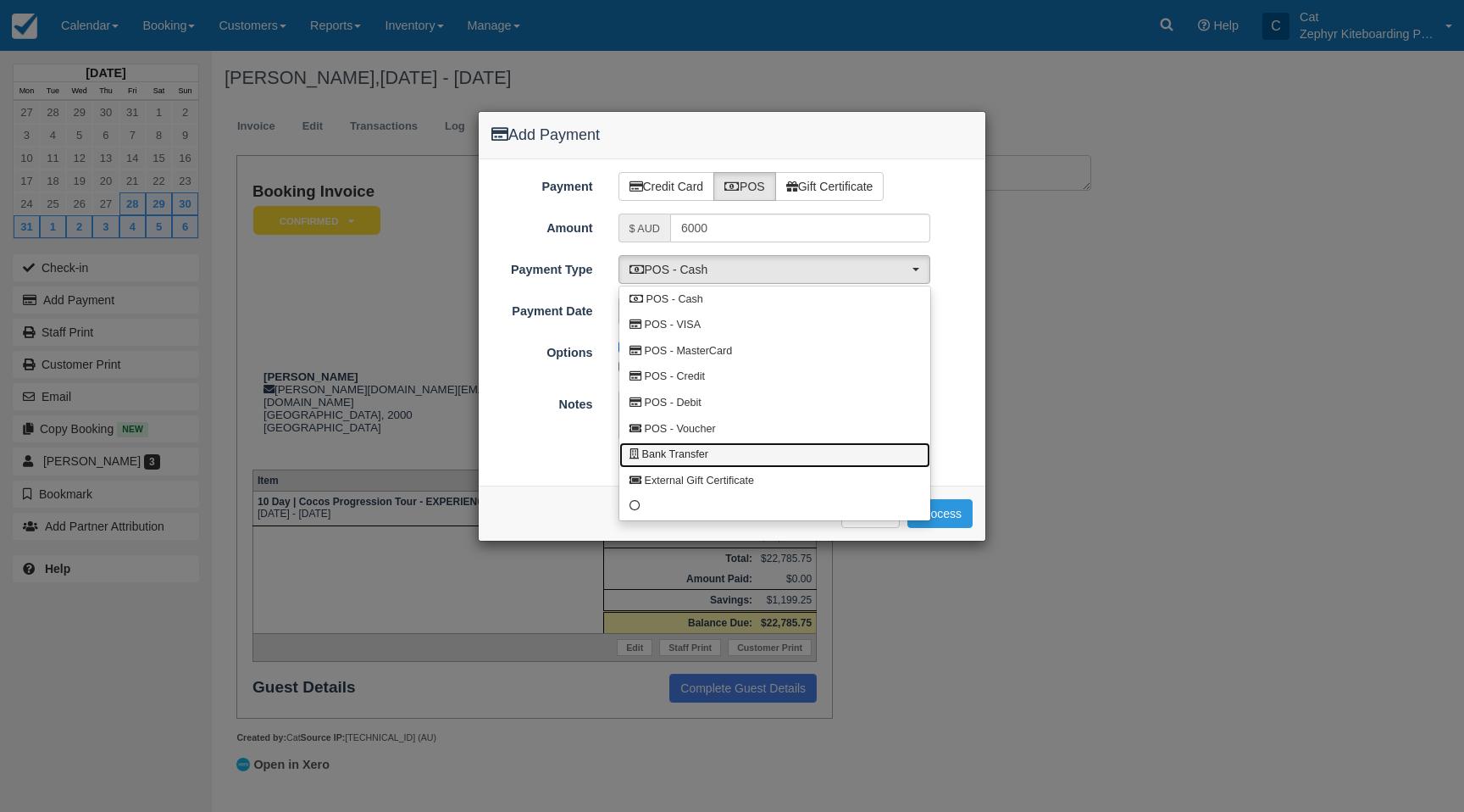
click at [715, 453] on link "Bank Transfer" at bounding box center [774, 455] width 311 height 26
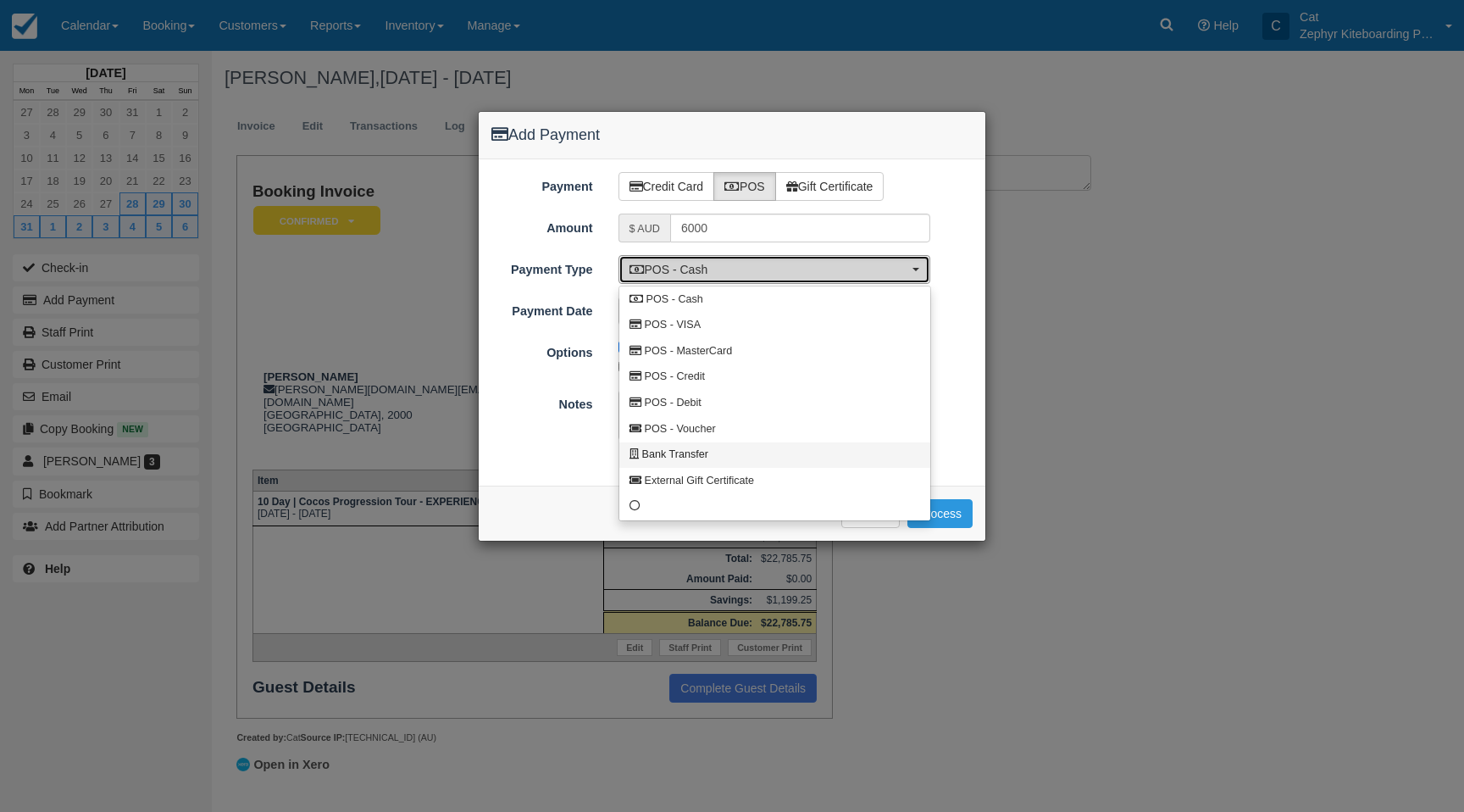
select select "BANK"
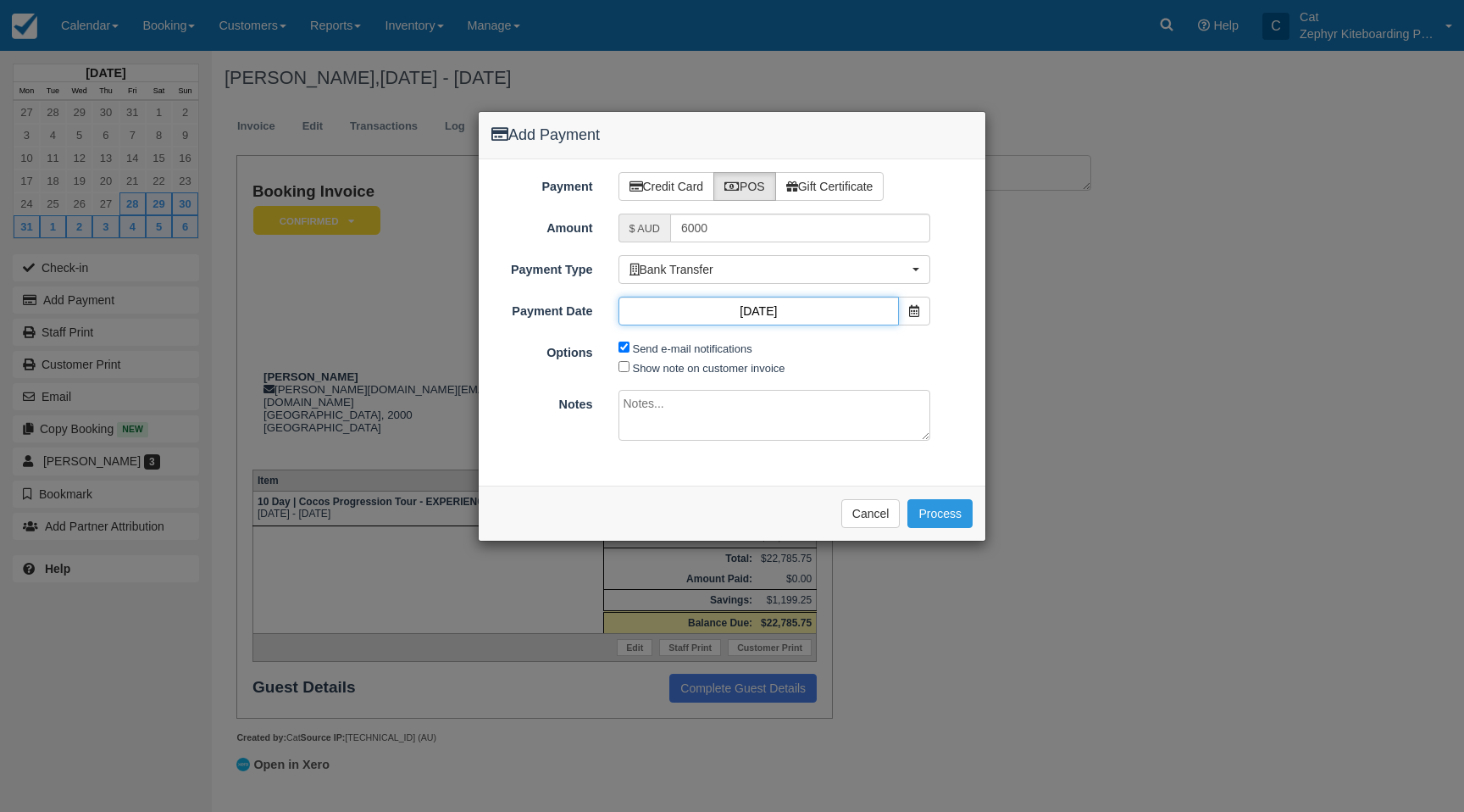
click at [803, 311] on input "21/09/25" at bounding box center [759, 311] width 282 height 29
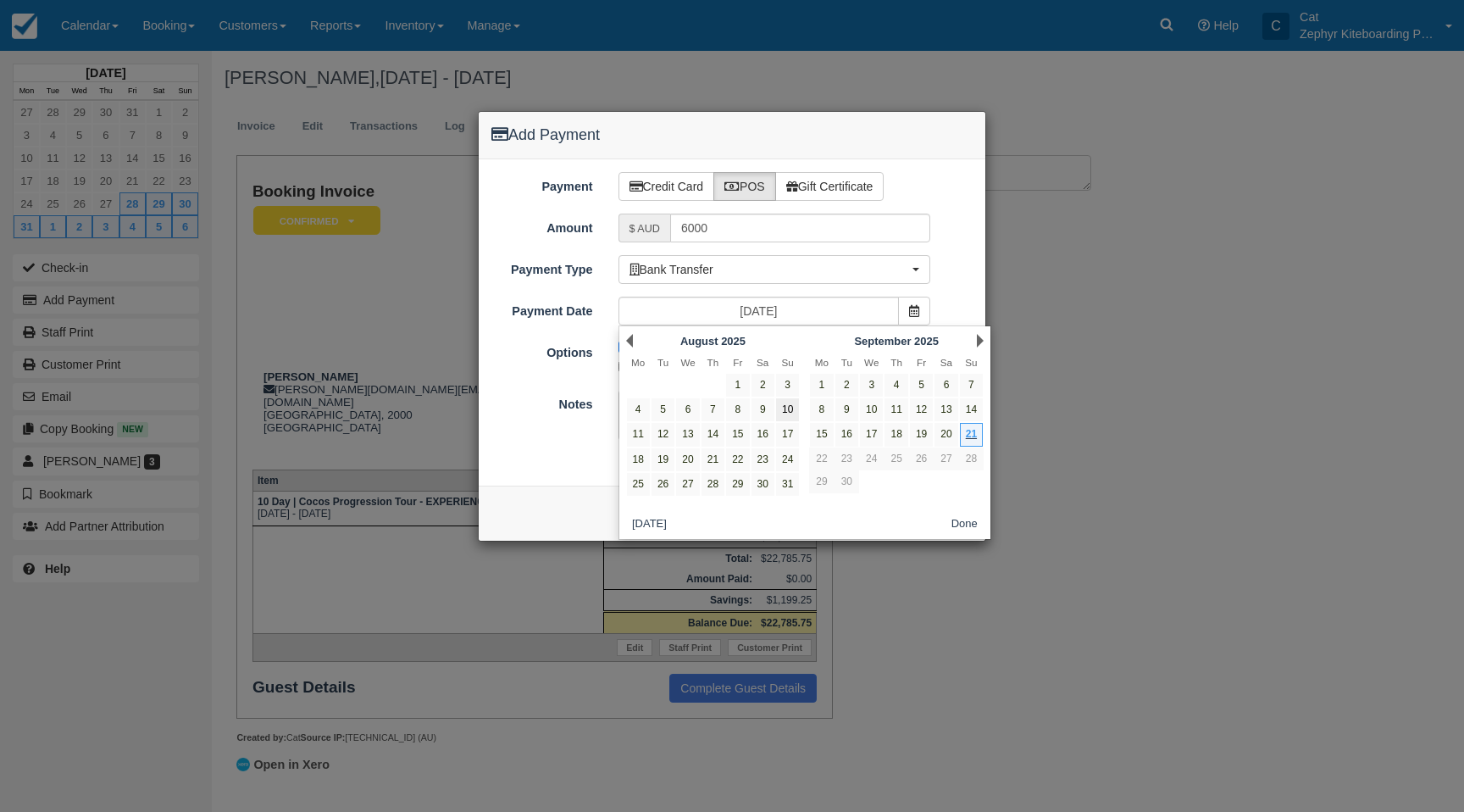
drag, startPoint x: 824, startPoint y: 432, endPoint x: 794, endPoint y: 420, distance: 32.3
click at [824, 432] on link "15" at bounding box center [822, 434] width 23 height 23
type input "15/09/25"
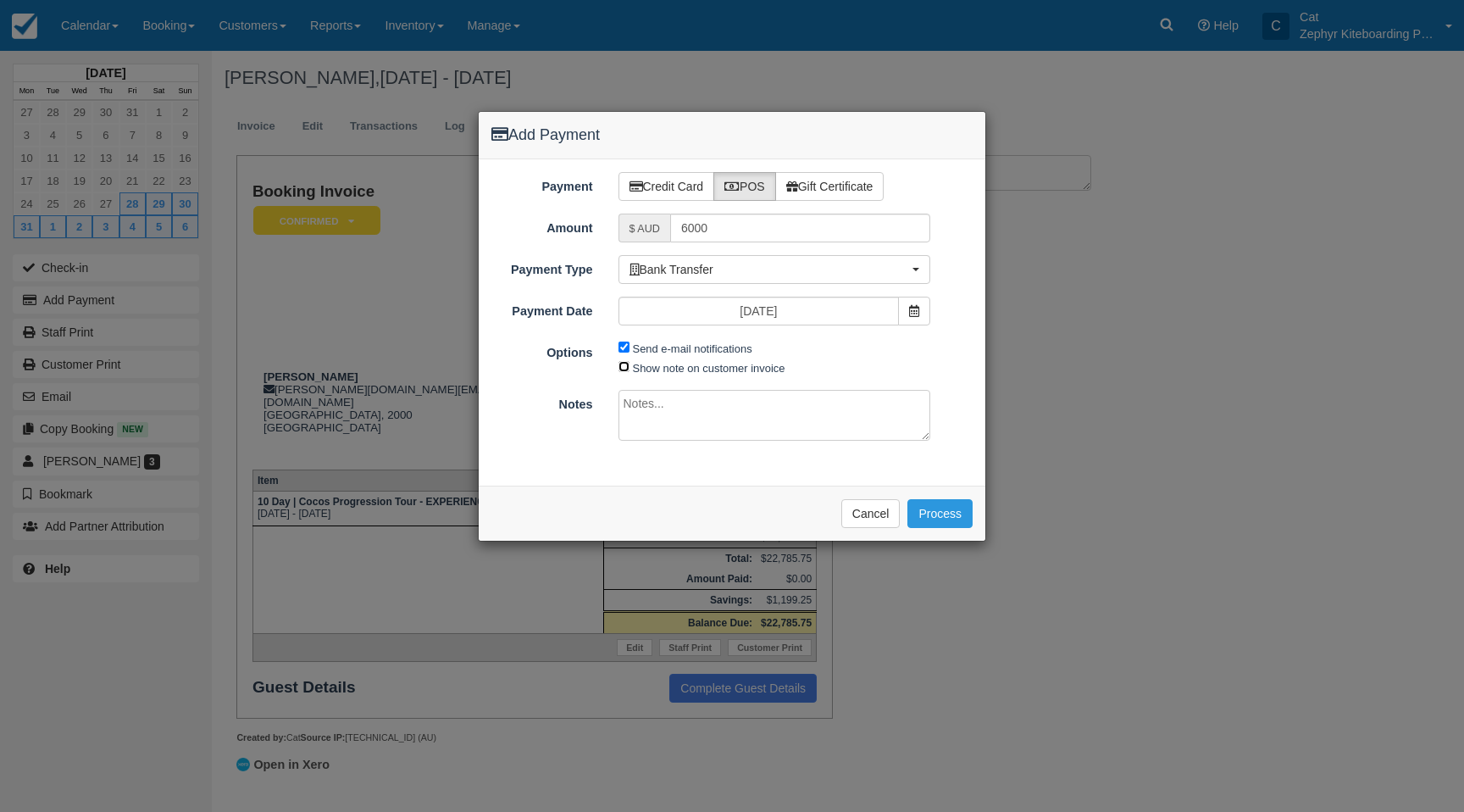
click at [627, 365] on input "Show note on customer invoice" at bounding box center [623, 365] width 11 height 11
checkbox input "true"
drag, startPoint x: 637, startPoint y: 384, endPoint x: 637, endPoint y: 393, distance: 9.0
click at [637, 385] on div "Payment Credit Card POS Gift Certificate Amount $ AUD 6000 Name on Card Sally L…" at bounding box center [731, 322] width 506 height 326
click at [636, 396] on textarea at bounding box center [774, 415] width 312 height 51
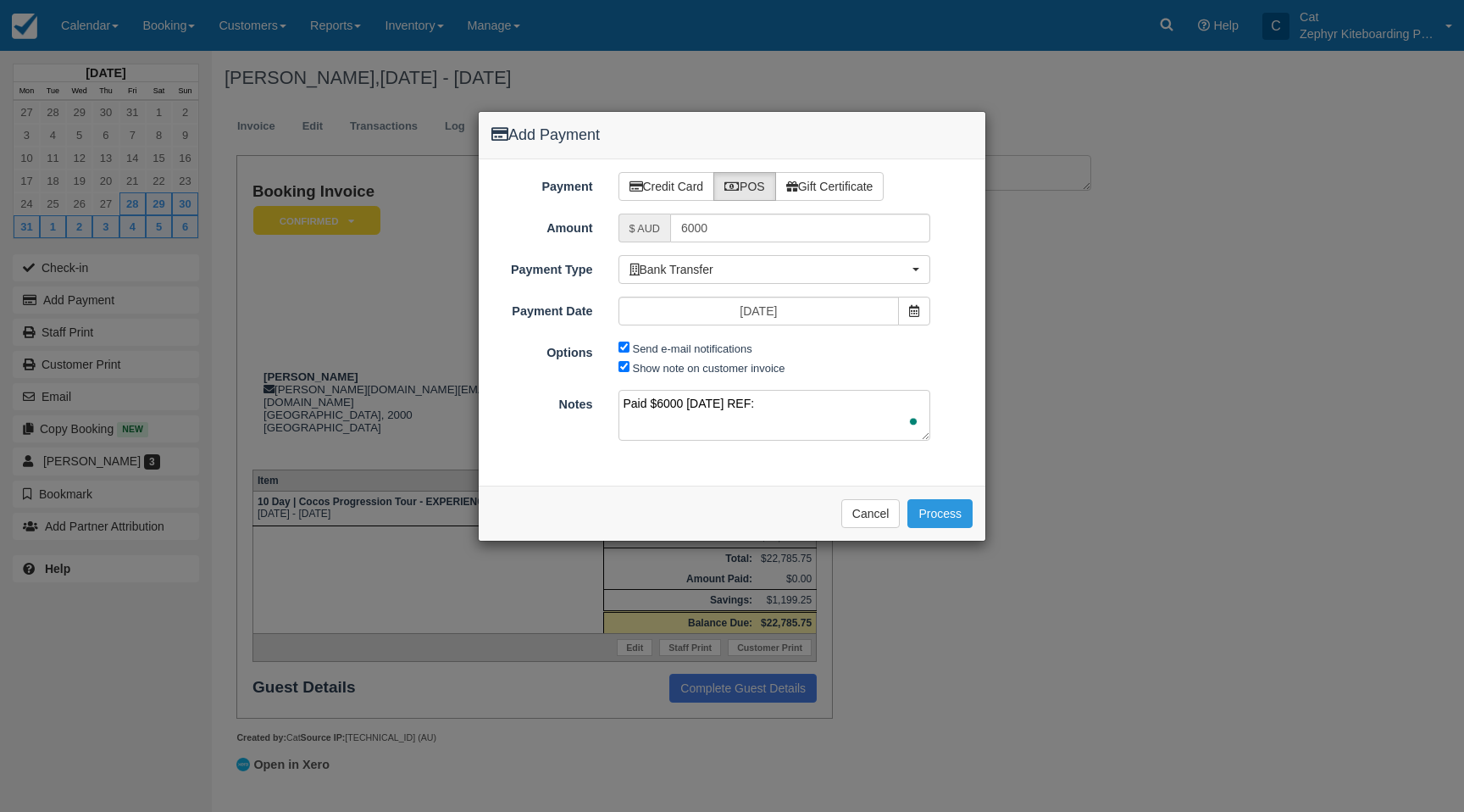
paste textarea "Fast Transfer From MISS SALLY MARGA NPP Law family cocos"
click at [630, 419] on textarea "Paid $6000 15/9/25 REF: Fast Transfer From MISS SALLY MARGA NPP Law family cocos" at bounding box center [774, 415] width 312 height 51
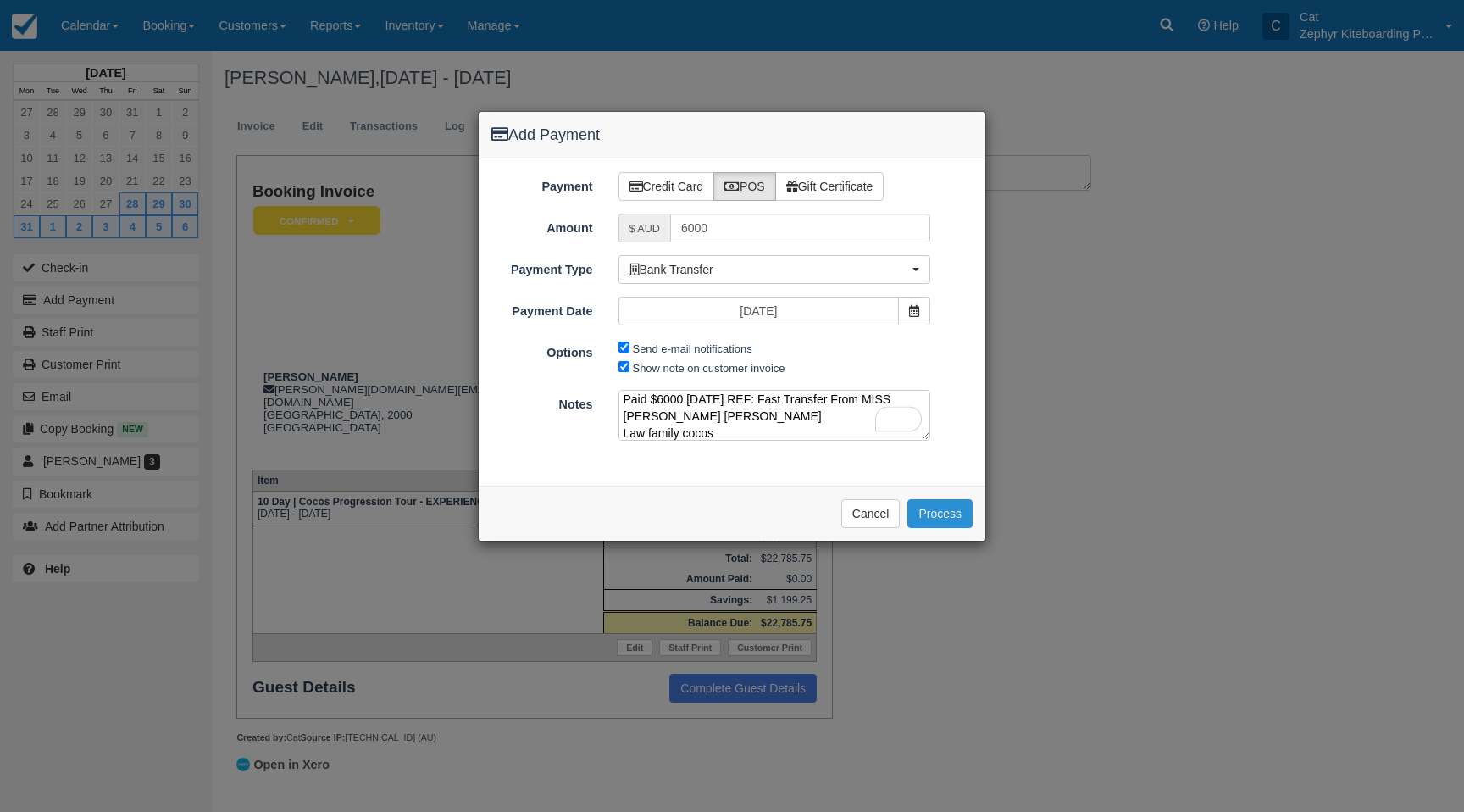
type textarea "Paid $6000 15/9/25 REF: Fast Transfer From MISS SALLY MARGA Law family cocos"
click at [946, 513] on button "Process" at bounding box center [940, 514] width 66 height 29
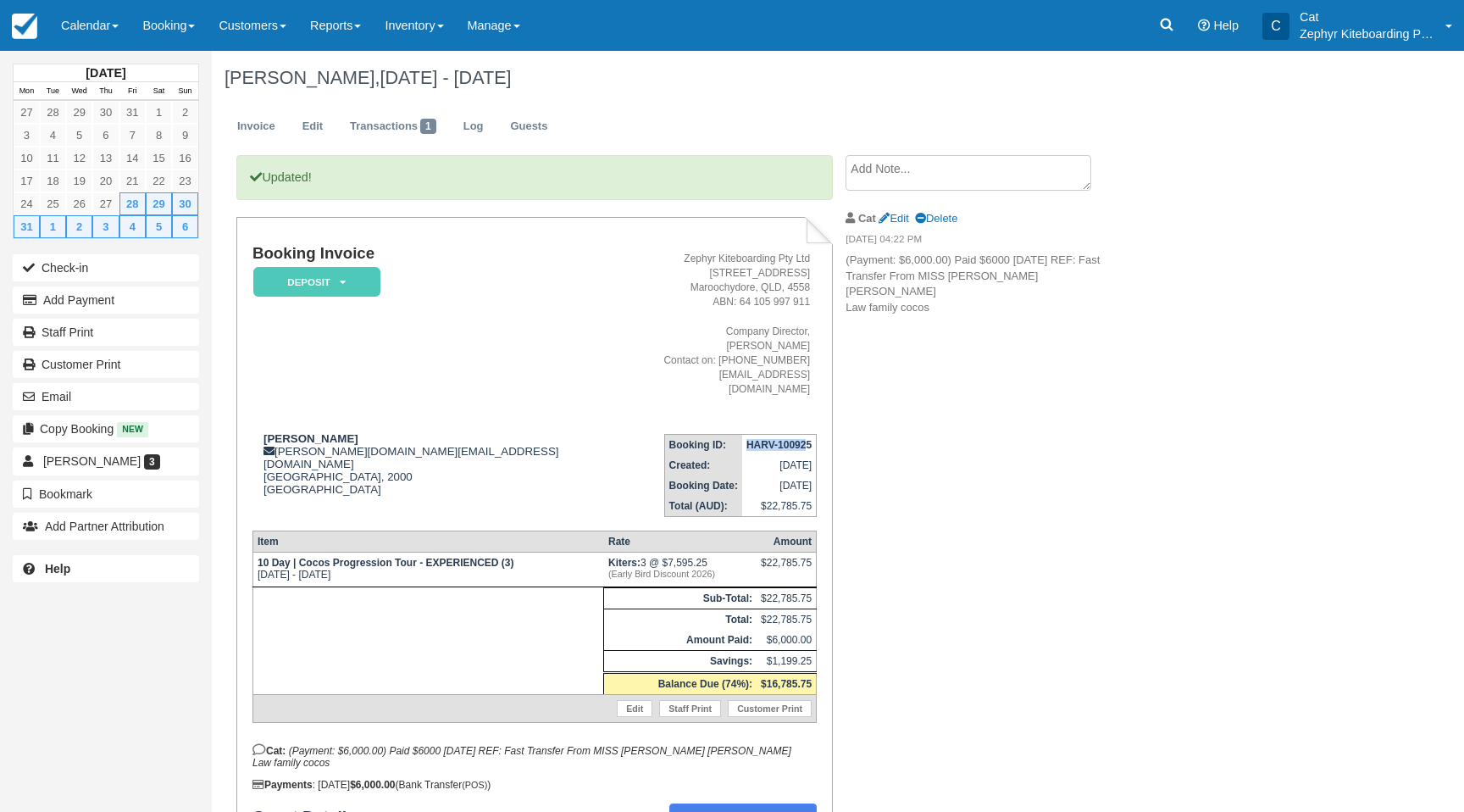
drag, startPoint x: 746, startPoint y: 420, endPoint x: 808, endPoint y: 421, distance: 62.0
click at [808, 439] on strong "HARV-100925" at bounding box center [779, 445] width 66 height 12
click at [788, 439] on strong "HARV-100925" at bounding box center [779, 445] width 66 height 12
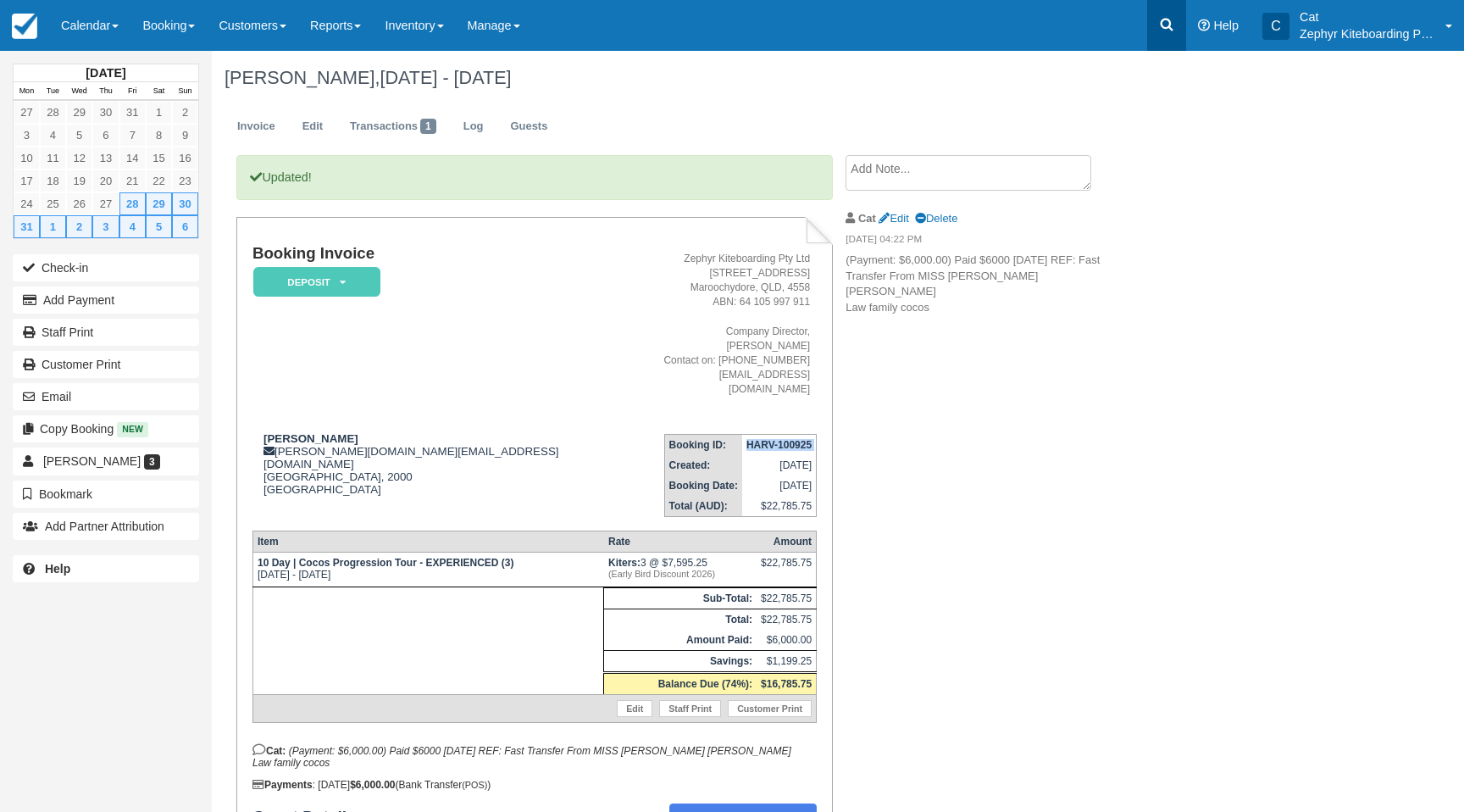
click at [1172, 29] on icon at bounding box center [1167, 24] width 13 height 13
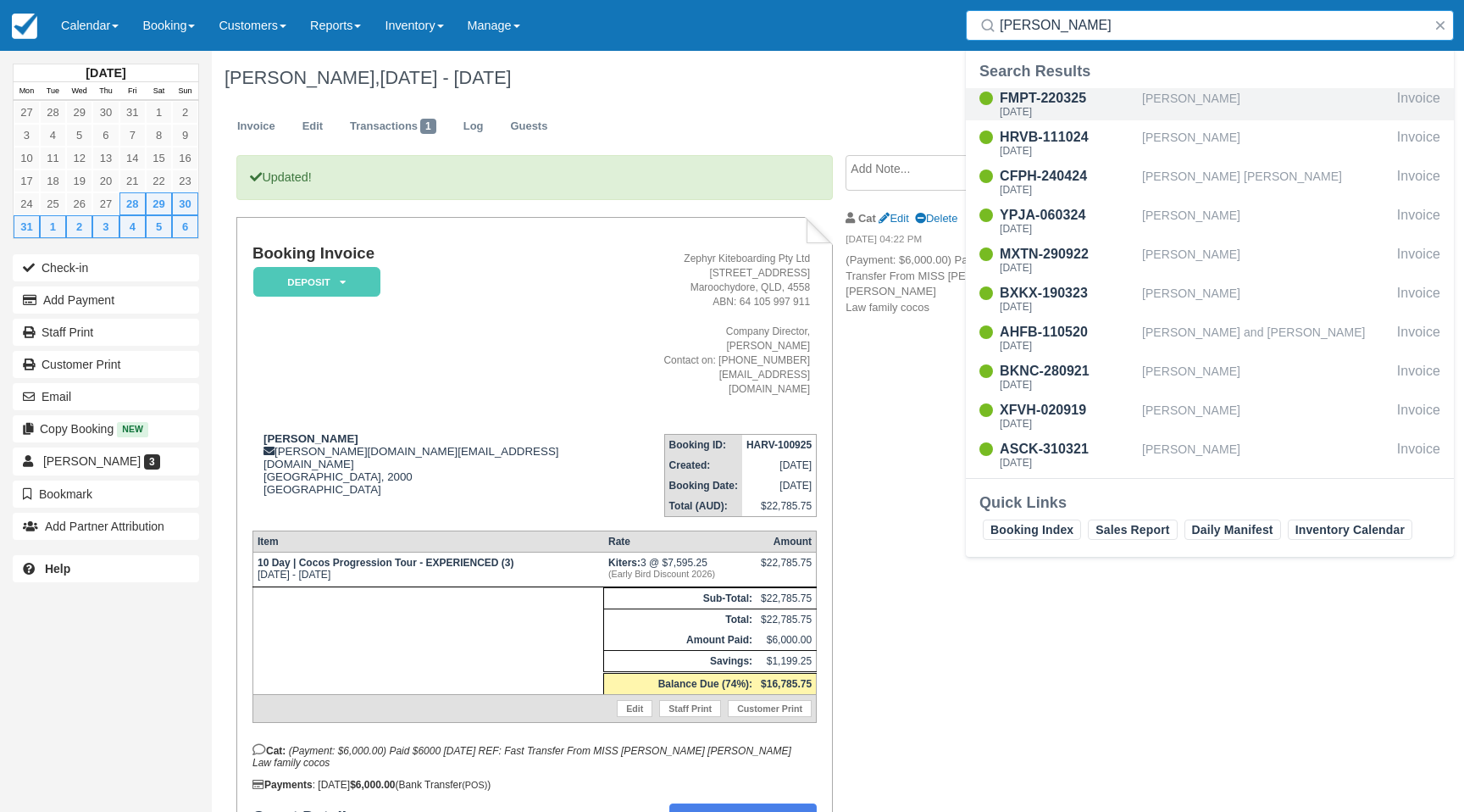
type input "[PERSON_NAME]"
click at [1042, 104] on div "FMPT-220325" at bounding box center [1068, 97] width 136 height 20
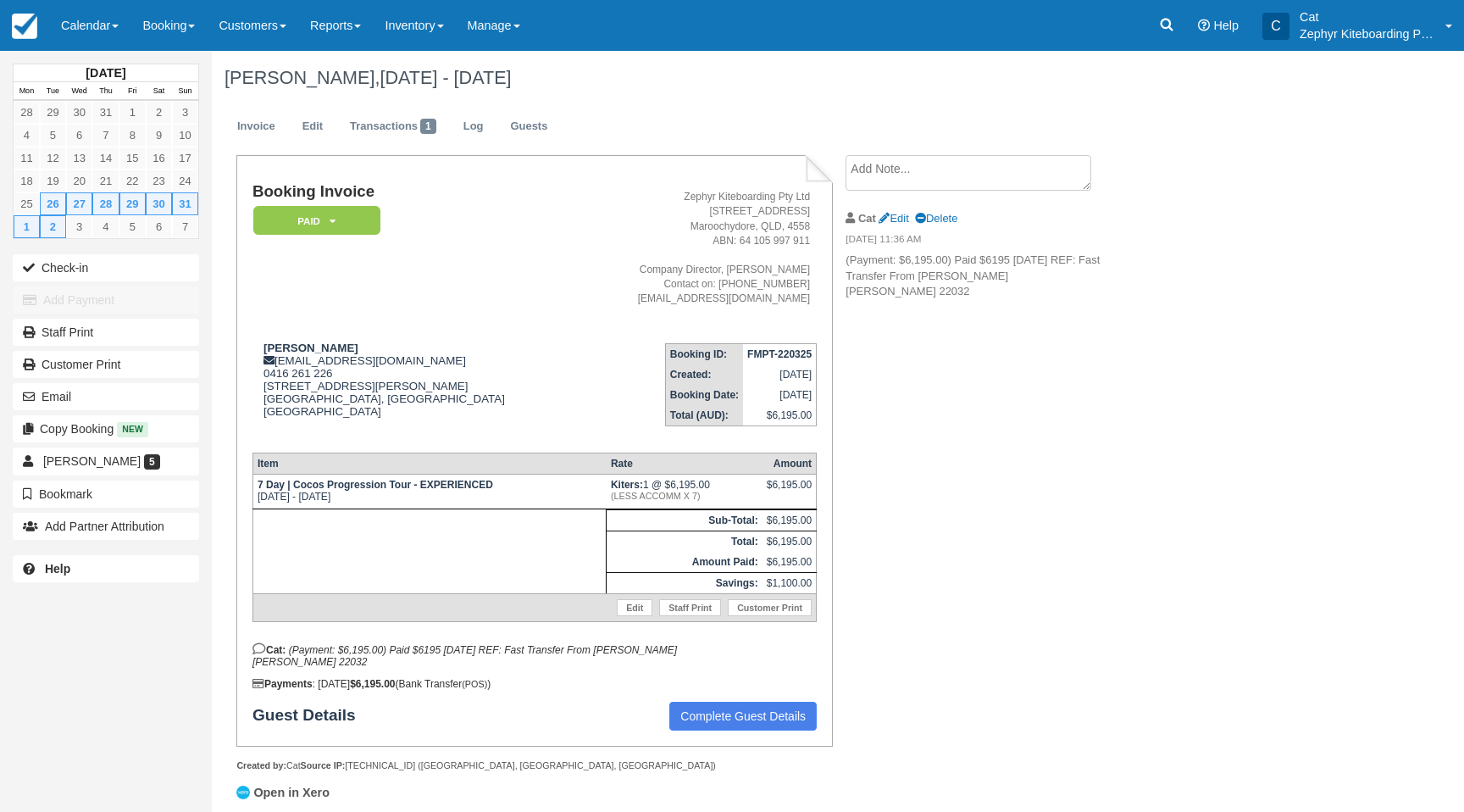
scroll to position [28, 0]
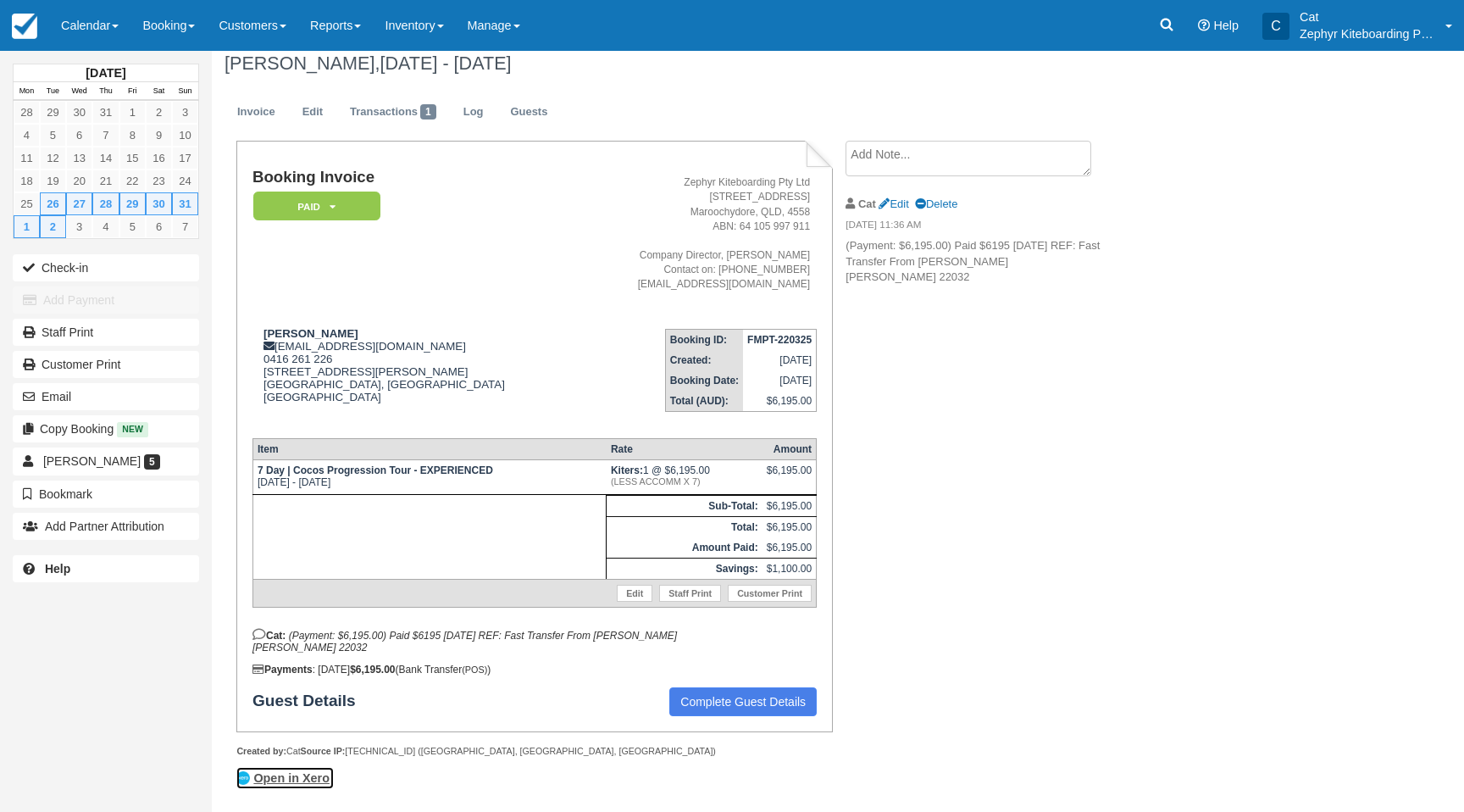
click at [309, 776] on link "Open in Xero" at bounding box center [285, 777] width 97 height 22
